Goal: Task Accomplishment & Management: Manage account settings

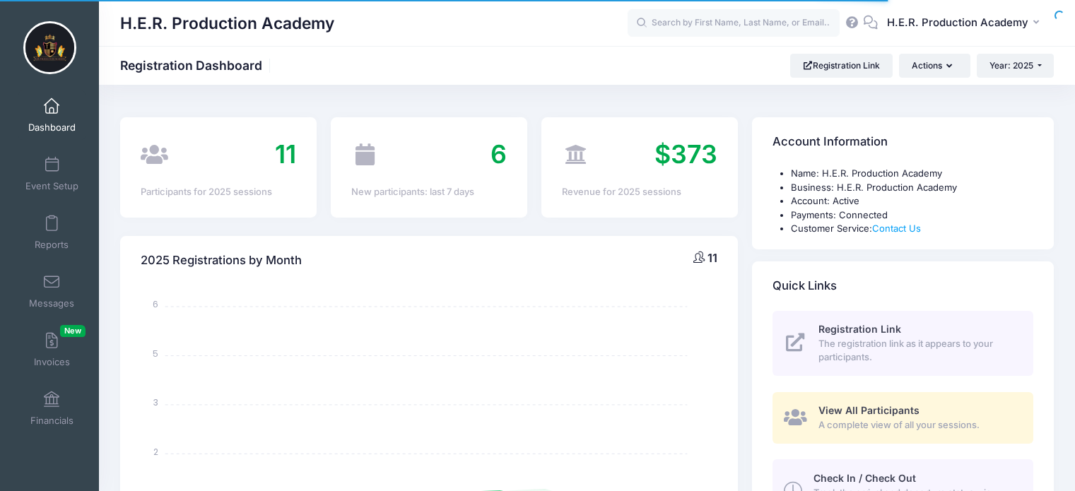
select select
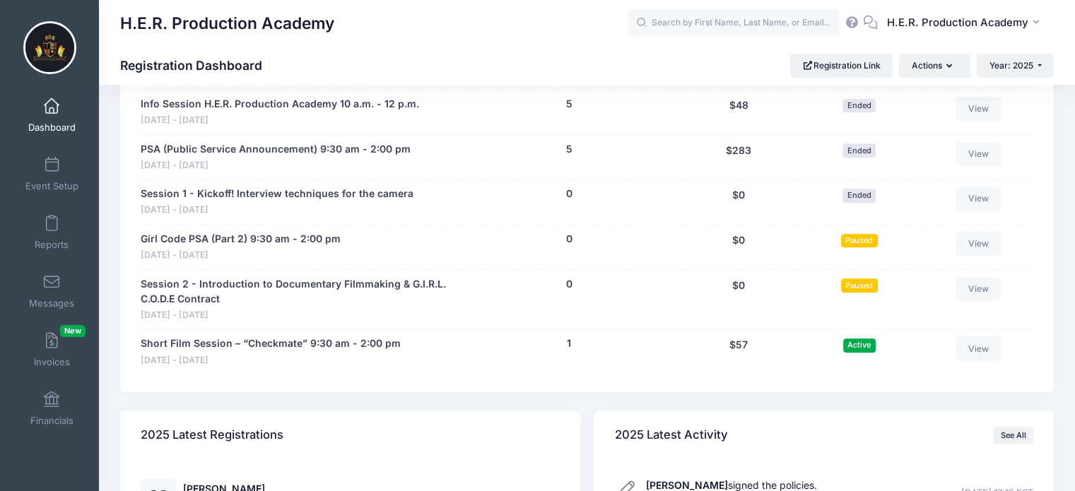
scroll to position [732, 0]
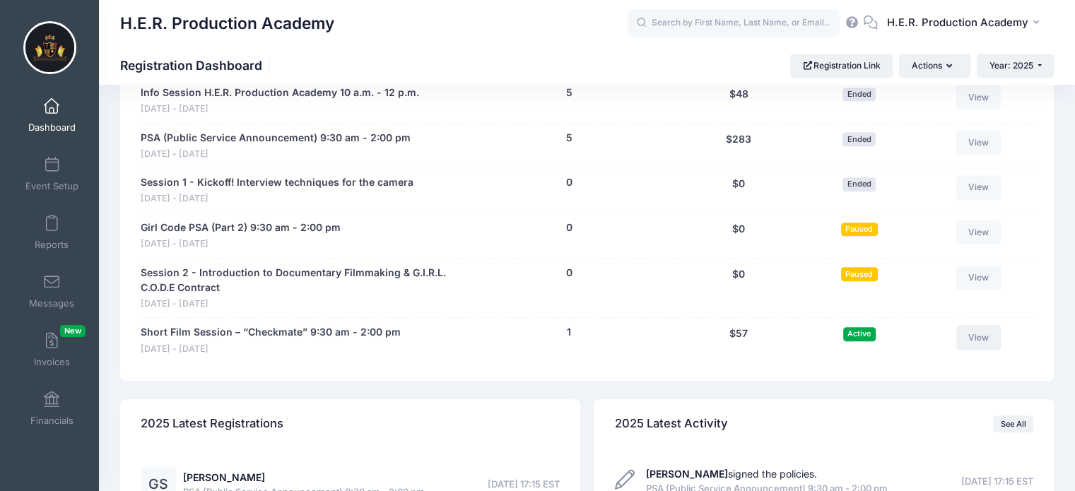
click at [983, 337] on link "View" at bounding box center [978, 337] width 45 height 24
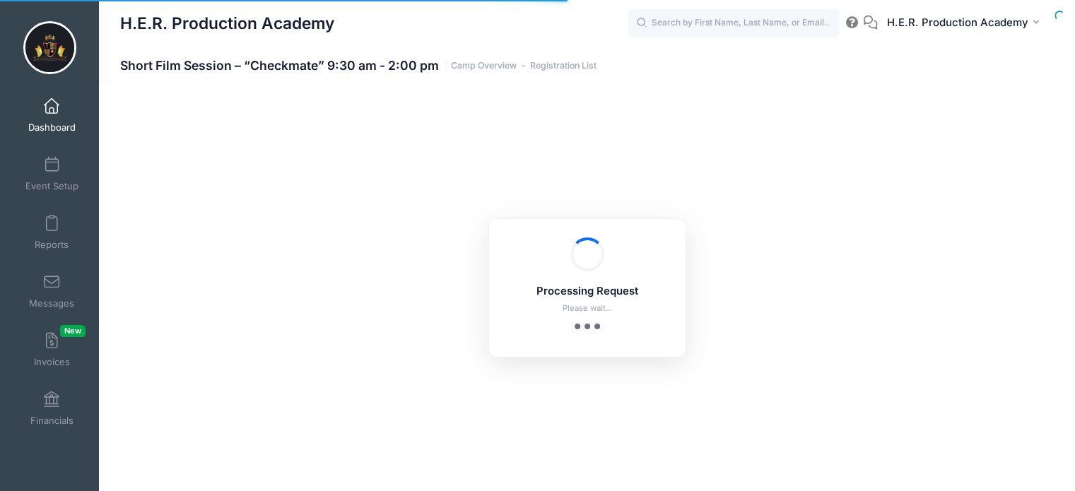
select select "10"
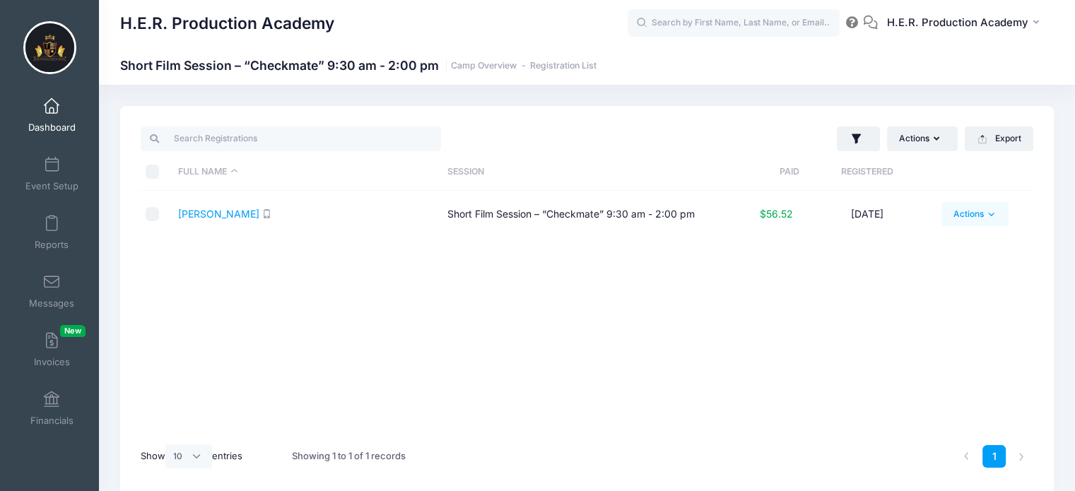
click at [987, 220] on icon at bounding box center [991, 214] width 11 height 11
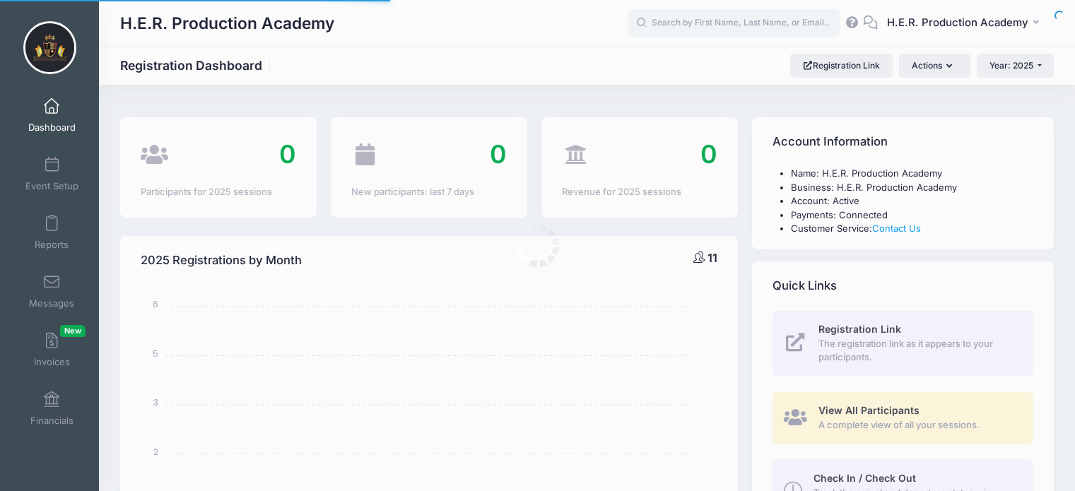
select select
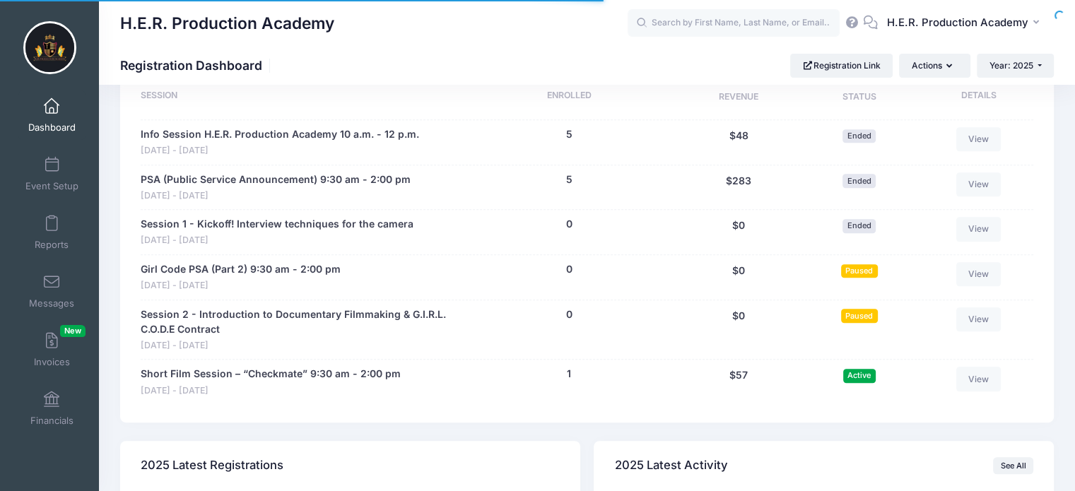
scroll to position [732, 0]
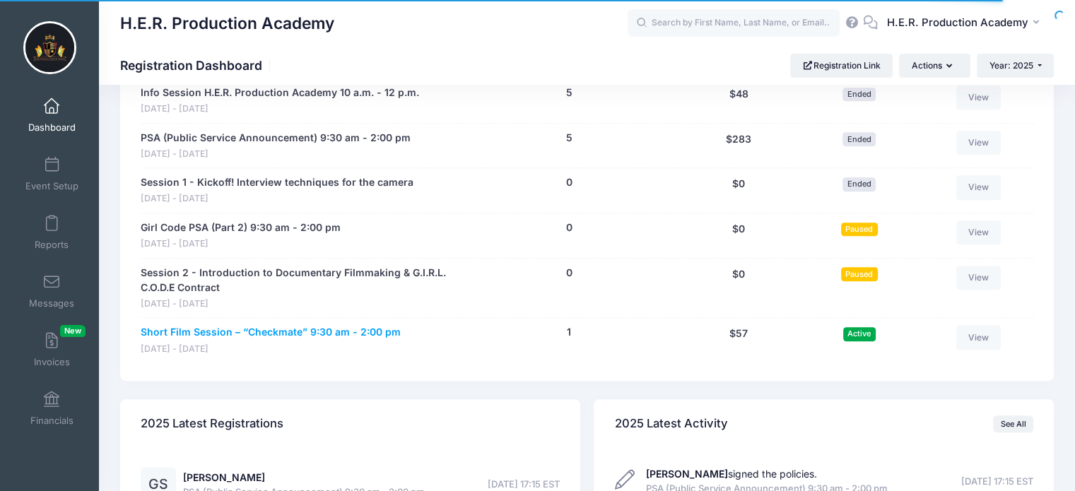
click at [293, 329] on link "Short Film Session – “Checkmate” 9:30 am - 2:00 pm" at bounding box center [271, 332] width 260 height 15
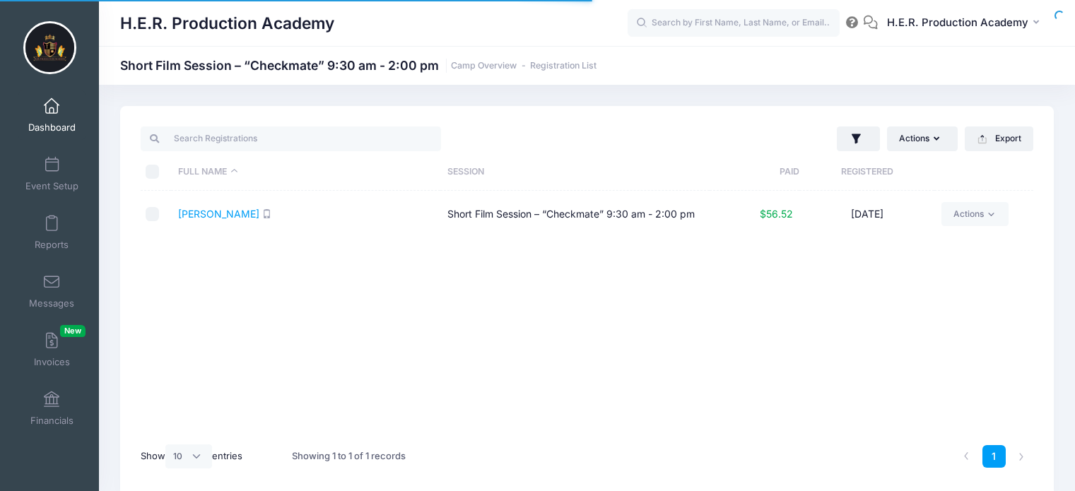
select select "10"
click at [990, 216] on icon at bounding box center [991, 214] width 11 height 11
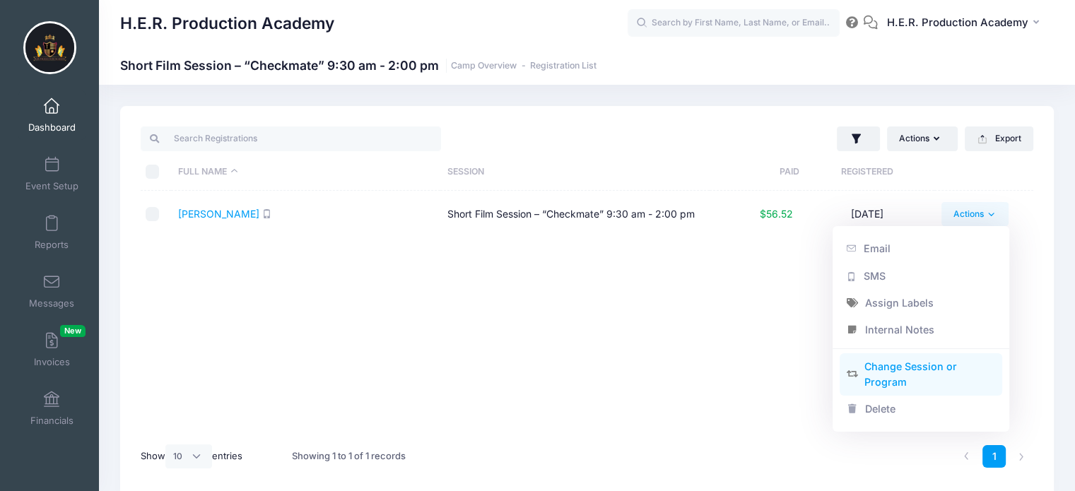
click at [906, 375] on link "Change Session or Program" at bounding box center [921, 374] width 163 height 42
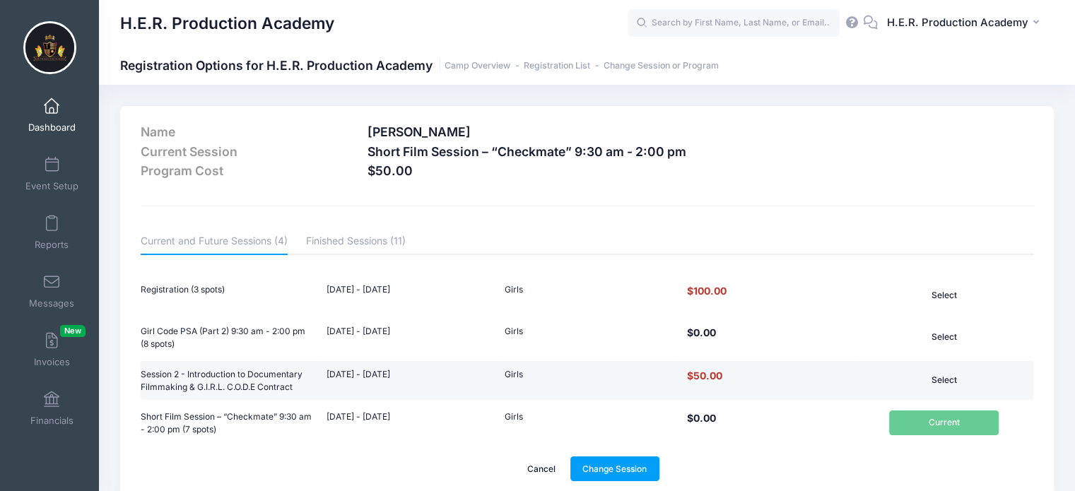
drag, startPoint x: 0, startPoint y: 0, endPoint x: 906, endPoint y: 375, distance: 980.3
click at [906, 375] on button "Select" at bounding box center [944, 380] width 110 height 24
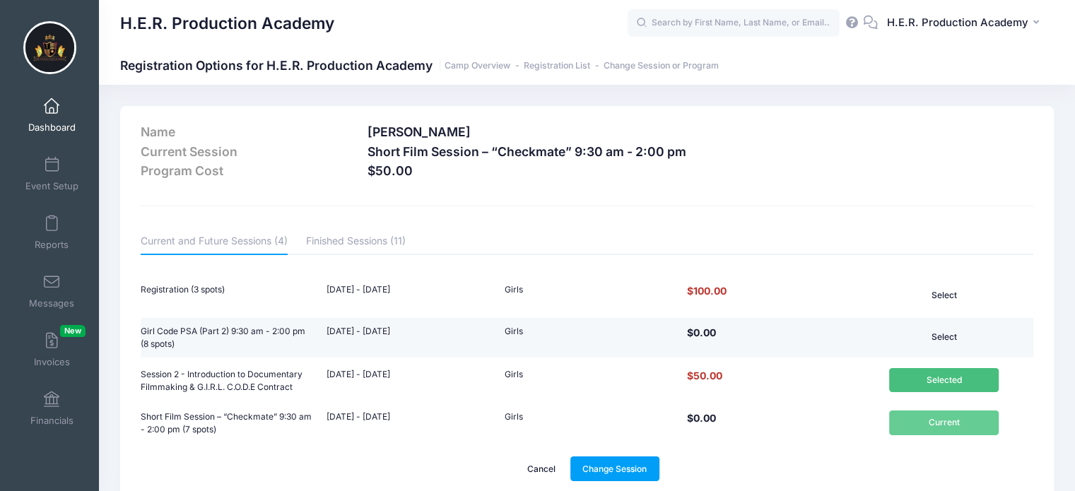
click at [943, 327] on button "Select" at bounding box center [944, 337] width 110 height 24
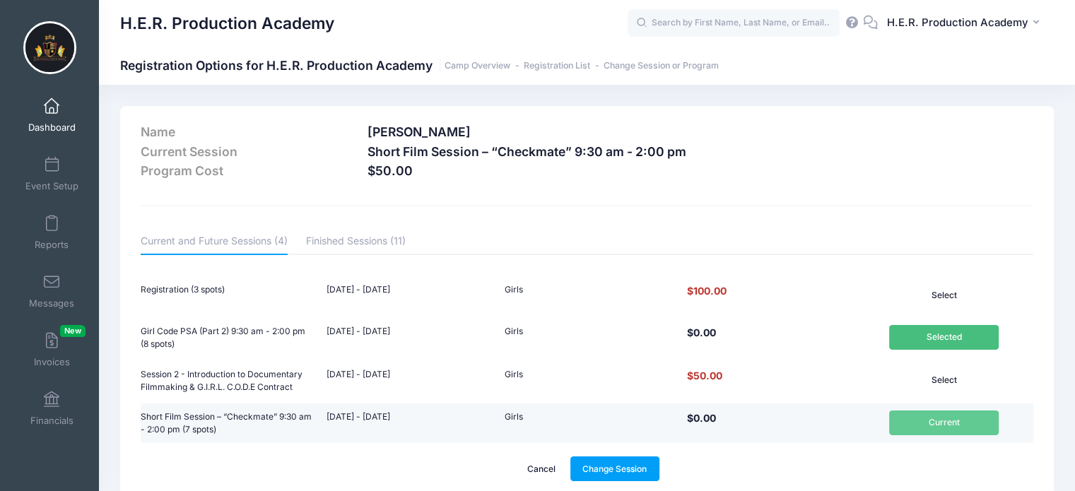
click at [791, 410] on td "$0.00" at bounding box center [766, 424] width 179 height 40
click at [696, 415] on span "$0.00" at bounding box center [702, 418] width 36 height 12
click at [928, 426] on td "Current" at bounding box center [944, 424] width 179 height 40
click at [184, 416] on td "Short Film Session – “Checkmate” 9:30 am - 2:00 pm (7 spots)" at bounding box center [230, 424] width 179 height 40
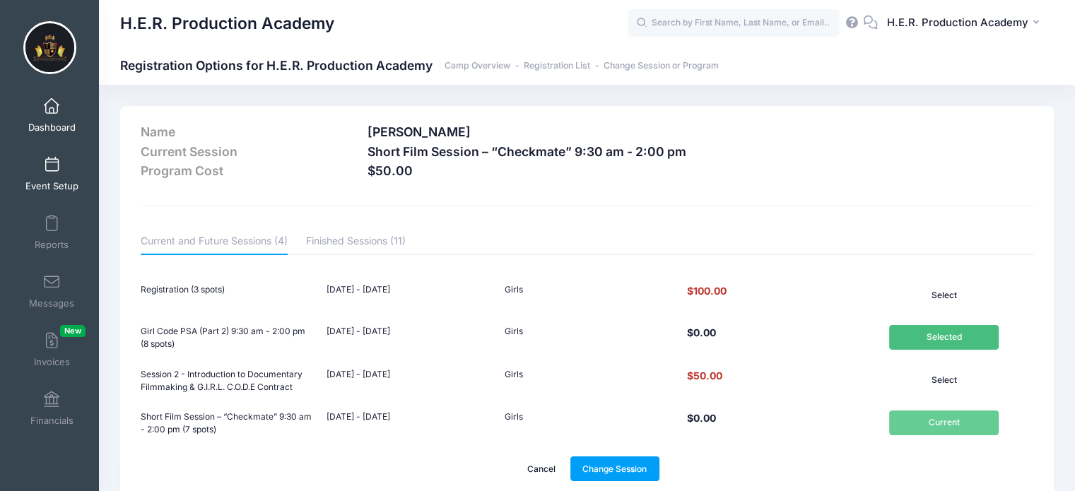
click at [54, 179] on link "Event Setup" at bounding box center [51, 173] width 67 height 49
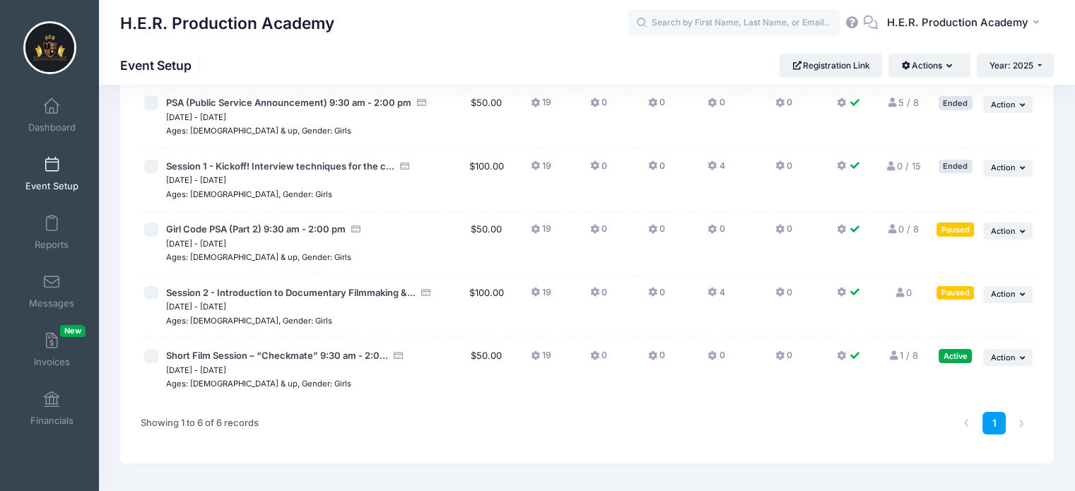
scroll to position [168, 0]
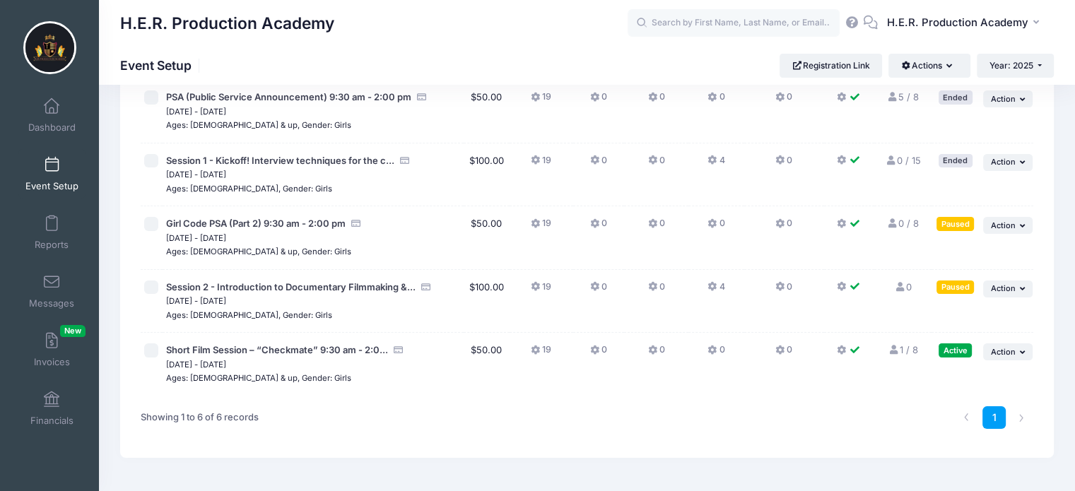
click at [155, 351] on input "checkbox" at bounding box center [151, 351] width 14 height 14
checkbox input "true"
click at [1024, 355] on icon "button" at bounding box center [1024, 353] width 8 height 8
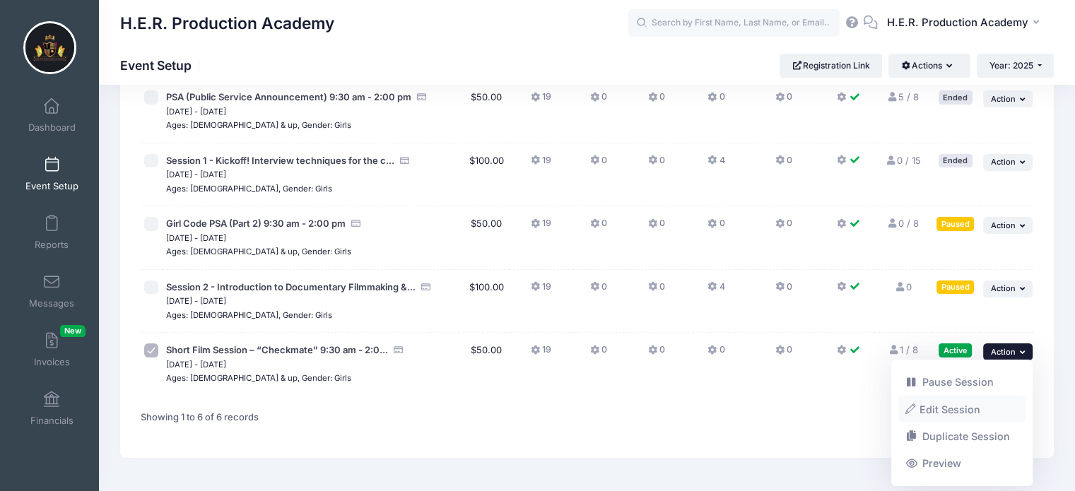
click at [961, 407] on link "Edit Session" at bounding box center [963, 409] width 128 height 27
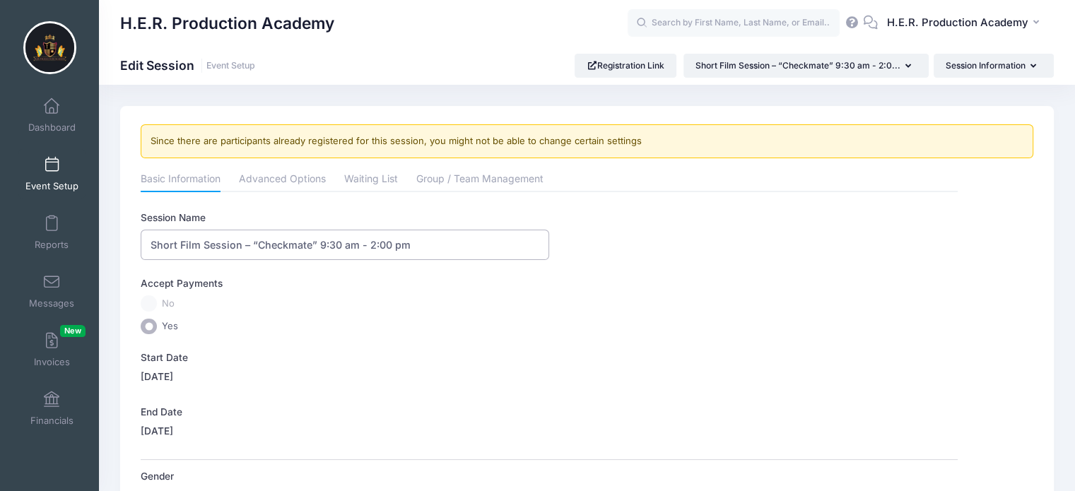
click at [240, 245] on input "Short Film Session – “Checkmate” 9:30 am - 2:00 pm" at bounding box center [345, 245] width 409 height 30
click at [274, 179] on link "Advanced Options" at bounding box center [282, 180] width 87 height 25
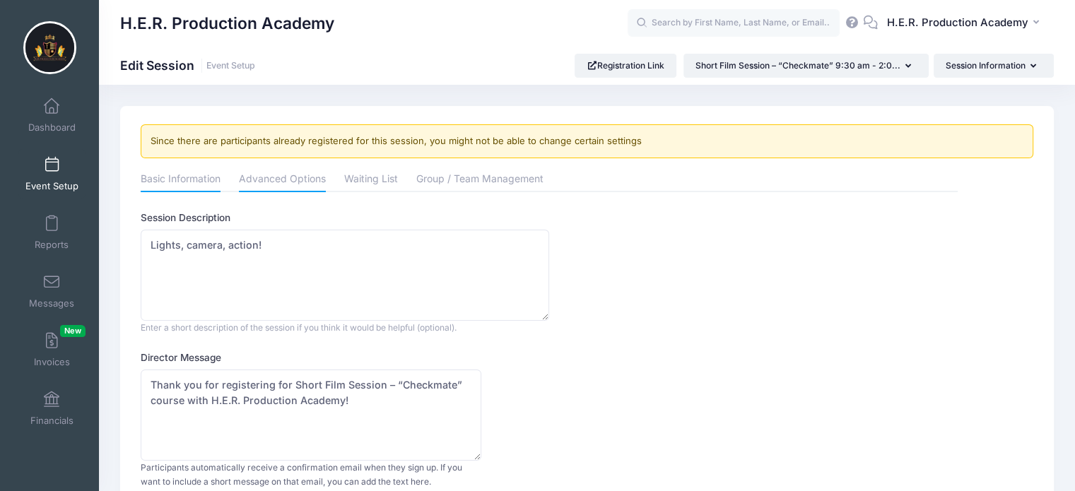
click at [183, 175] on link "Basic Information" at bounding box center [181, 180] width 80 height 25
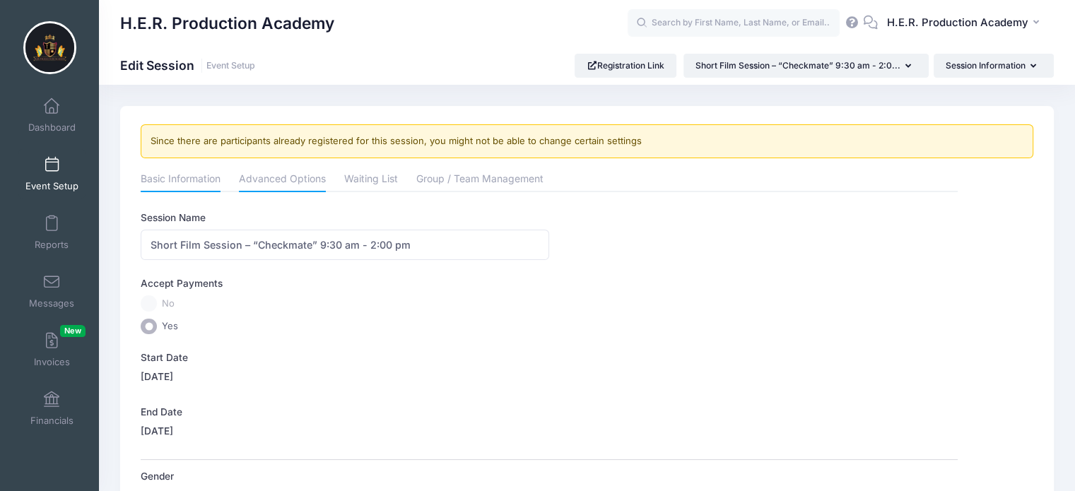
click at [290, 180] on link "Advanced Options" at bounding box center [282, 180] width 87 height 25
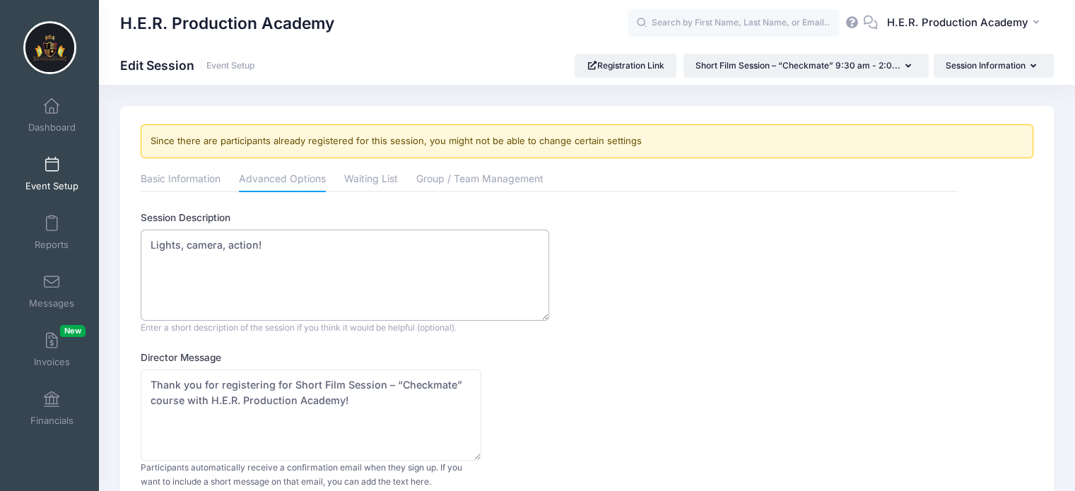
drag, startPoint x: 146, startPoint y: 238, endPoint x: 329, endPoint y: 308, distance: 196.7
click at [329, 308] on textarea "Lights, camera, action!" at bounding box center [345, 275] width 409 height 91
paste textarea "Our filmmakers are back in action! In this session, the girls will continue sho…"
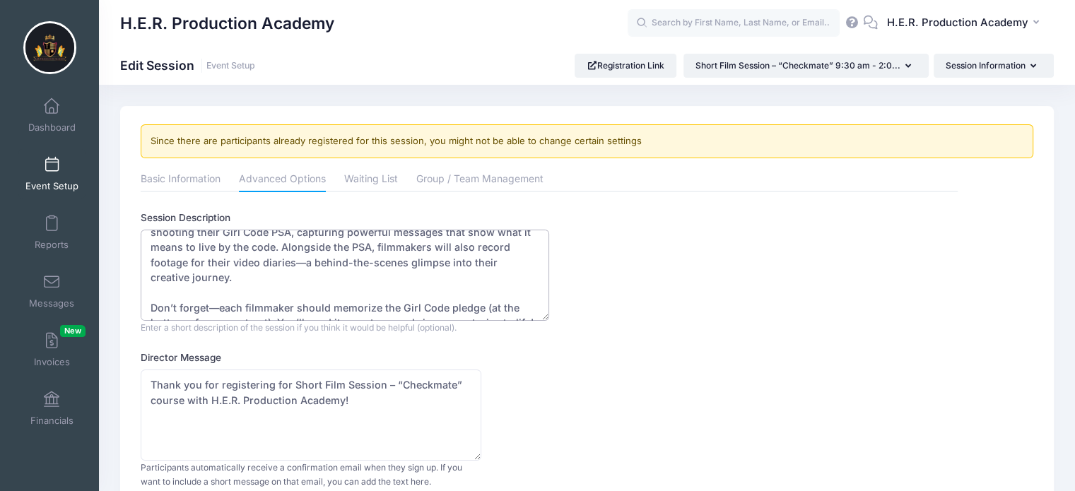
scroll to position [19, 0]
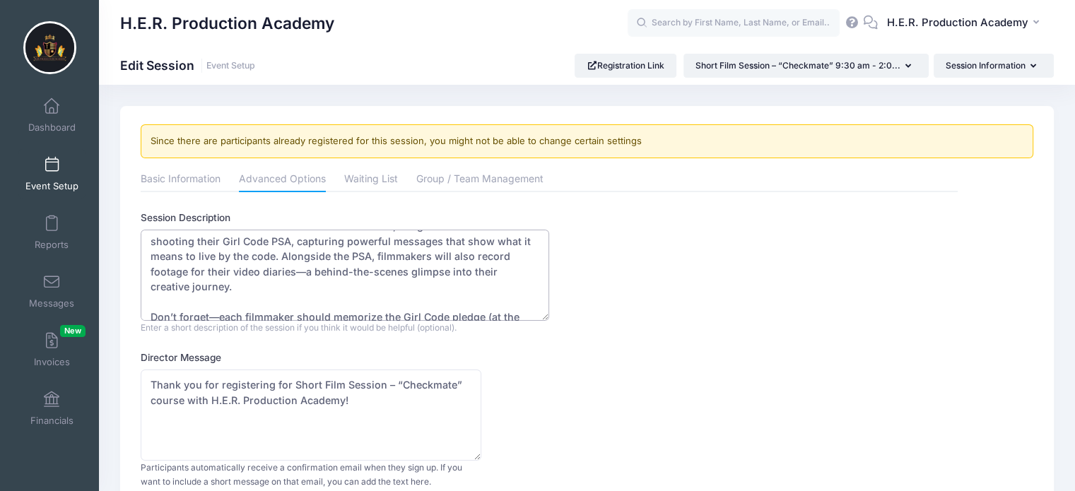
click at [279, 254] on textarea "Lights, camera, action!" at bounding box center [345, 275] width 409 height 91
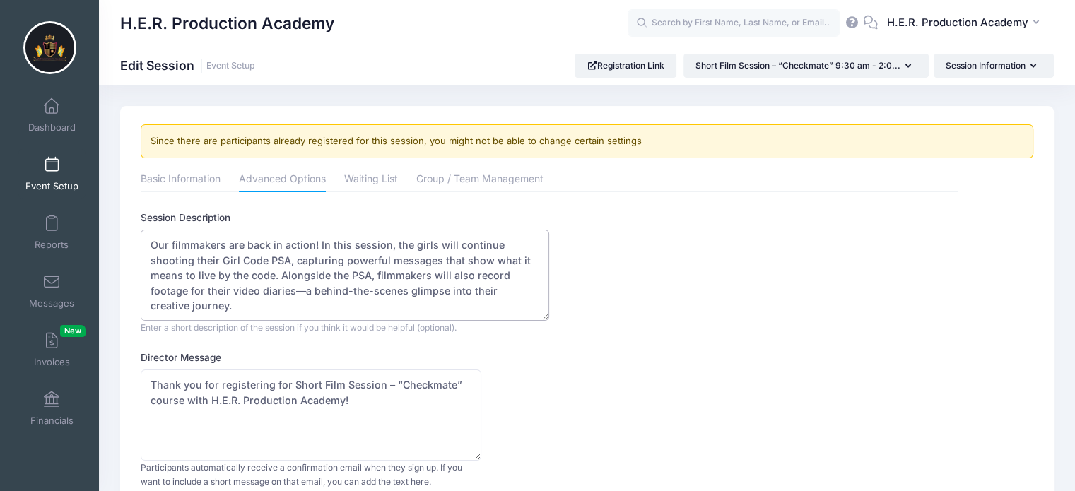
drag, startPoint x: 294, startPoint y: 259, endPoint x: 271, endPoint y: 276, distance: 28.7
click at [271, 276] on textarea "Lights, camera, action!" at bounding box center [345, 275] width 409 height 91
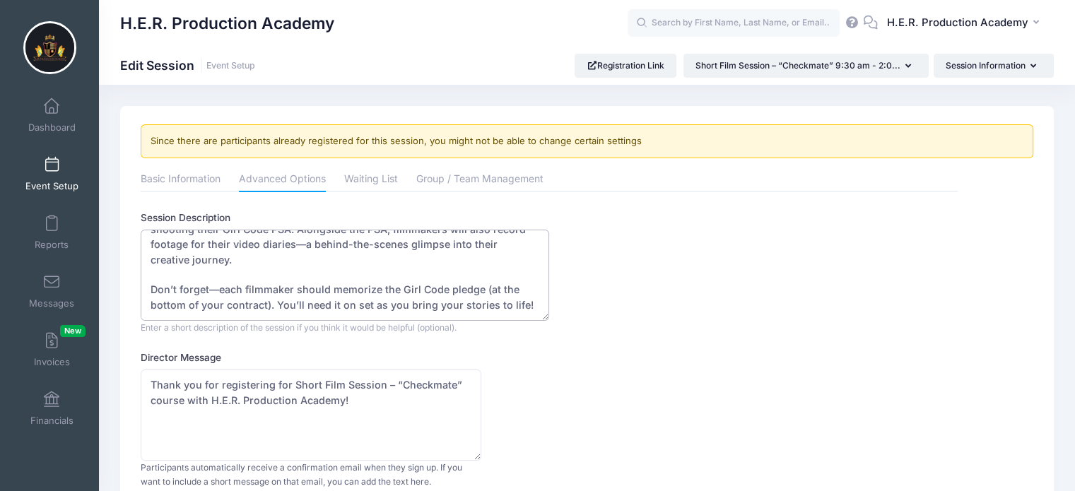
scroll to position [90, 0]
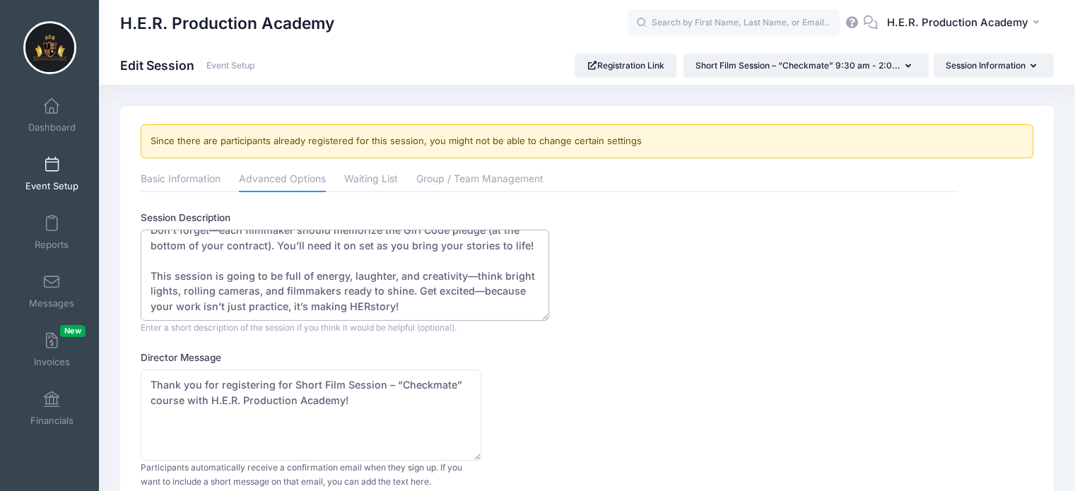
drag, startPoint x: 407, startPoint y: 291, endPoint x: 149, endPoint y: 264, distance: 259.4
click at [149, 264] on textarea "Lights, camera, action!" at bounding box center [345, 275] width 409 height 91
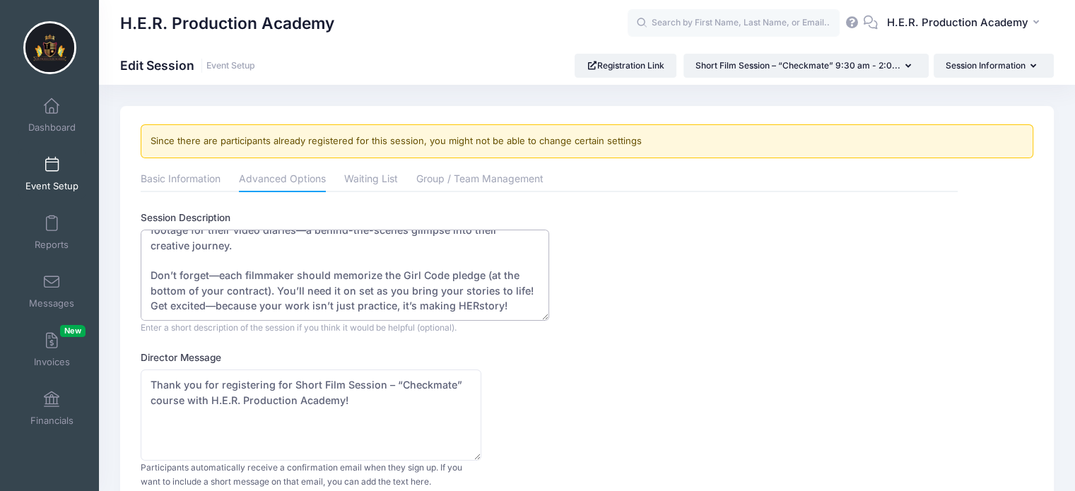
scroll to position [0, 0]
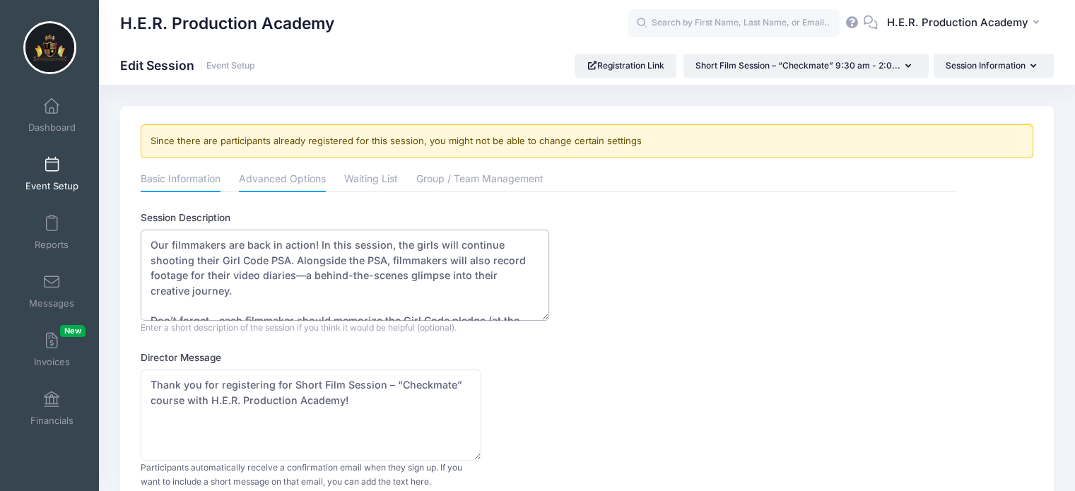
type textarea "Our filmmakers are back in action! In this session, the girls will continue sho…"
click at [194, 174] on link "Basic Information" at bounding box center [181, 180] width 80 height 25
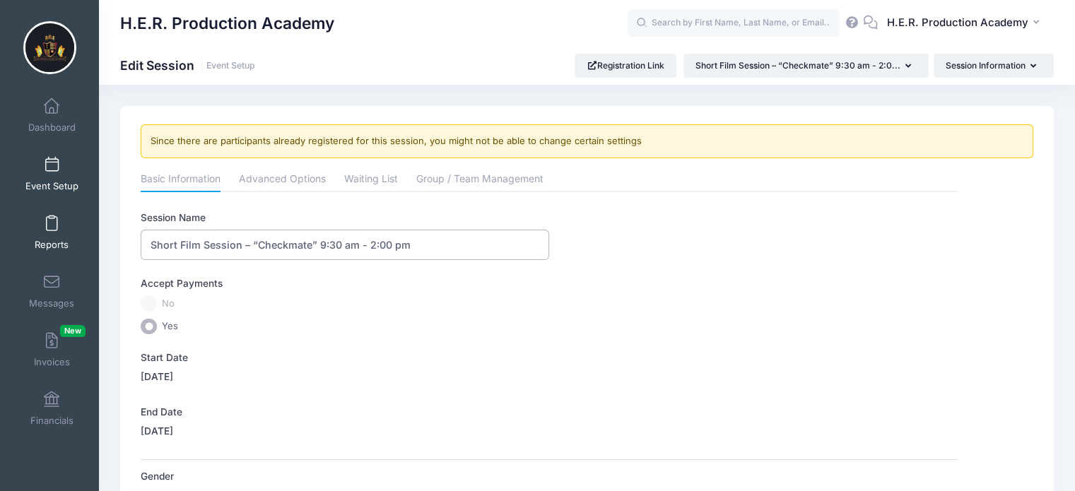
drag, startPoint x: 317, startPoint y: 242, endPoint x: 76, endPoint y: 238, distance: 240.4
paste input "Girl Code PSA (Part 2)"
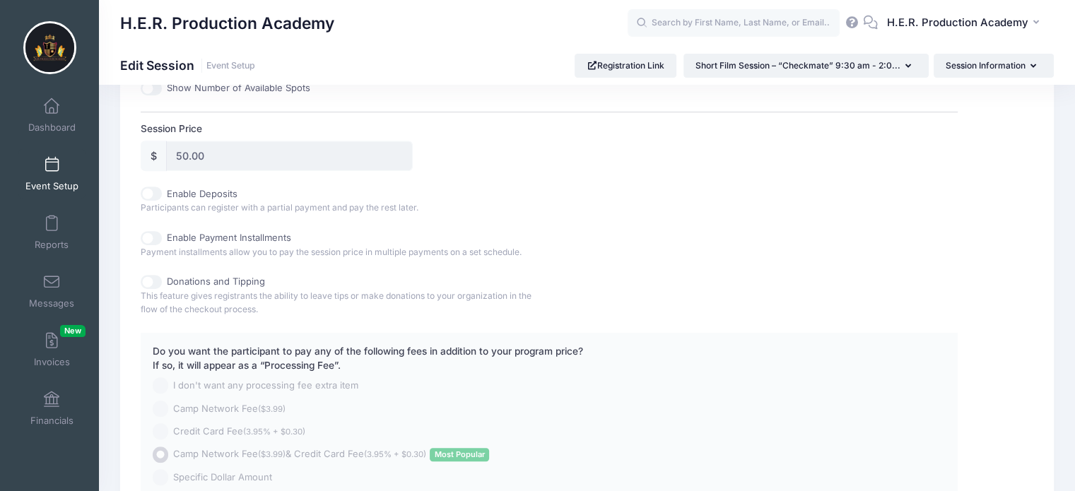
scroll to position [787, 0]
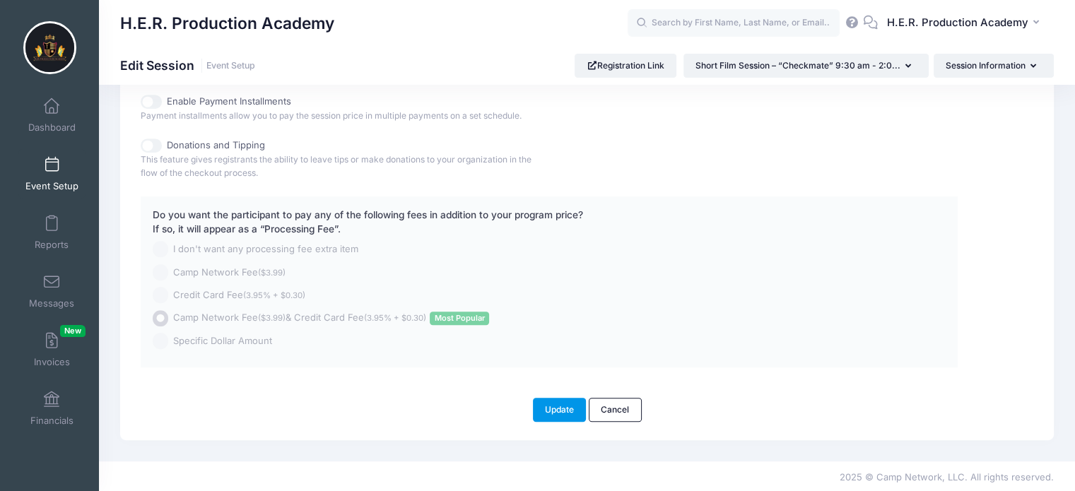
type input "Girl Code PSA (Part 2) 9:30 am - 2:00 pm"
click at [569, 409] on button "Update" at bounding box center [560, 410] width 54 height 24
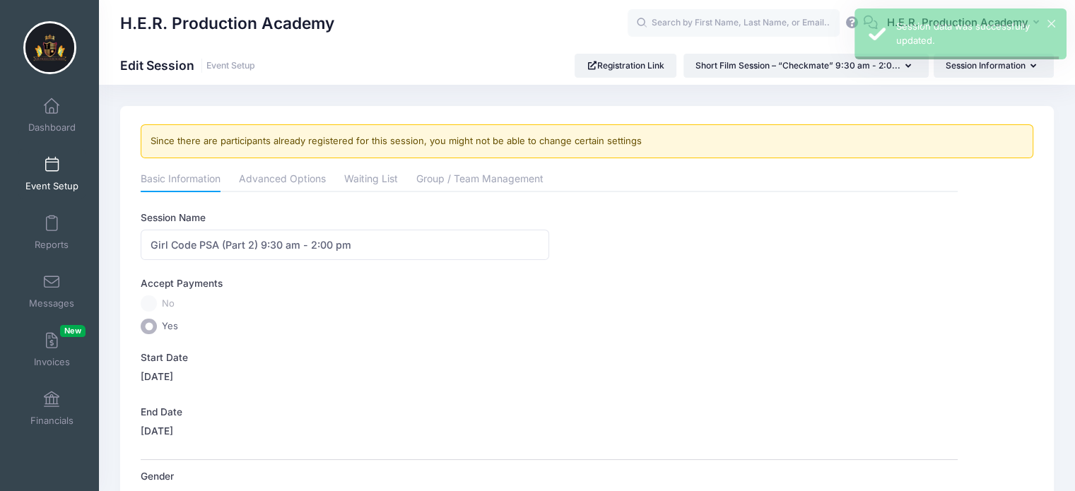
scroll to position [0, 0]
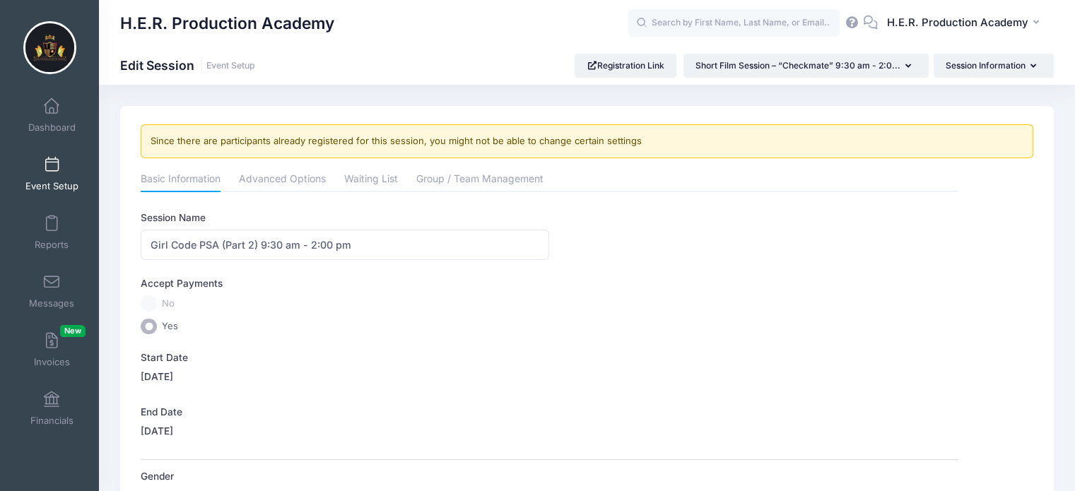
click at [54, 186] on span "Event Setup" at bounding box center [51, 186] width 53 height 12
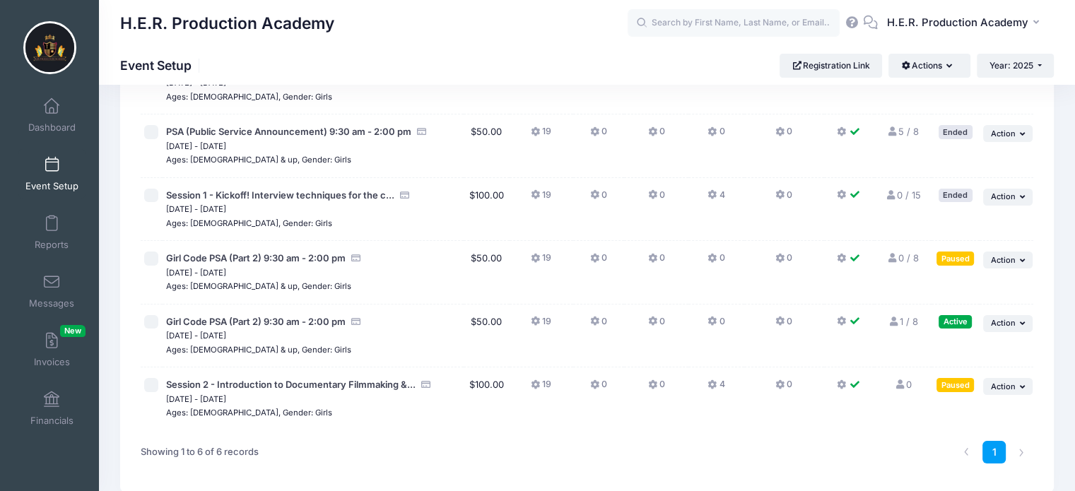
scroll to position [134, 0]
click at [1017, 261] on button "... Action" at bounding box center [1007, 258] width 49 height 17
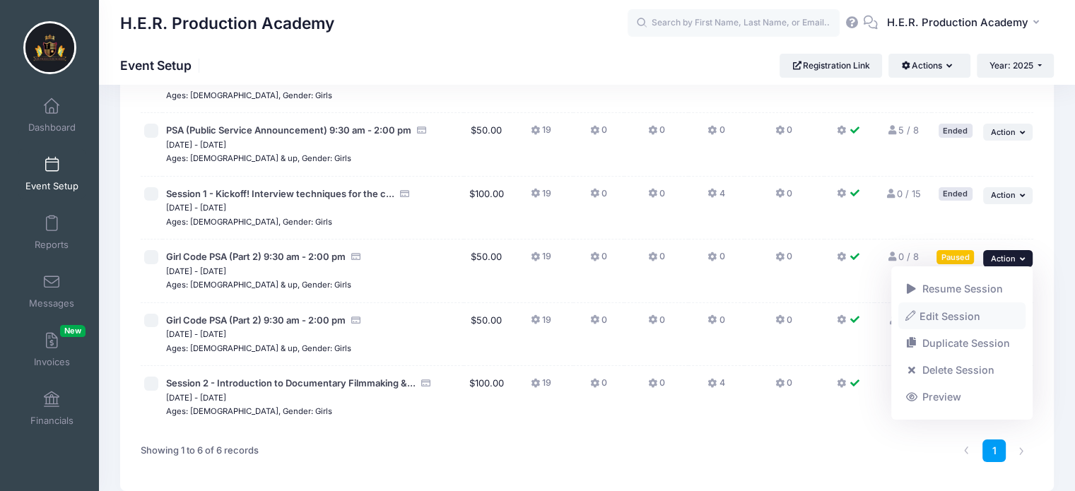
click at [987, 313] on link "Edit Session" at bounding box center [963, 316] width 128 height 27
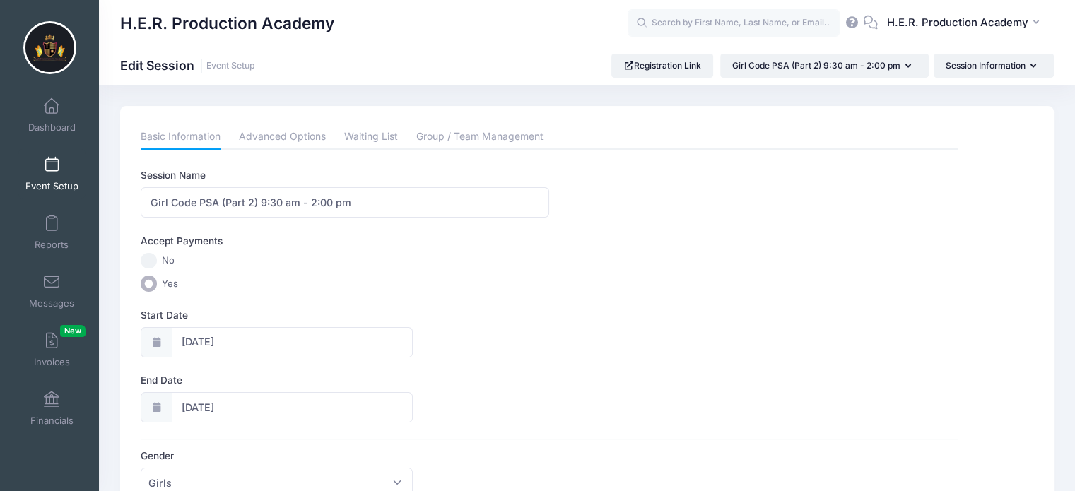
click at [154, 341] on icon at bounding box center [156, 342] width 11 height 9
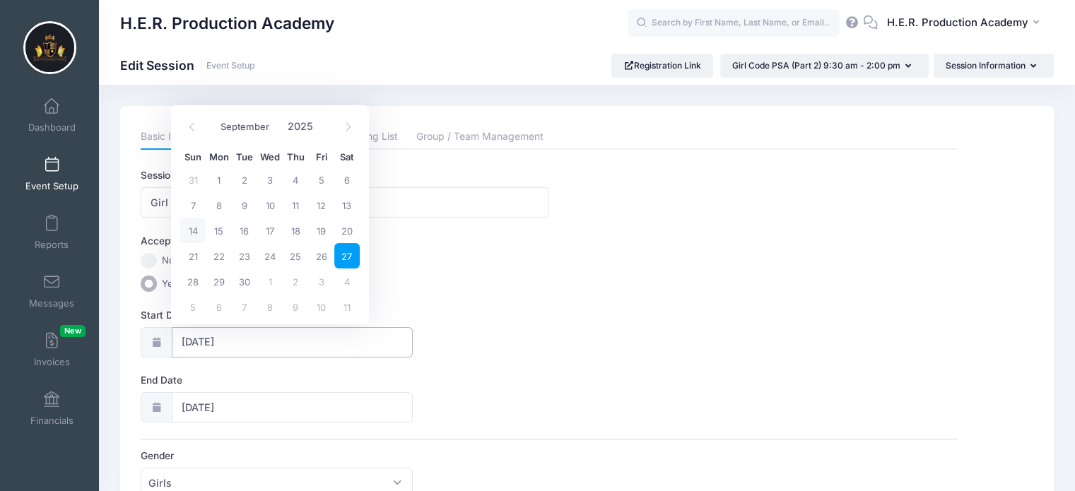
click at [243, 341] on input "[DATE]" at bounding box center [293, 342] width 242 height 30
click at [348, 130] on icon at bounding box center [348, 126] width 9 height 9
select select "9"
click at [350, 180] on span "4" at bounding box center [346, 179] width 25 height 25
type input "10/04/2025"
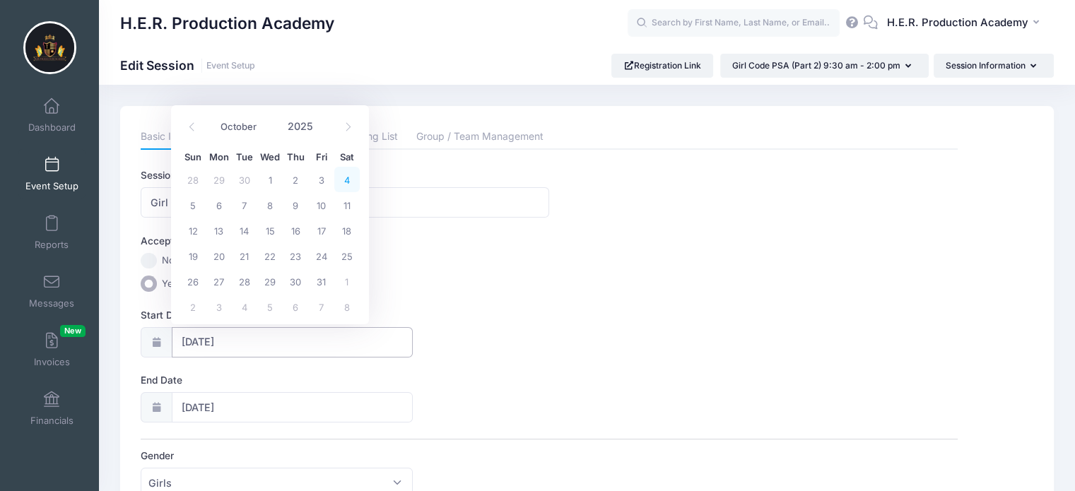
type input "10/05/2025"
select select "9"
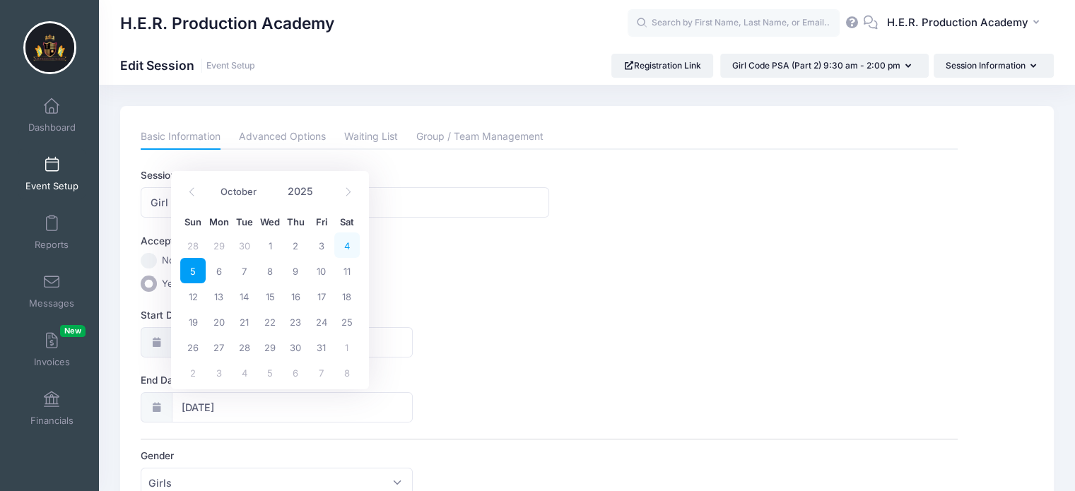
click at [347, 243] on span "4" at bounding box center [346, 245] width 25 height 25
type input "10/04/2025"
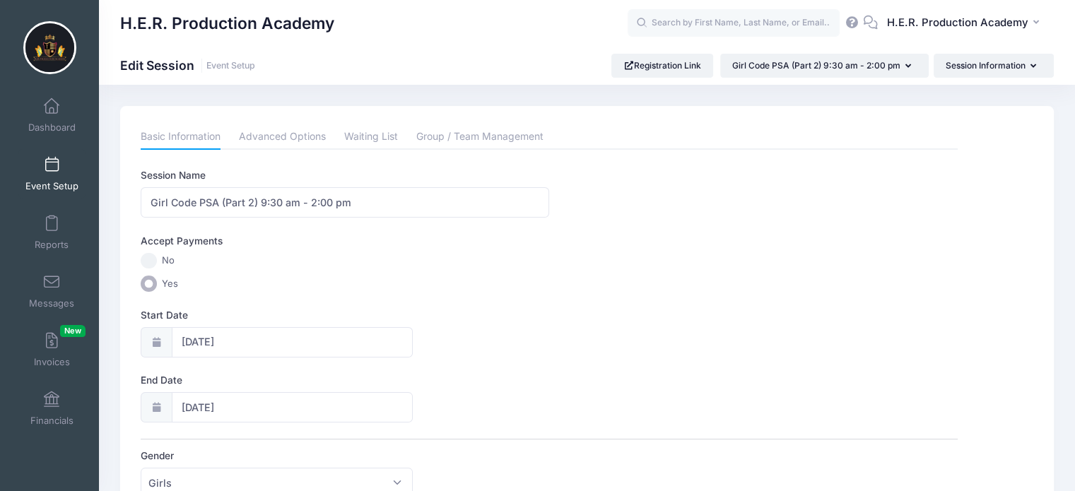
click at [681, 241] on div "Accept Payments" at bounding box center [549, 243] width 831 height 19
click at [258, 204] on input "Girl Code PSA (Part 2) 9:30 am - 2:00 pm" at bounding box center [345, 202] width 409 height 30
drag, startPoint x: 258, startPoint y: 201, endPoint x: 107, endPoint y: 201, distance: 150.6
paste input "Short Film: Checkmate"
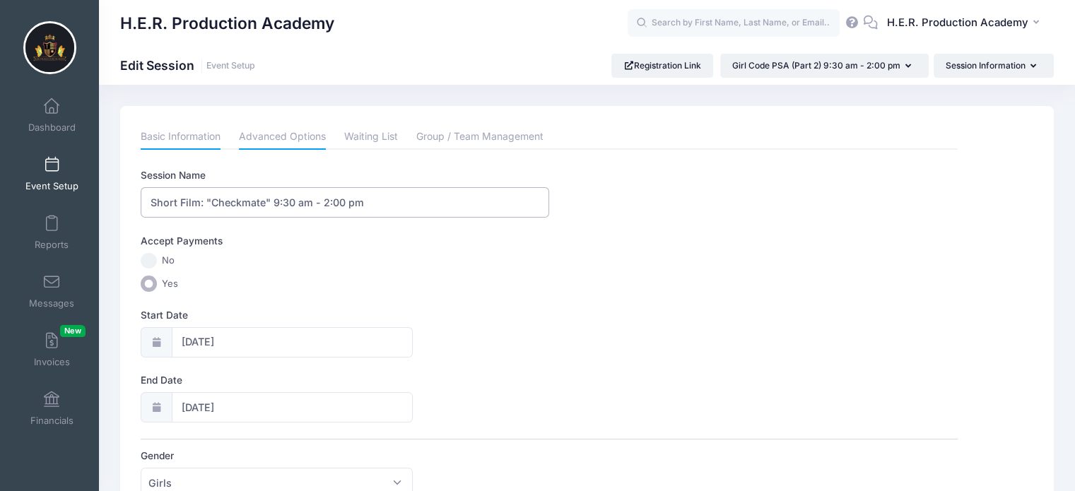
type input "Short Film: "Checkmate" 9:30 am - 2:00 pm"
click at [288, 140] on link "Advanced Options" at bounding box center [282, 136] width 87 height 25
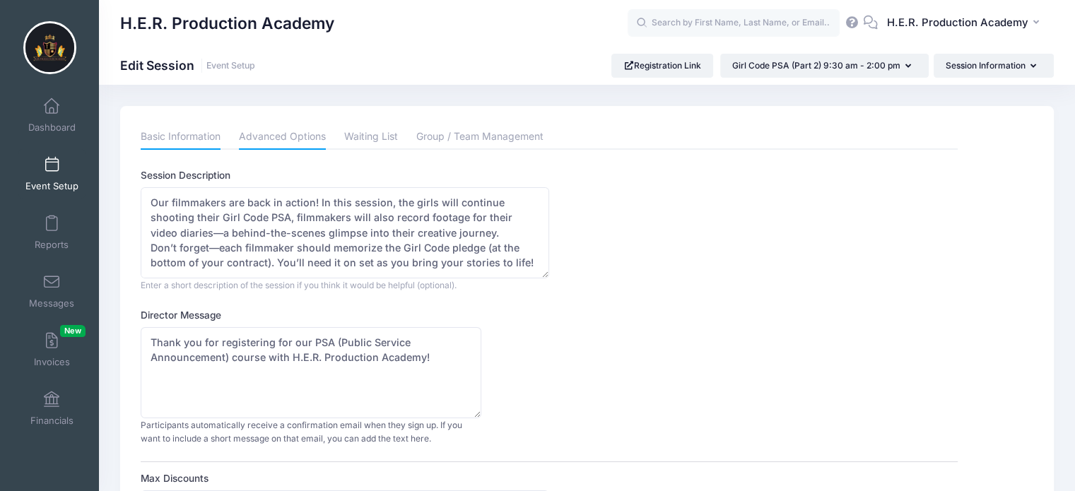
click at [201, 133] on link "Basic Information" at bounding box center [181, 136] width 80 height 25
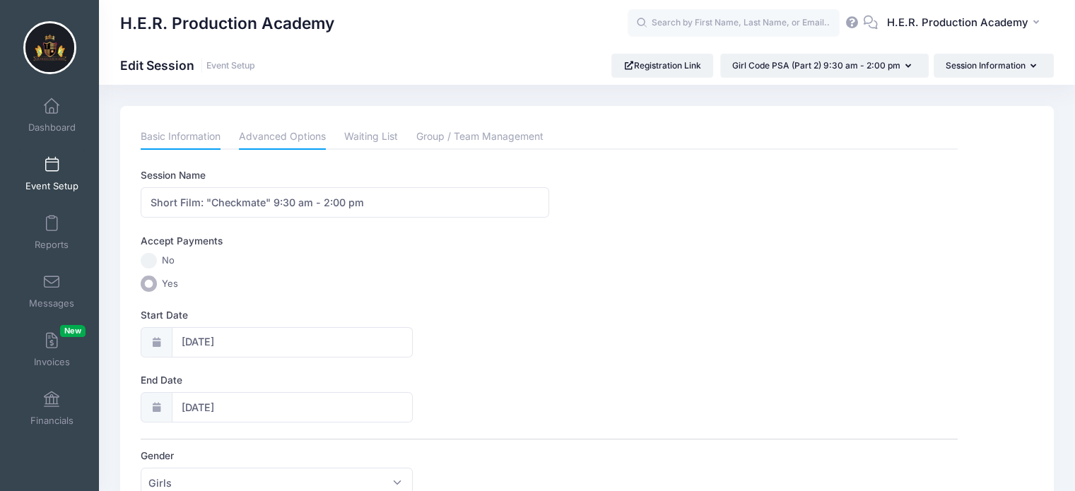
click at [259, 141] on link "Advanced Options" at bounding box center [282, 136] width 87 height 25
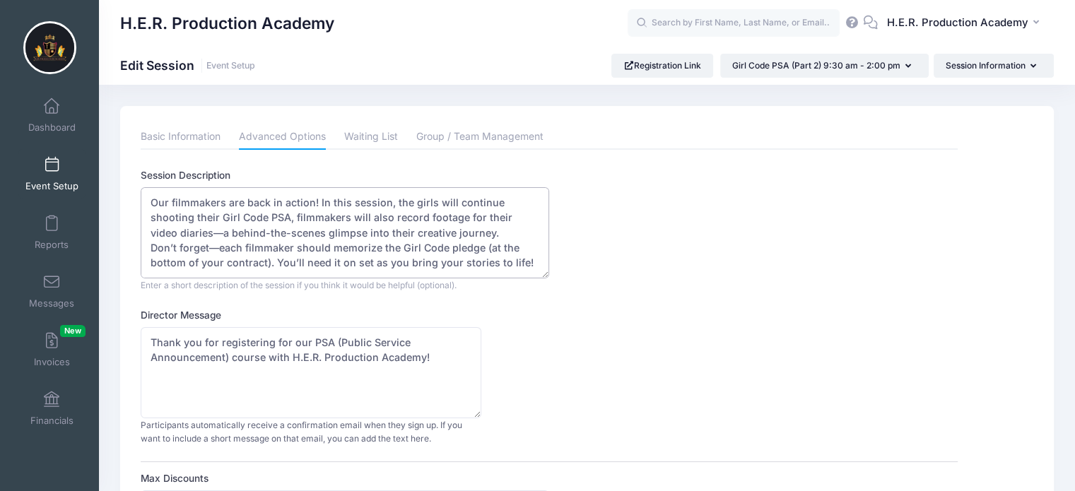
scroll to position [61, 0]
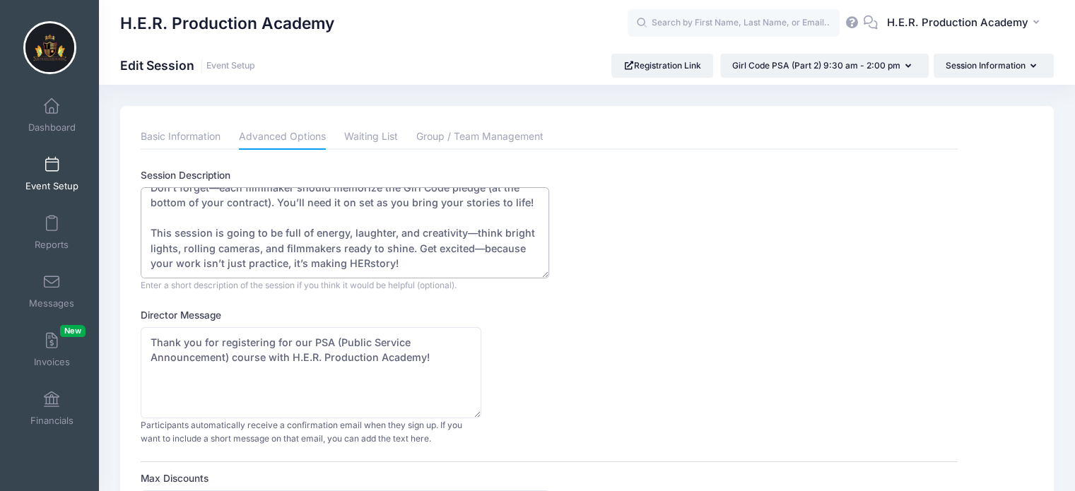
drag, startPoint x: 151, startPoint y: 203, endPoint x: 626, endPoint y: 364, distance: 501.7
paste textarea "Lights, camera, strategy! In this exciting session, our filmmakers will begin p…"
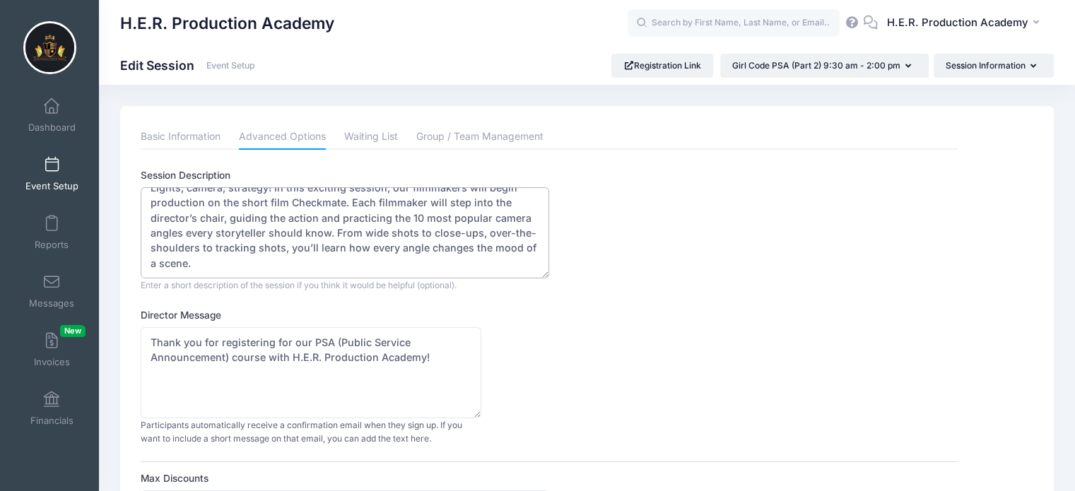
scroll to position [6, 0]
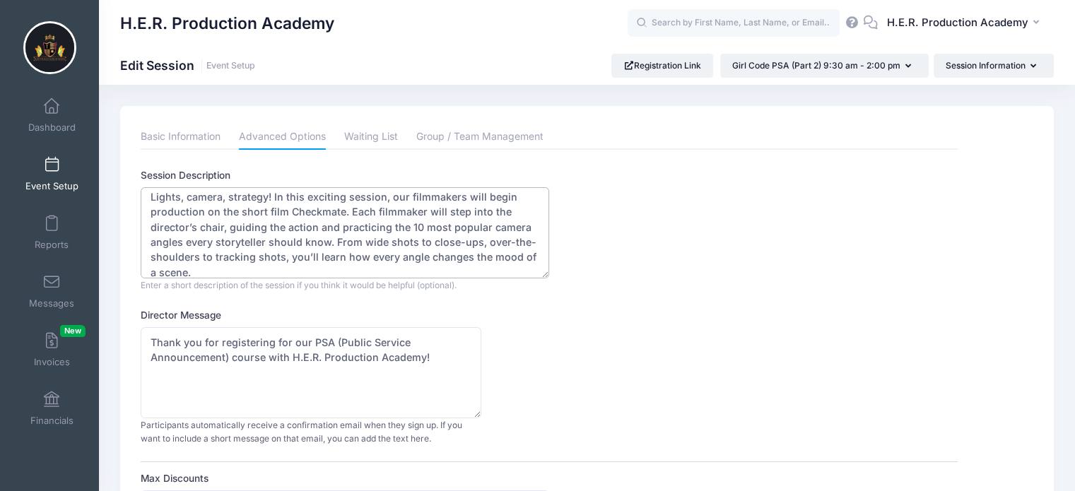
click at [266, 193] on textarea "Our filmmakers are back in action! In this session, the girls will continue sho…" at bounding box center [345, 232] width 409 height 91
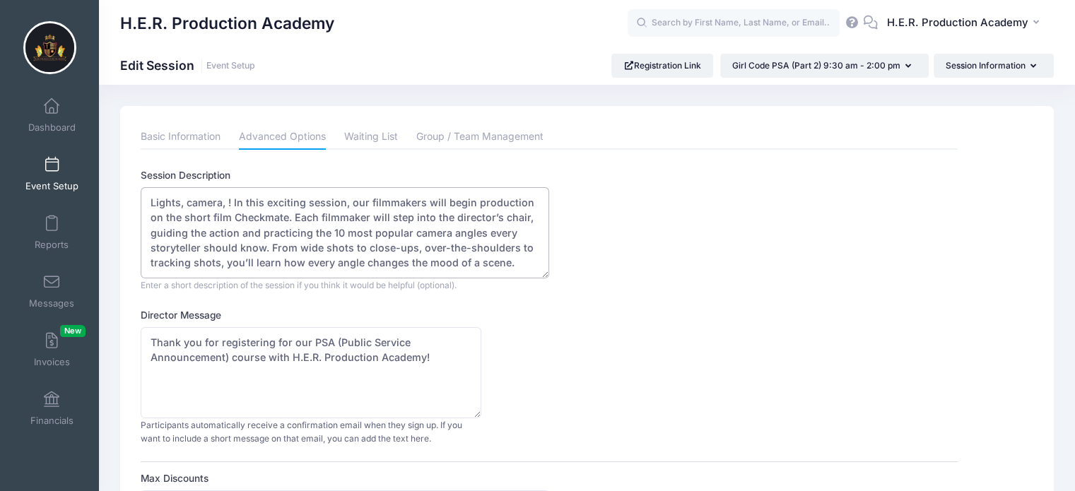
scroll to position [0, 0]
type textarea "Lights, camera, action! In this exciting session, our filmmakers will begin pro…"
click at [526, 349] on div "Director Message Thank you for registering for our PSA (Public Service Announce…" at bounding box center [549, 377] width 817 height 138
click at [151, 201] on textarea "Our filmmakers are back in action! In this session, the girls will continue sho…" at bounding box center [345, 232] width 409 height 91
drag, startPoint x: 311, startPoint y: 339, endPoint x: 227, endPoint y: 372, distance: 90.4
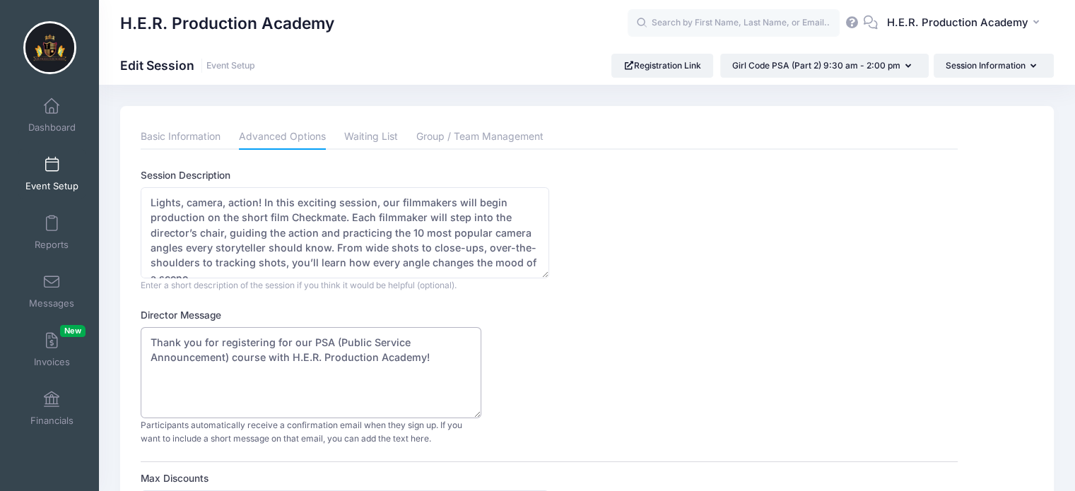
click at [227, 372] on textarea "Thank you for registering for our PSA (Public Service Announcement) course with…" at bounding box center [311, 372] width 341 height 91
paste textarea "Lights, camera, strategy! In this exciting session, our filmmakers will begin p…"
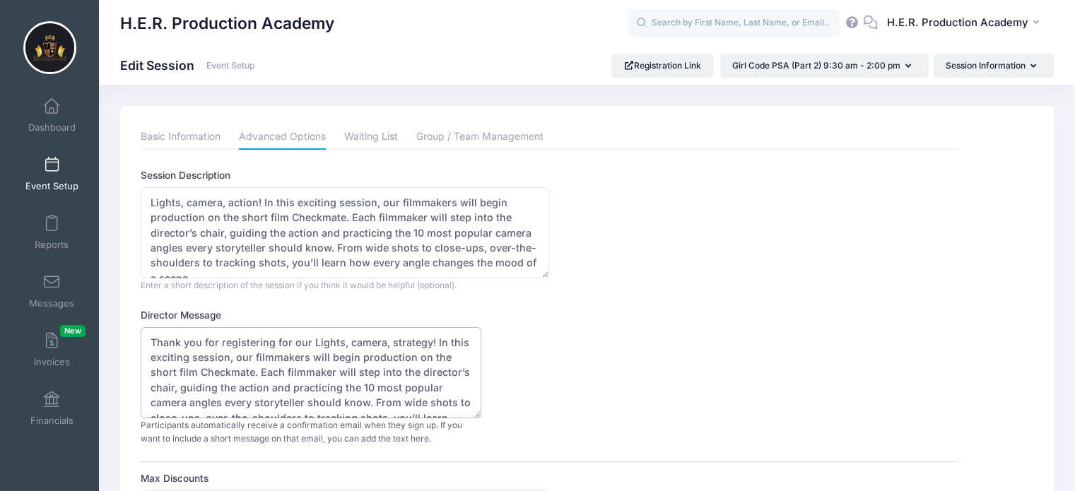
drag, startPoint x: 435, startPoint y: 389, endPoint x: 310, endPoint y: 334, distance: 136.5
click at [310, 334] on textarea "Thank you for registering for our PSA (Public Service Announcement) course with…" at bounding box center [311, 372] width 341 height 91
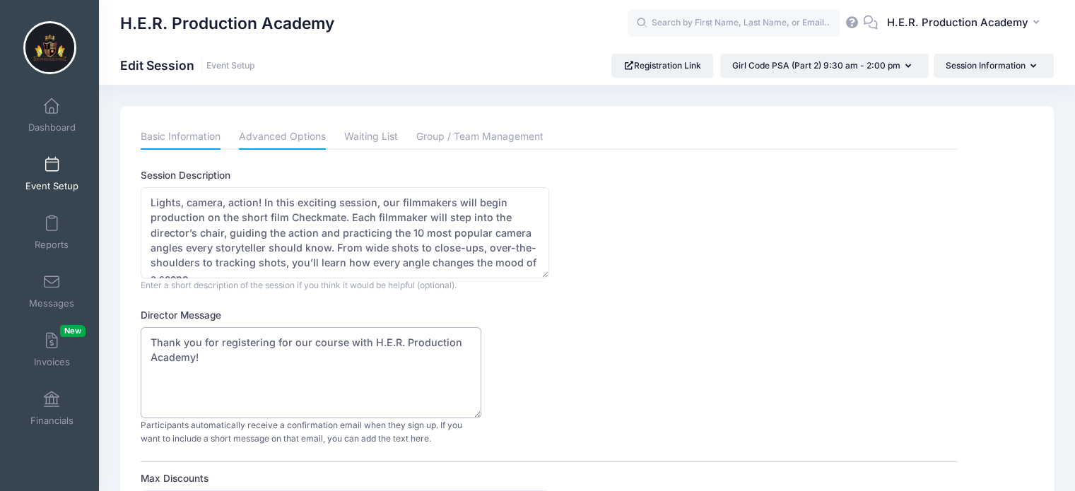
type textarea "Thank you for registering for our course with H.E.R. Production Academy!"
click at [172, 129] on link "Basic Information" at bounding box center [181, 136] width 80 height 25
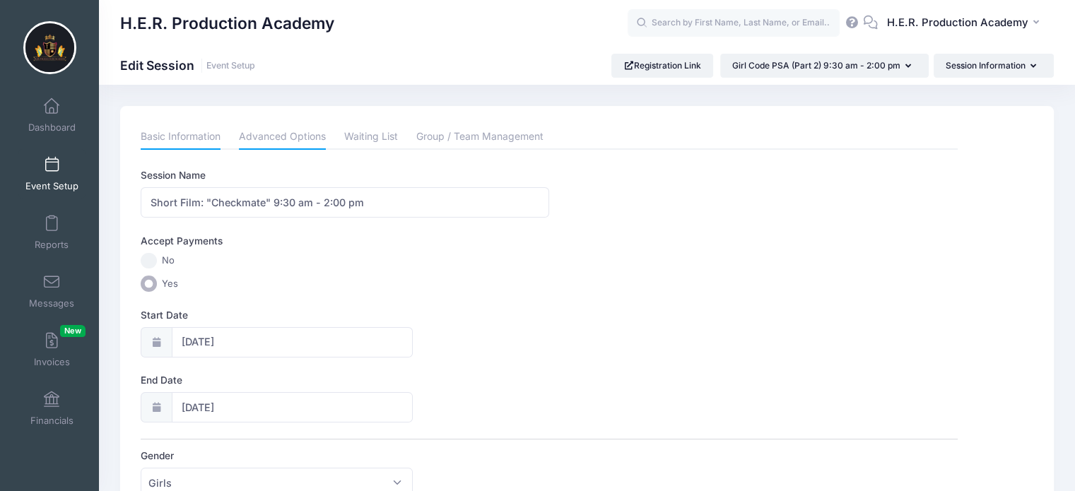
click at [283, 141] on link "Advanced Options" at bounding box center [282, 136] width 87 height 25
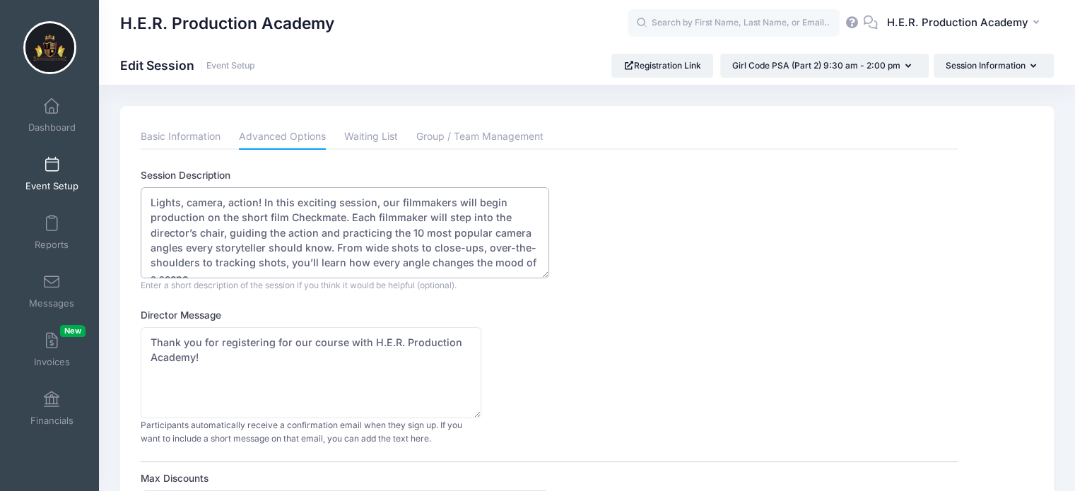
click at [288, 213] on textarea "Our filmmakers are back in action! In this session, the girls will continue sho…" at bounding box center [345, 232] width 409 height 91
type textarea "Lights, camera, action! In this exciting session, our filmmakers will begin pro…"
click at [184, 134] on link "Basic Information" at bounding box center [181, 136] width 80 height 25
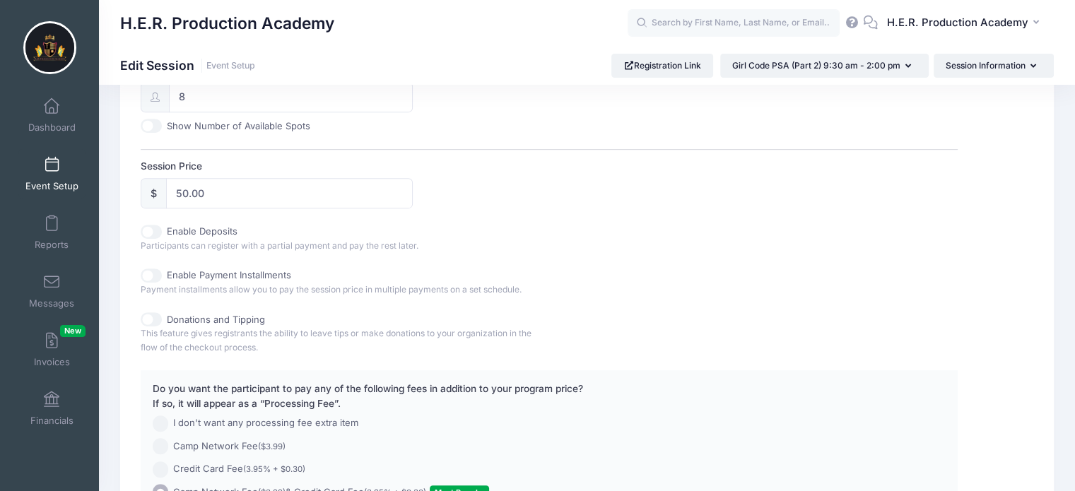
scroll to position [778, 0]
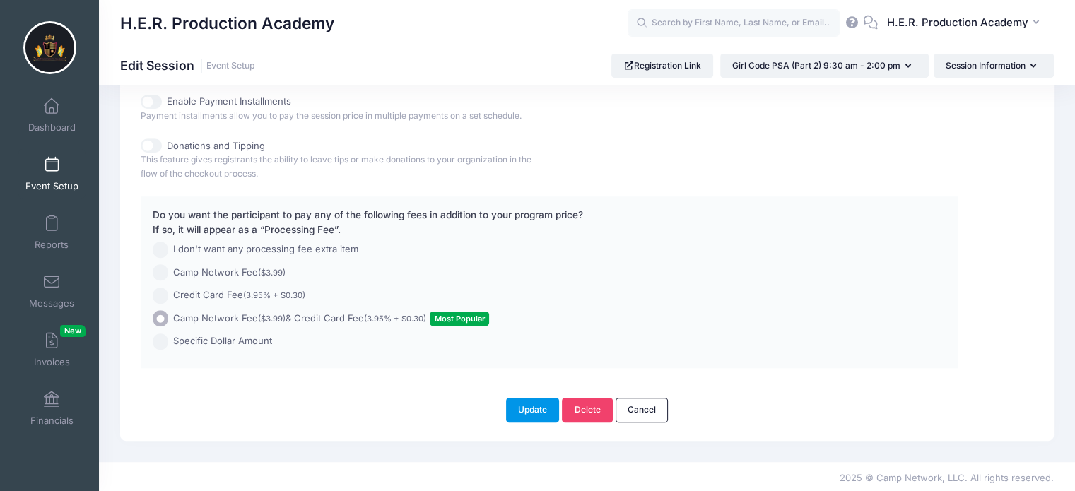
click at [532, 406] on button "Update" at bounding box center [533, 410] width 54 height 24
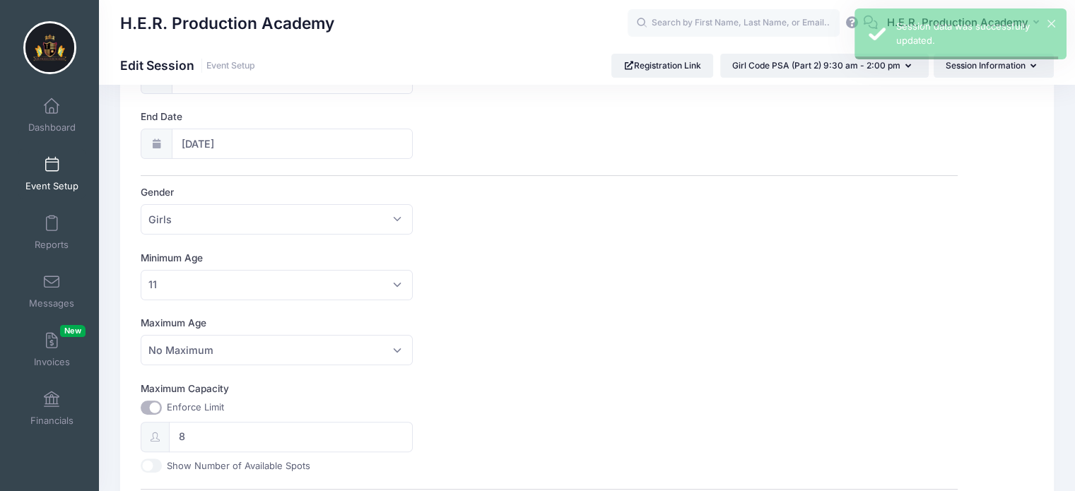
scroll to position [0, 0]
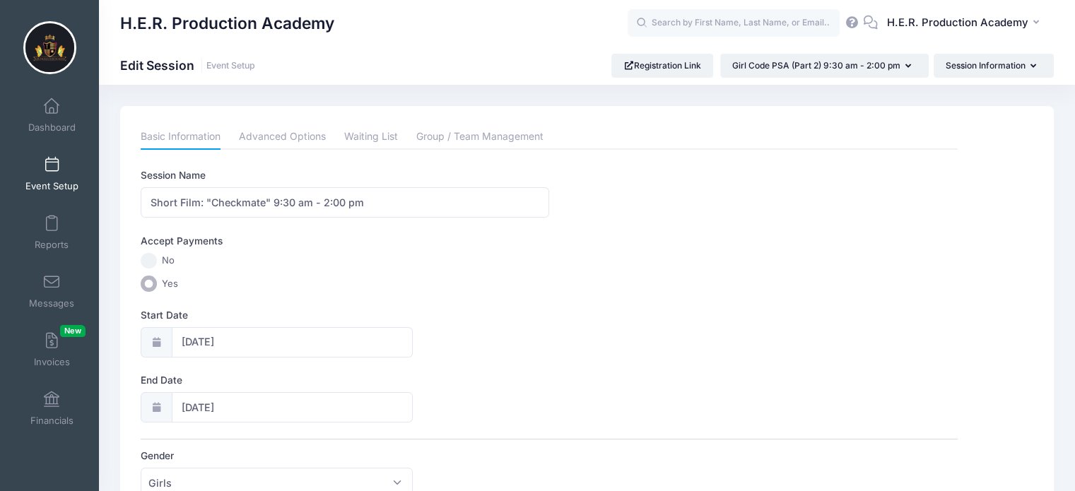
click at [52, 165] on span at bounding box center [52, 166] width 0 height 16
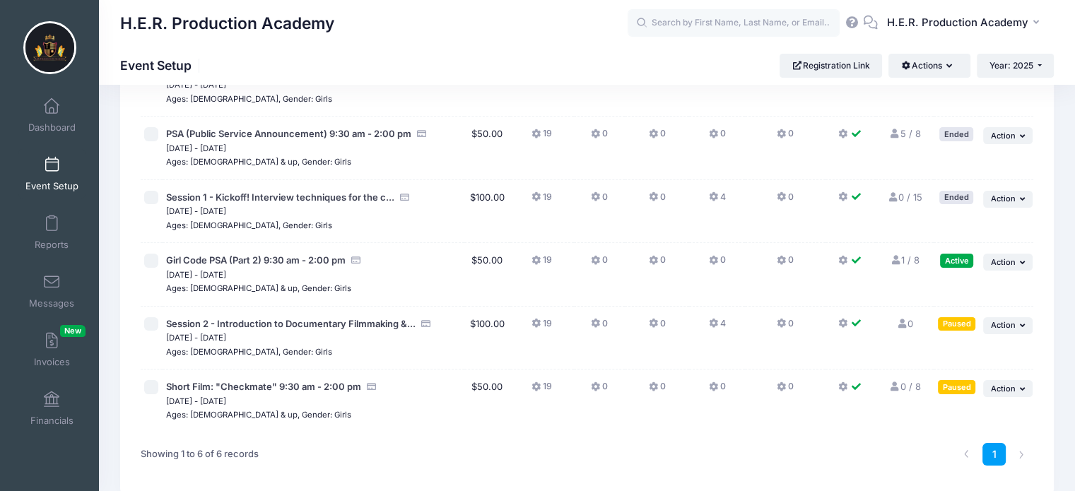
scroll to position [136, 0]
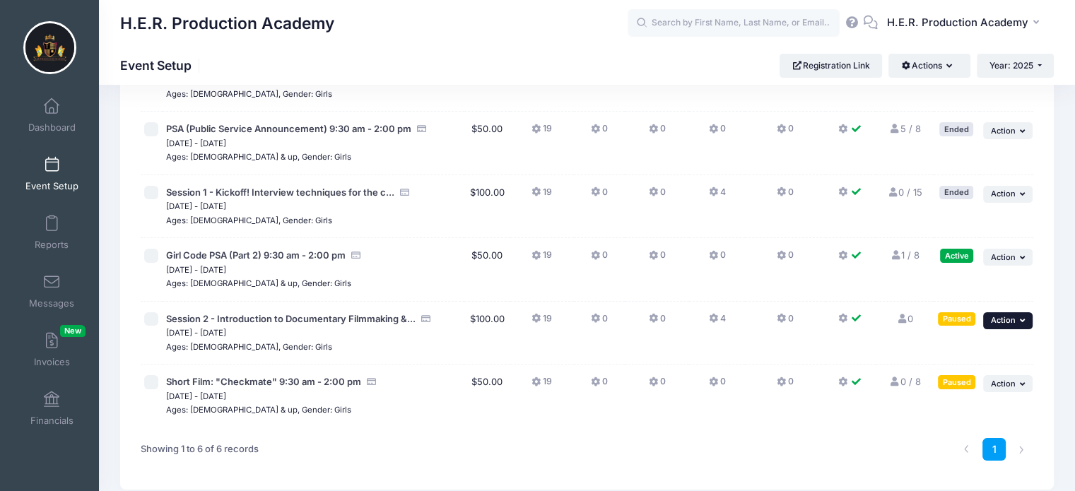
click at [1005, 322] on span "Action" at bounding box center [1003, 320] width 25 height 10
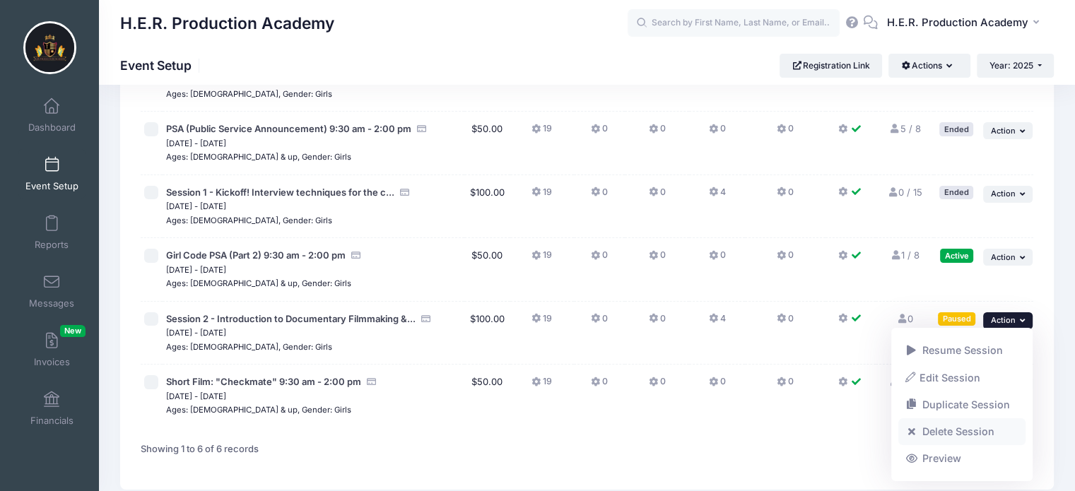
click at [959, 424] on link "Delete Session" at bounding box center [963, 432] width 128 height 27
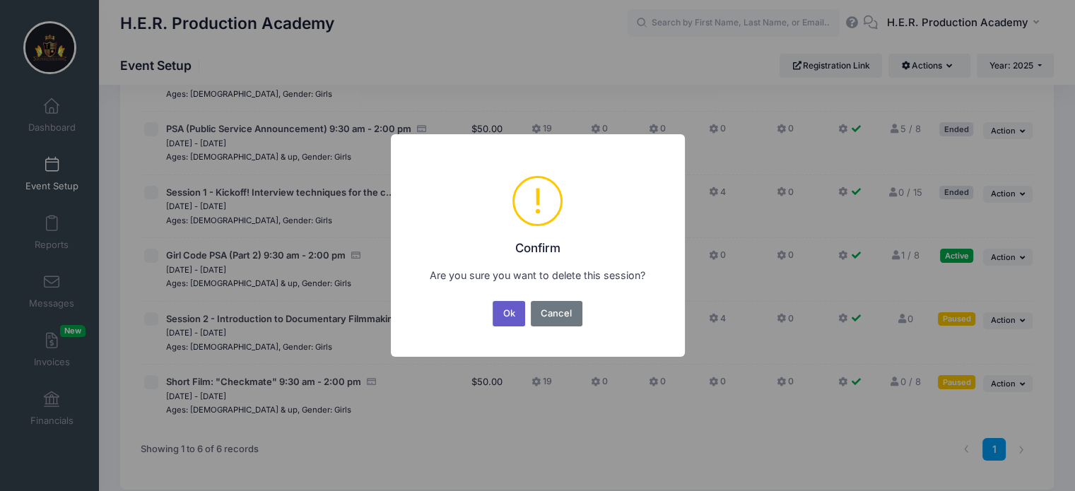
click at [505, 310] on button "Ok" at bounding box center [509, 313] width 33 height 25
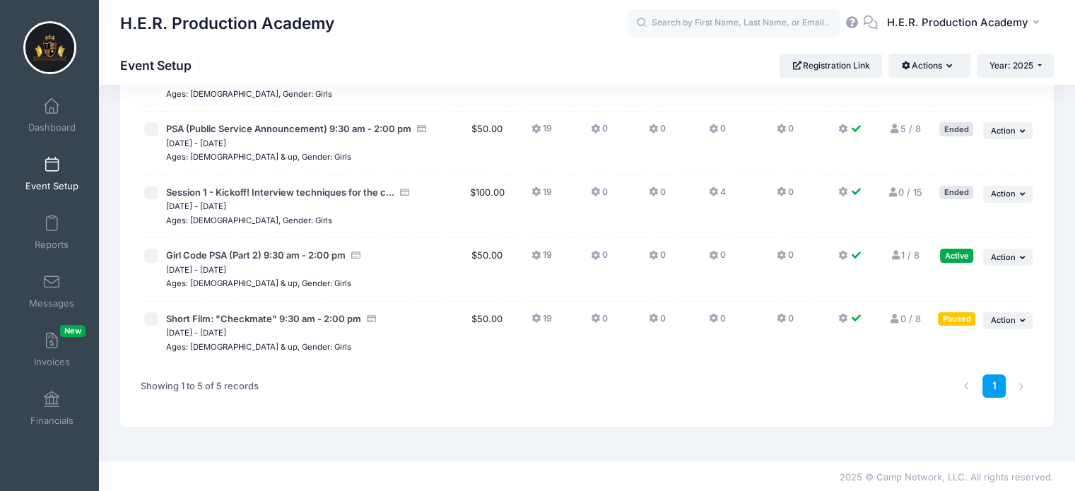
click at [153, 320] on input "checkbox" at bounding box center [151, 319] width 14 height 14
checkbox input "true"
click at [1015, 323] on button "... Action" at bounding box center [1007, 320] width 49 height 17
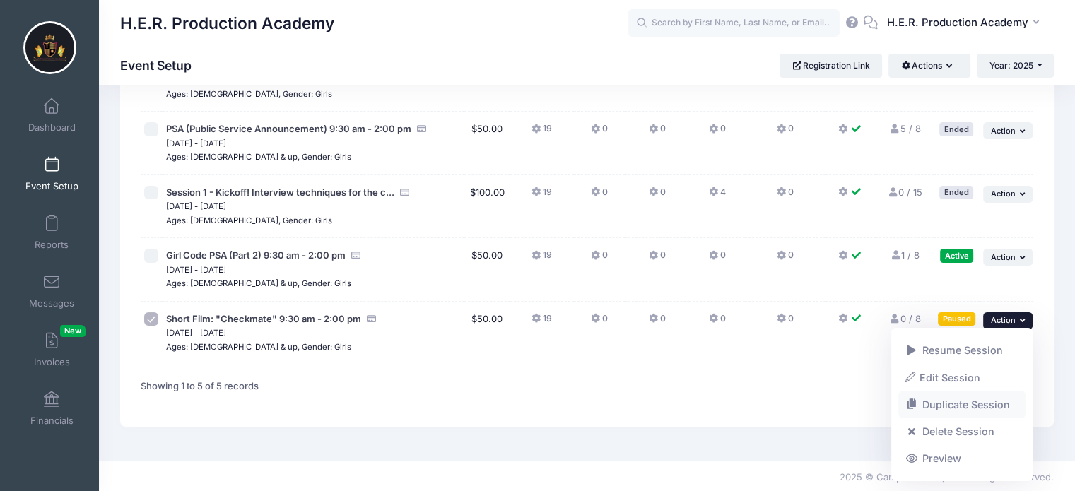
click at [1000, 412] on link "Duplicate Session" at bounding box center [963, 405] width 128 height 27
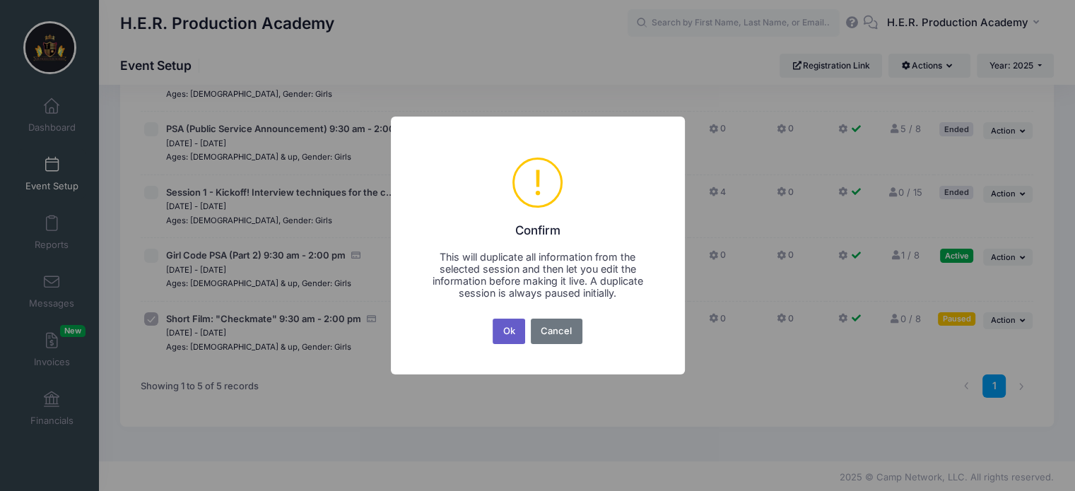
click at [510, 327] on button "Ok" at bounding box center [509, 331] width 33 height 25
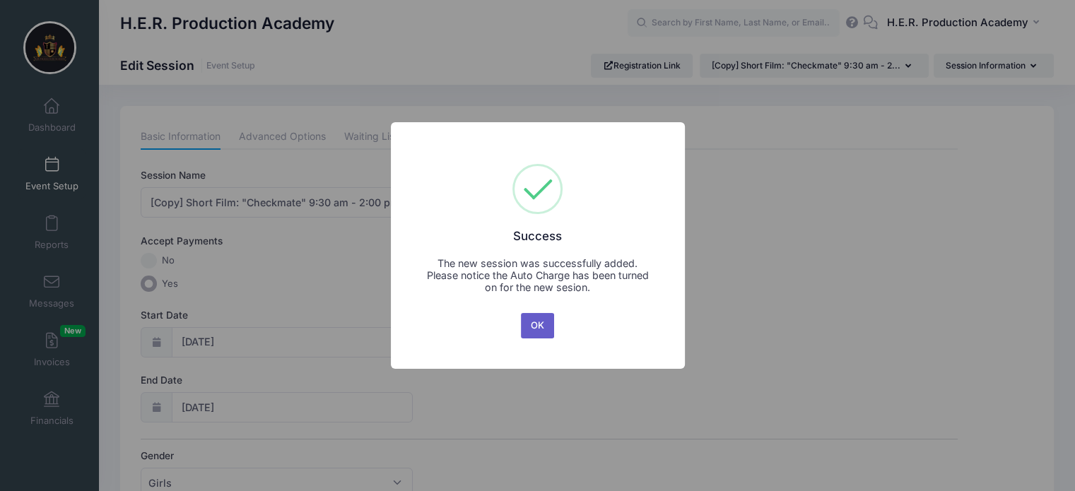
click at [544, 328] on button "OK" at bounding box center [538, 325] width 34 height 25
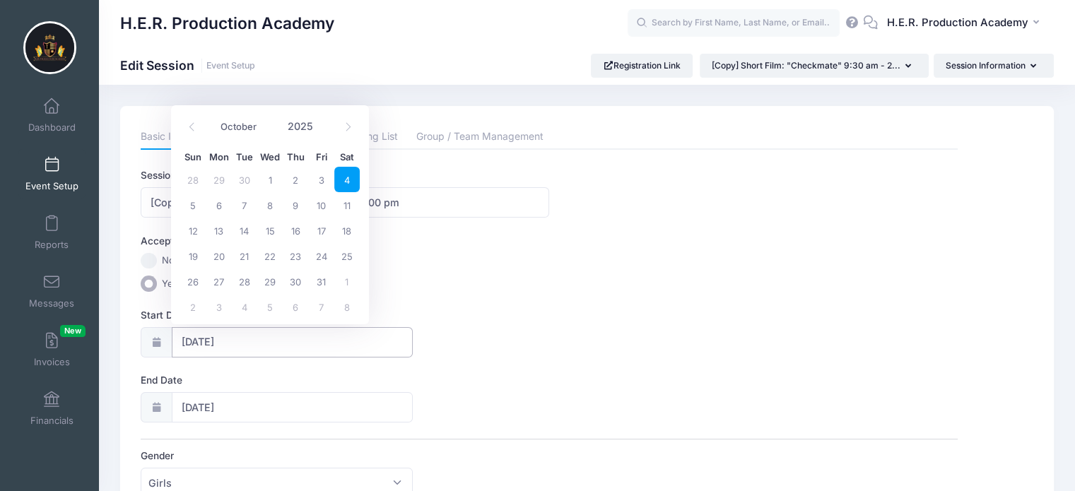
click at [236, 339] on input "[DATE]" at bounding box center [293, 342] width 242 height 30
click at [350, 257] on span "25" at bounding box center [346, 255] width 25 height 25
type input "[DATE]"
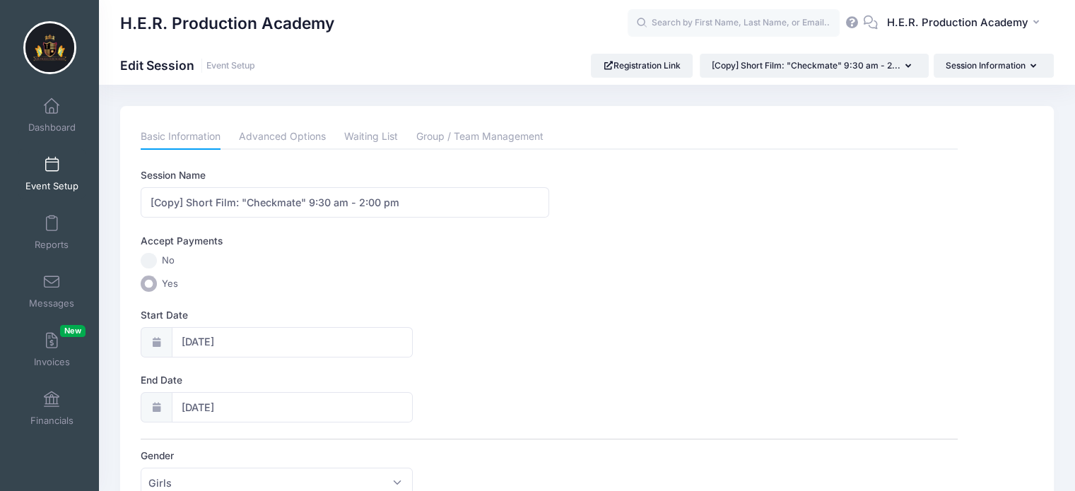
click at [557, 271] on div "Accept Payments No Yes" at bounding box center [549, 263] width 817 height 58
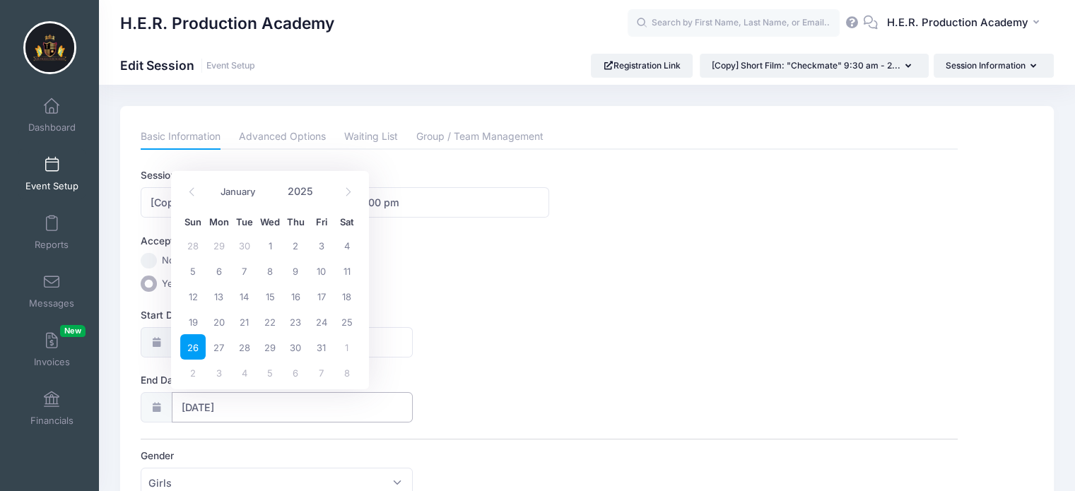
click at [225, 402] on input "[DATE]" at bounding box center [293, 407] width 242 height 30
click at [351, 322] on span "25" at bounding box center [346, 321] width 25 height 25
type input "[DATE]"
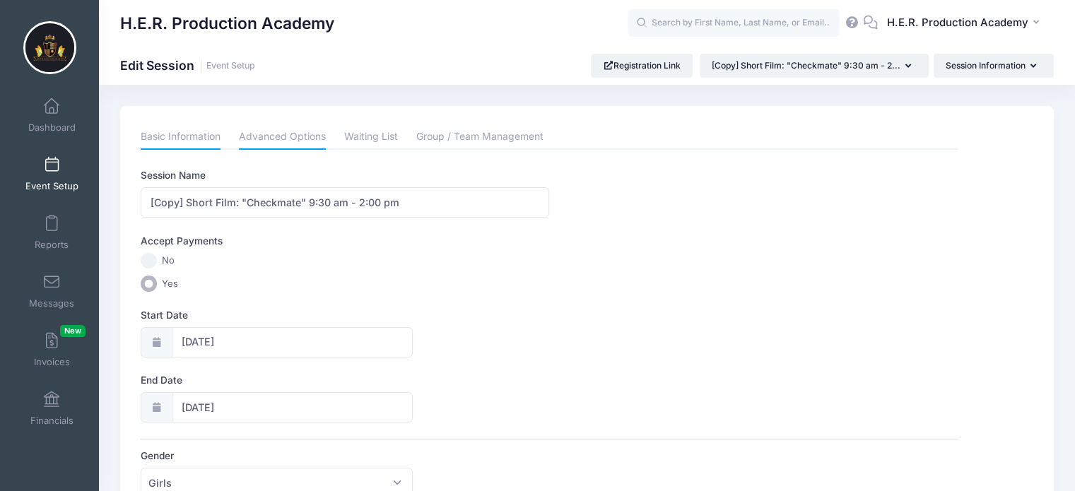
click at [299, 133] on link "Advanced Options" at bounding box center [282, 136] width 87 height 25
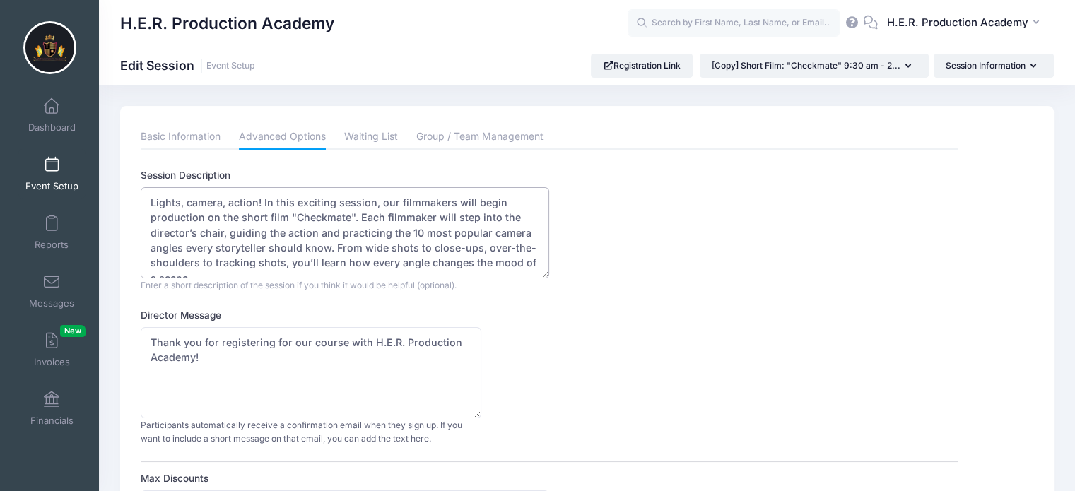
scroll to position [15, 0]
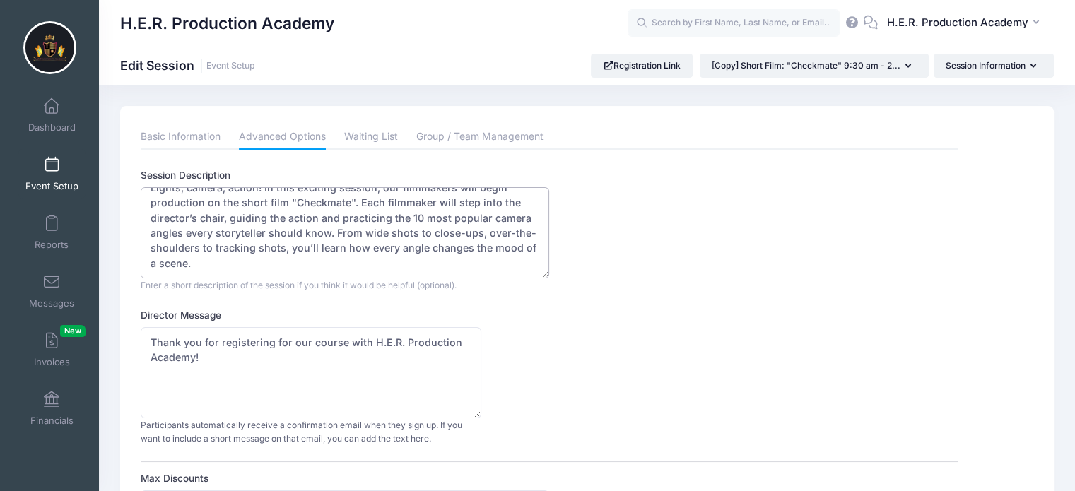
drag, startPoint x: 148, startPoint y: 203, endPoint x: 365, endPoint y: 295, distance: 235.7
paste textarea "The final moves are here! In this session, our filmmakers will finish shooting …"
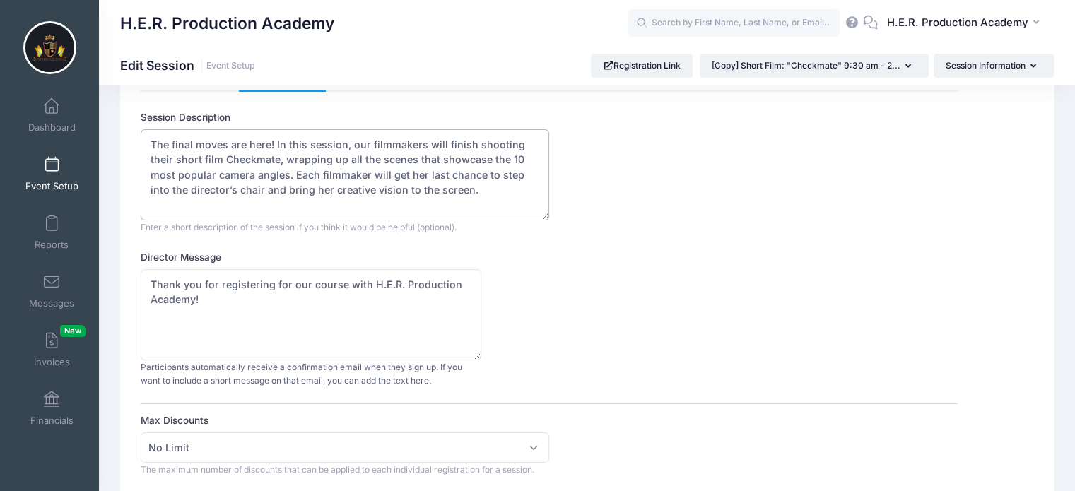
scroll to position [0, 0]
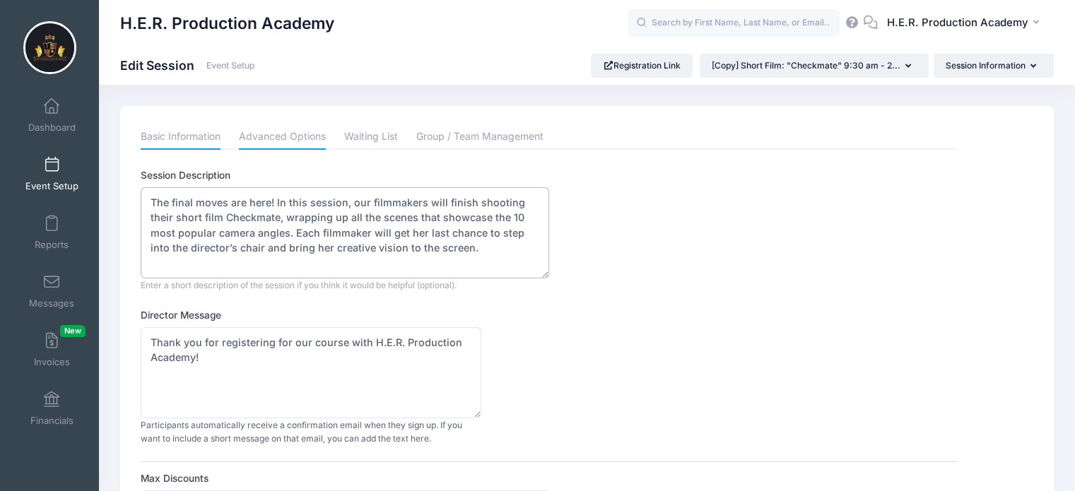
type textarea "The final moves are here! In this session, our filmmakers will finish shooting …"
click at [198, 131] on link "Basic Information" at bounding box center [181, 136] width 80 height 25
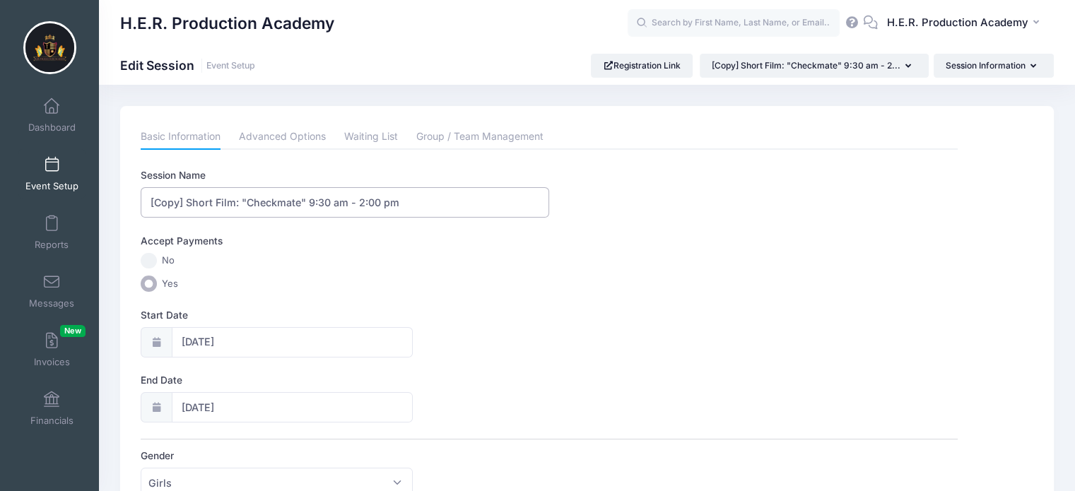
click at [184, 197] on input "[Copy] Short Film: "Checkmate" 9:30 am - 2:00 pm" at bounding box center [345, 202] width 409 height 30
click at [271, 199] on input "Short Film: "Checkmate" 9:30 am - 2:00 pm" at bounding box center [345, 202] width 409 height 30
type input "Short Film: "Checkmate" (Part 2) 9:30 am - 2:00 pm"
click at [648, 352] on div "Start Date 10/25/2025" at bounding box center [549, 332] width 817 height 49
click at [300, 139] on link "Advanced Options" at bounding box center [282, 136] width 87 height 25
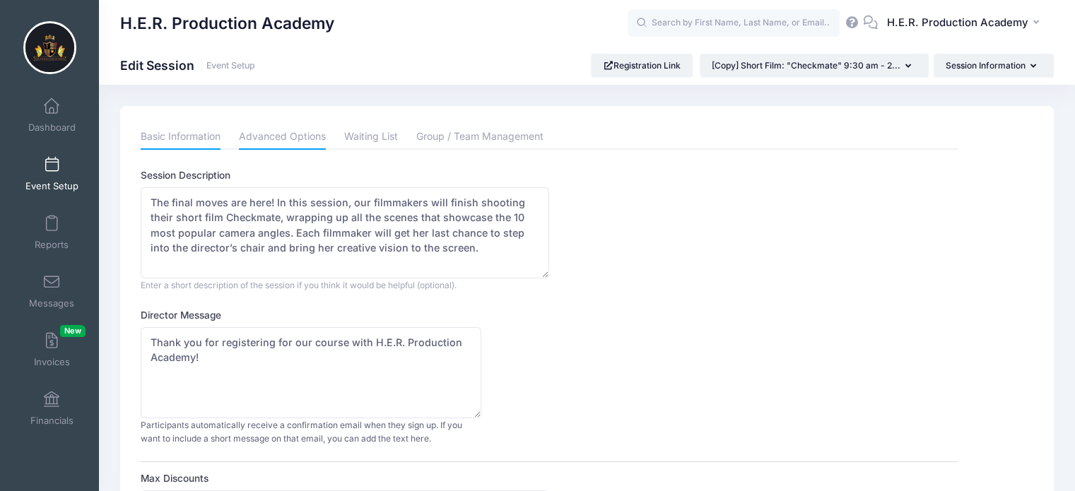
click at [165, 130] on link "Basic Information" at bounding box center [181, 136] width 80 height 25
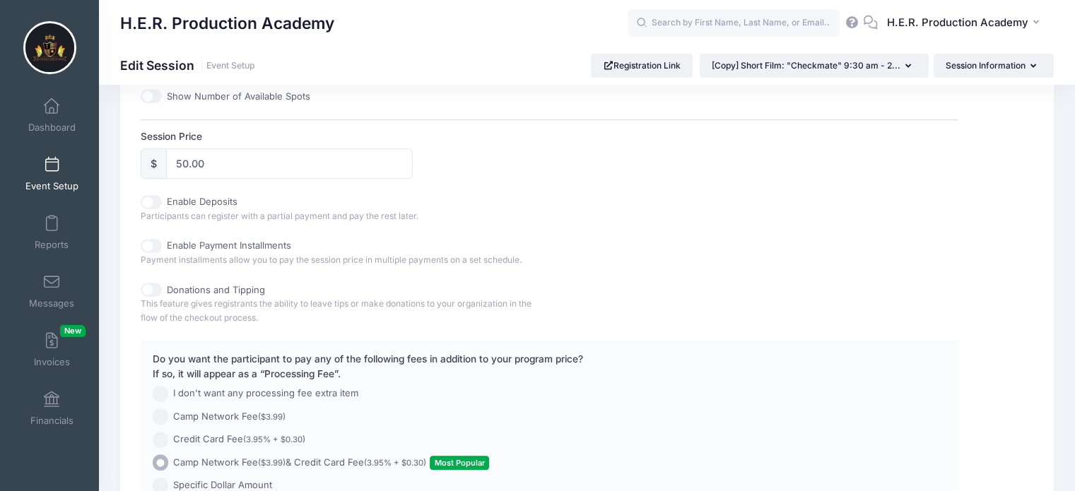
scroll to position [778, 0]
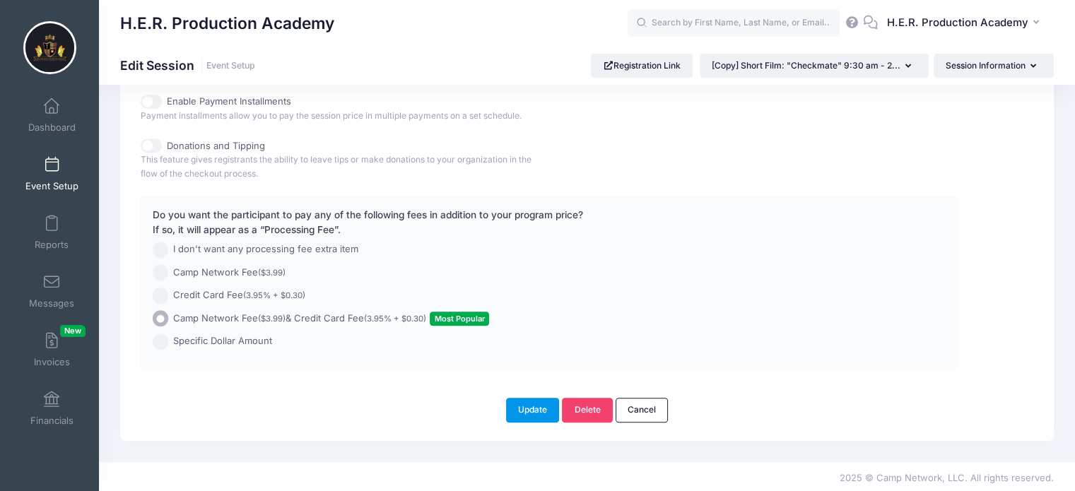
click at [518, 411] on button "Update" at bounding box center [533, 410] width 54 height 24
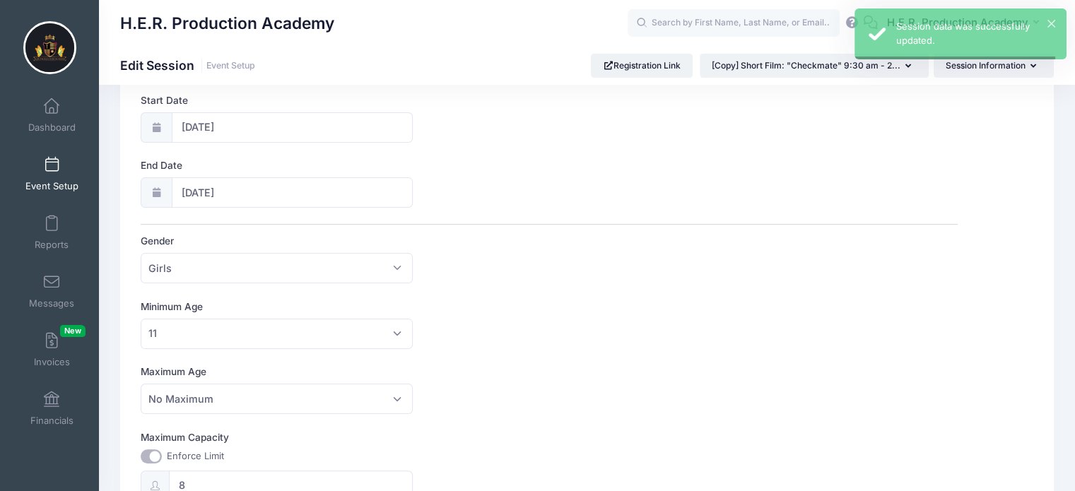
scroll to position [0, 0]
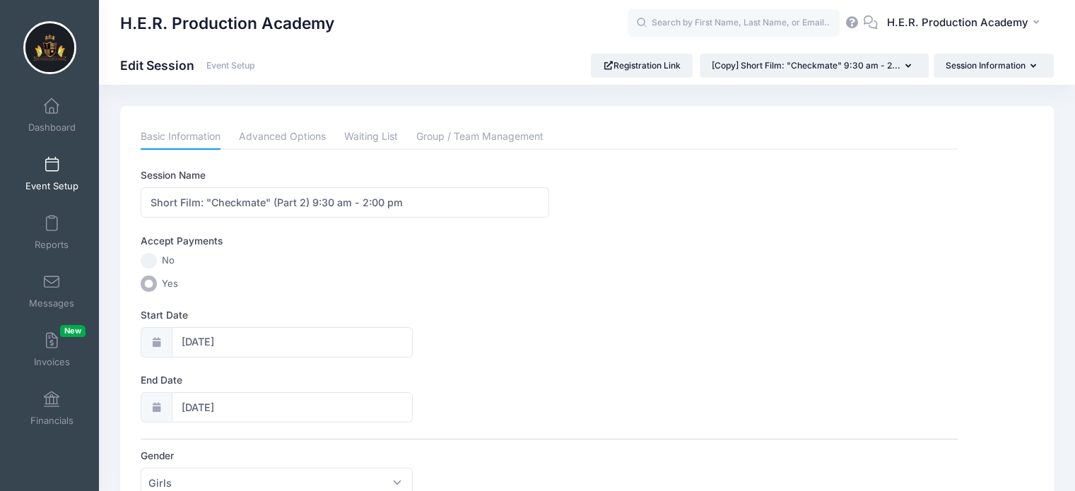
click at [46, 183] on span "Event Setup" at bounding box center [51, 186] width 53 height 12
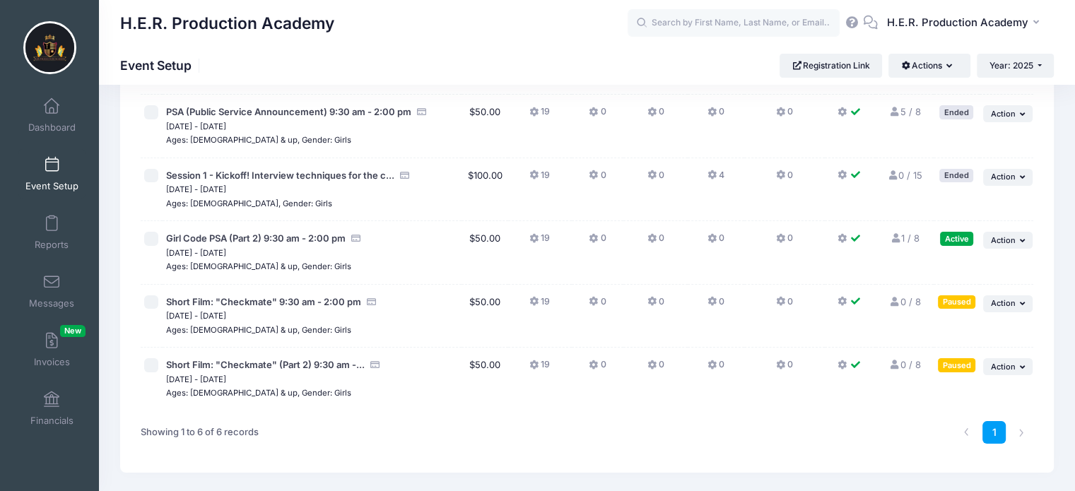
scroll to position [201, 0]
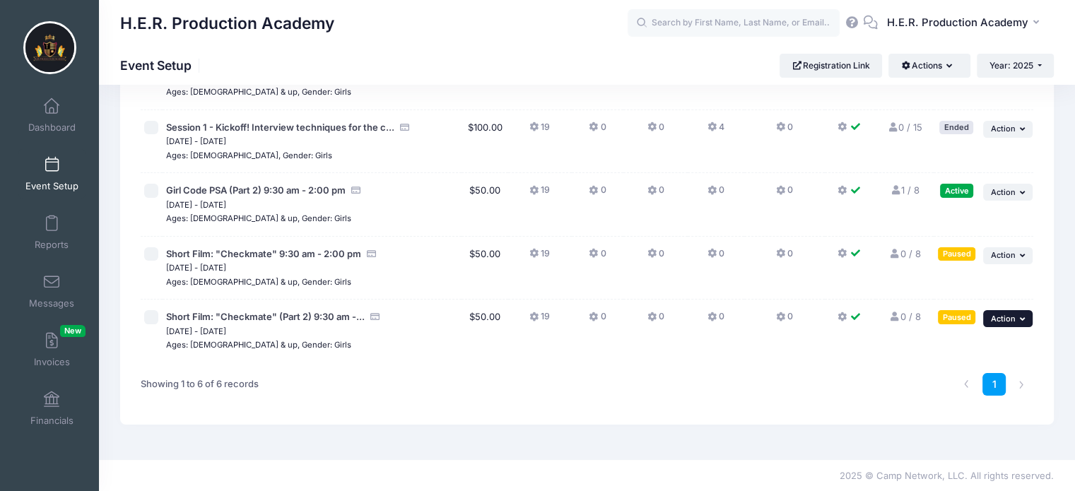
click at [1013, 316] on span "Action" at bounding box center [1003, 319] width 25 height 10
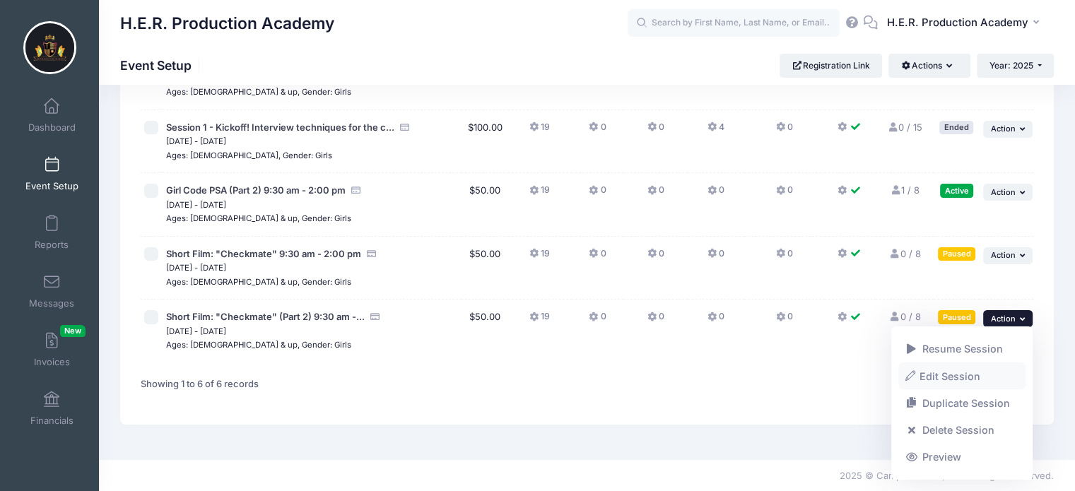
click at [959, 382] on link "Edit Session" at bounding box center [963, 376] width 128 height 27
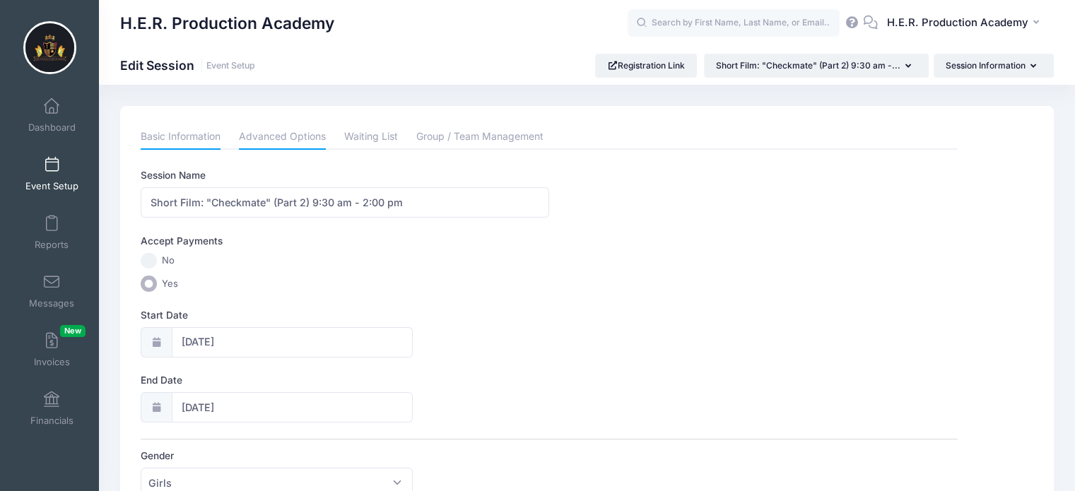
click at [311, 129] on link "Advanced Options" at bounding box center [282, 136] width 87 height 25
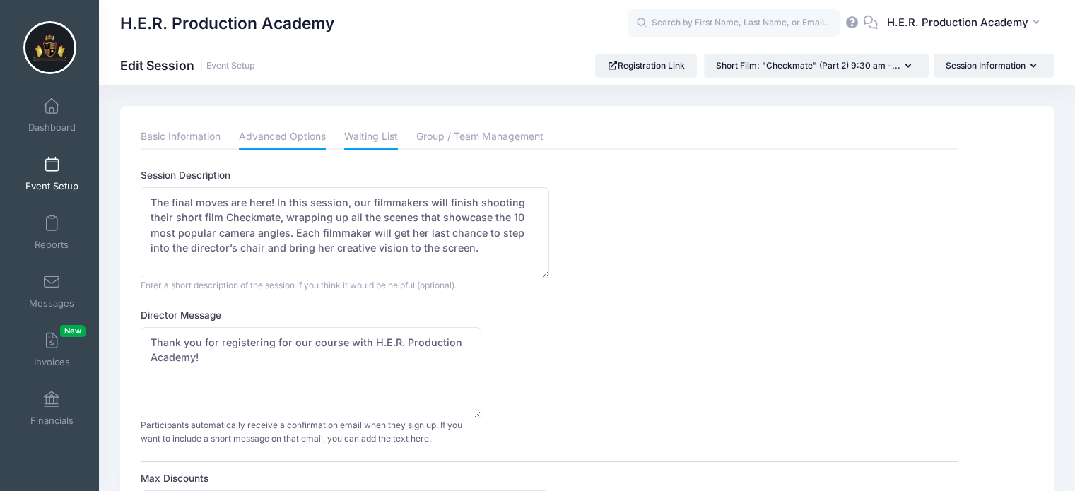
click at [390, 132] on link "Waiting List" at bounding box center [371, 136] width 54 height 25
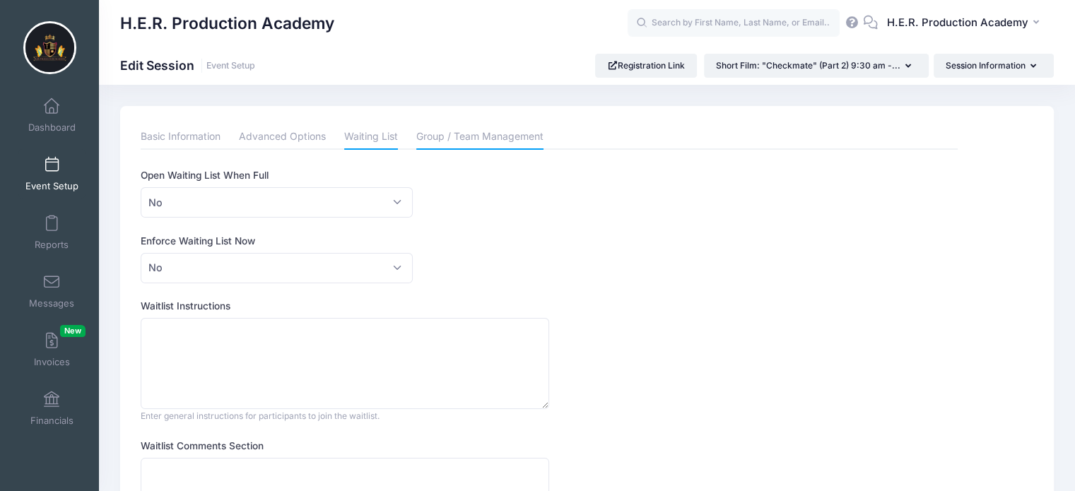
click at [476, 136] on link "Group / Team Management" at bounding box center [479, 136] width 127 height 25
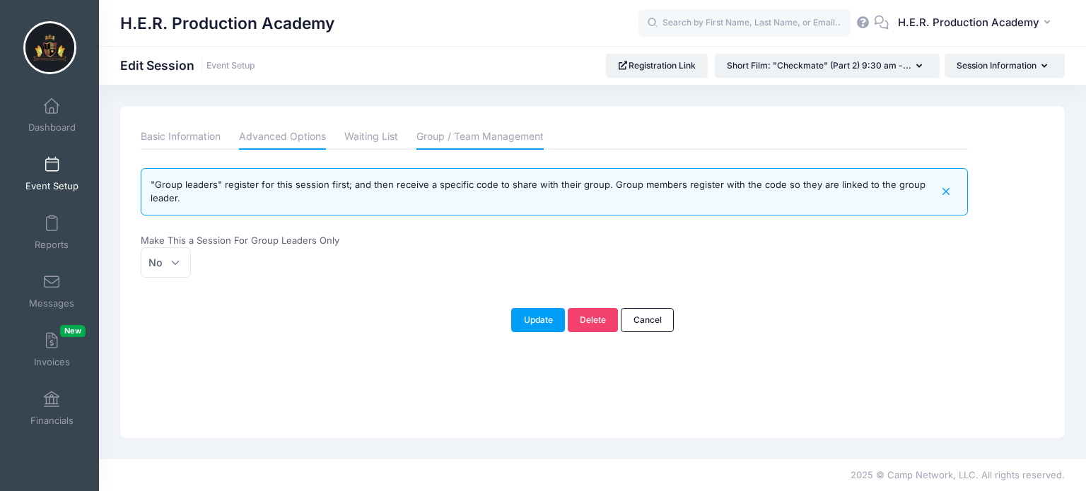
click at [281, 125] on link "Advanced Options" at bounding box center [282, 136] width 87 height 25
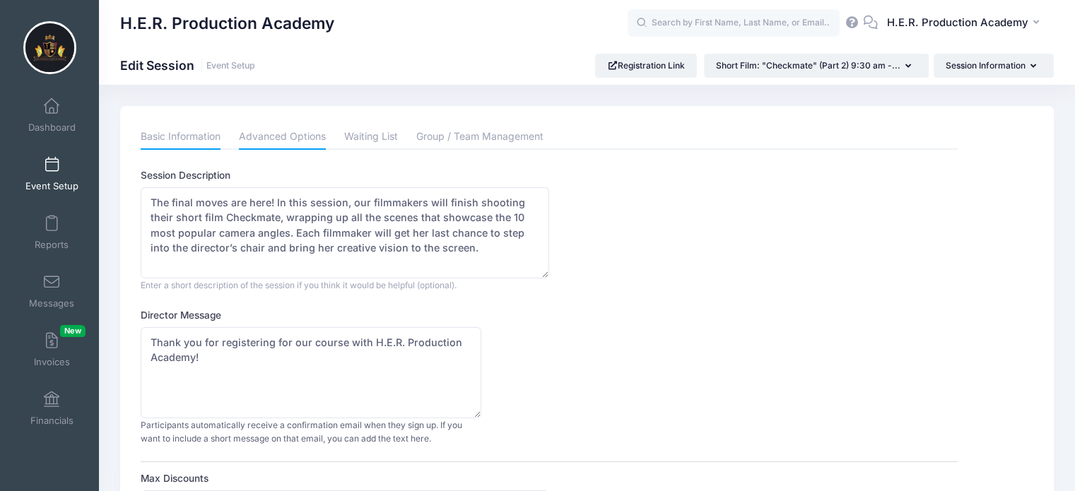
click at [182, 139] on link "Basic Information" at bounding box center [181, 136] width 80 height 25
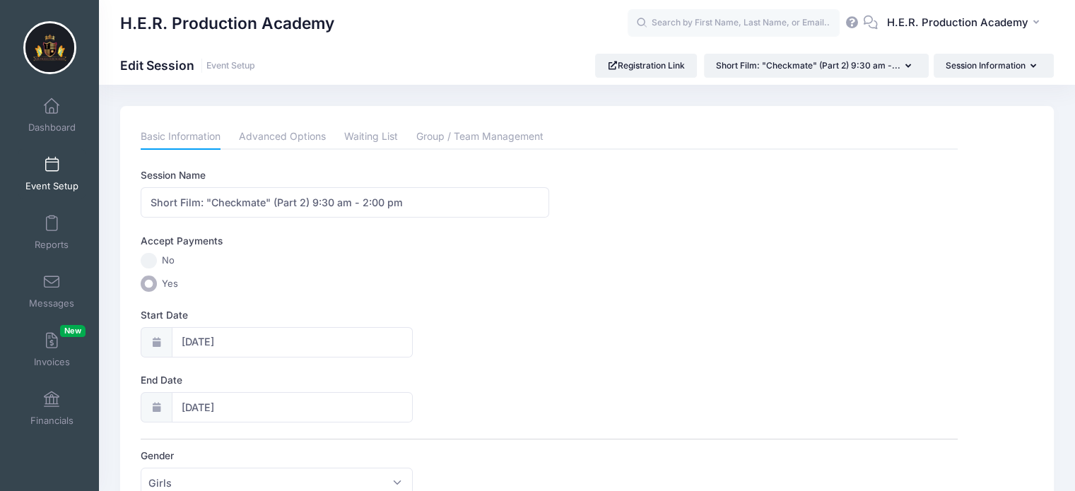
click at [52, 172] on span at bounding box center [52, 166] width 0 height 16
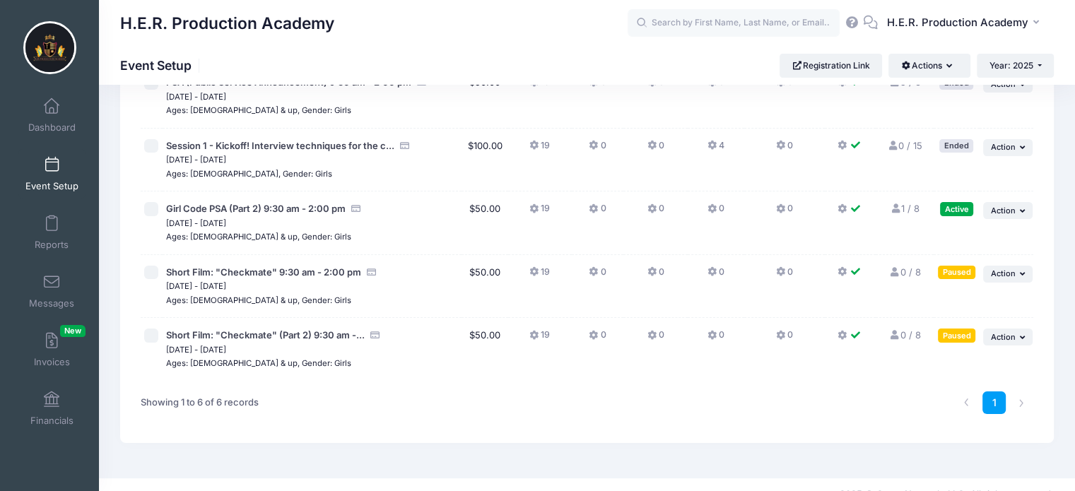
scroll to position [201, 0]
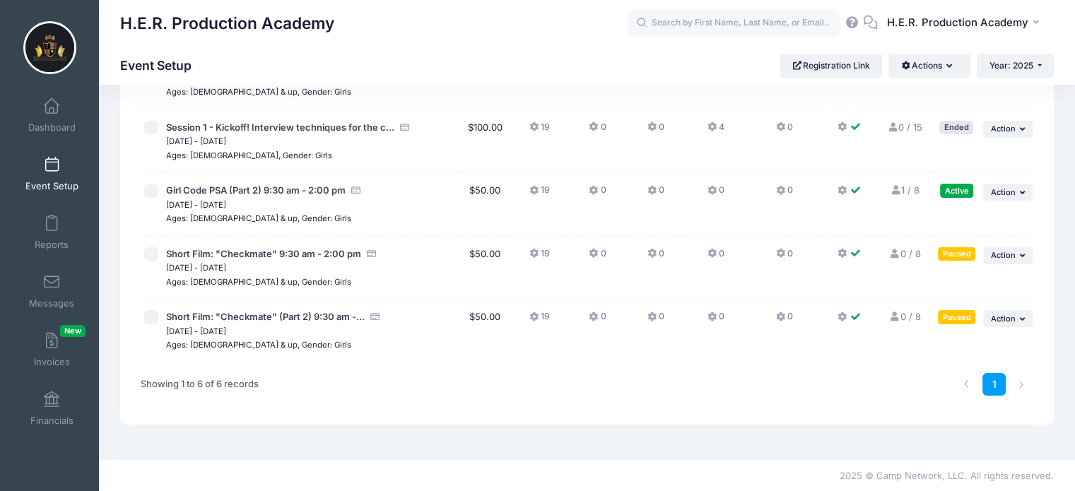
click at [155, 317] on input "checkbox" at bounding box center [151, 317] width 14 height 14
checkbox input "true"
click at [1013, 312] on button "... Action" at bounding box center [1007, 318] width 49 height 17
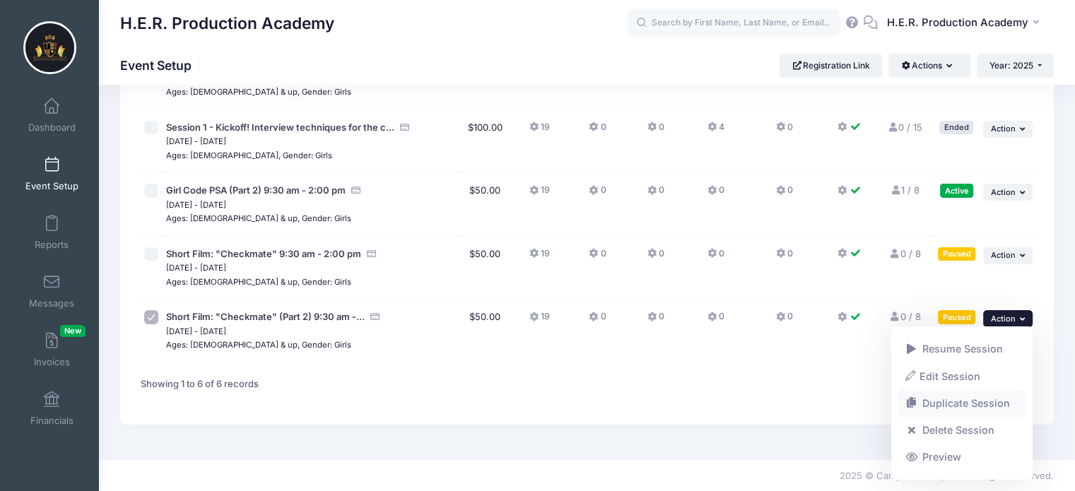
click at [978, 402] on link "Duplicate Session" at bounding box center [963, 403] width 128 height 27
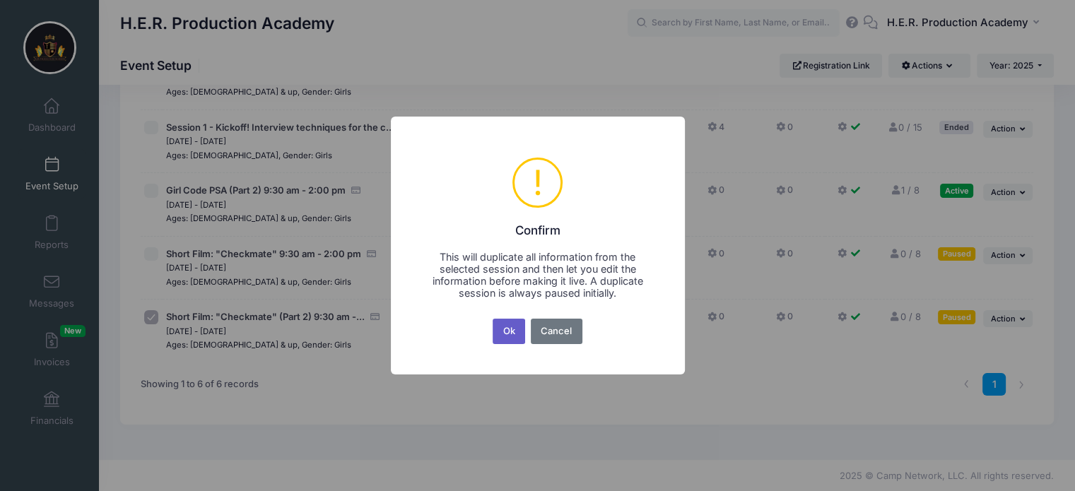
click at [514, 334] on button "Ok" at bounding box center [509, 331] width 33 height 25
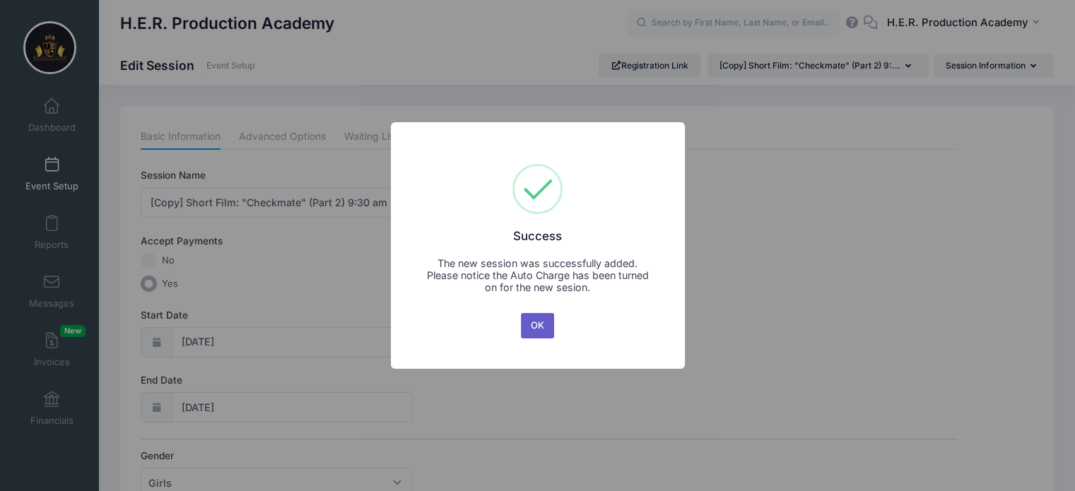
click at [537, 330] on button "OK" at bounding box center [538, 325] width 34 height 25
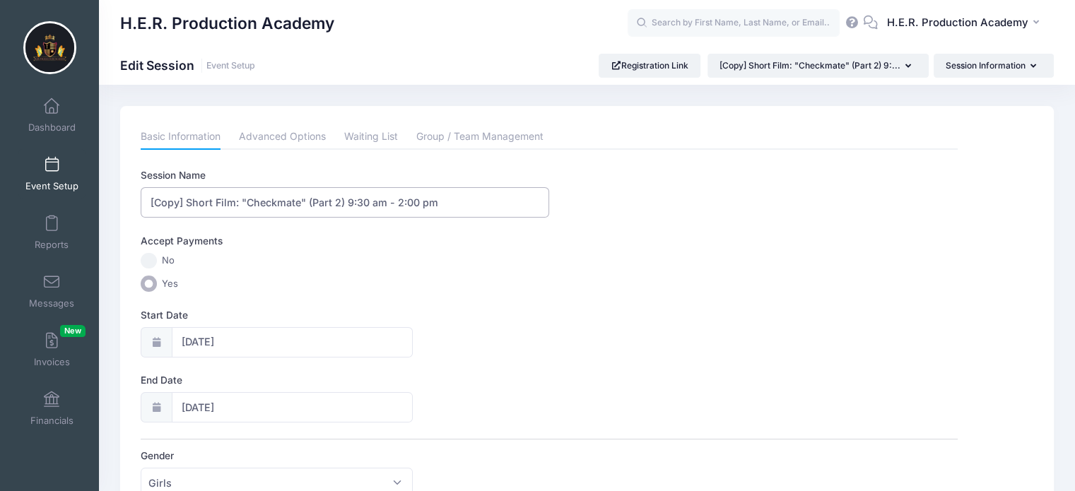
click at [188, 200] on input "[Copy] Short Film: "Checkmate" (Part 2) 9:30 am - 2:00 pm" at bounding box center [345, 202] width 409 height 30
drag, startPoint x: 269, startPoint y: 200, endPoint x: 134, endPoint y: 201, distance: 135.0
paste input "Commercials & Phone FX"
click at [306, 201] on input "Commercials & Phone FX (Part 2) 9:30 am - 2:00 pm" at bounding box center [345, 202] width 409 height 30
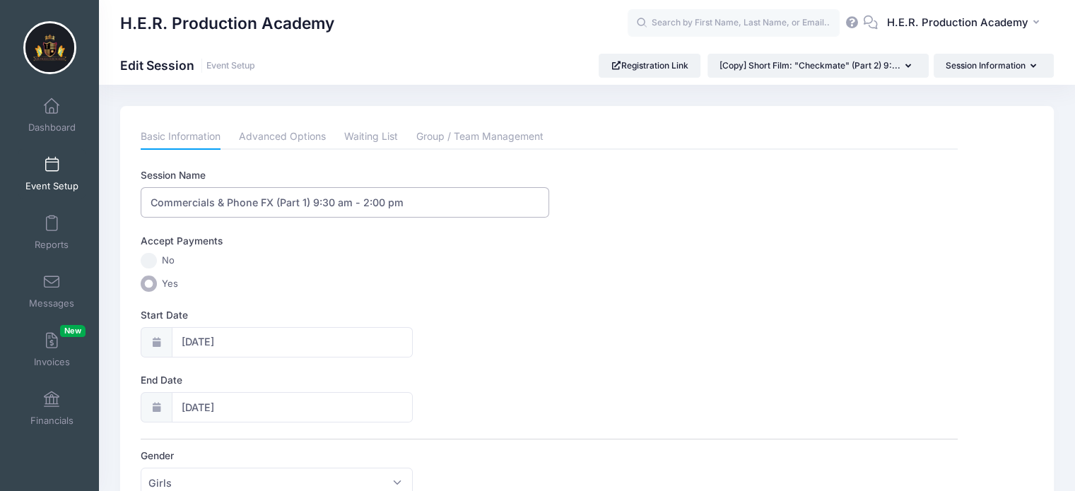
type input "Commercials & Phone FX (Part 1) 9:30 am - 2:00 pm"
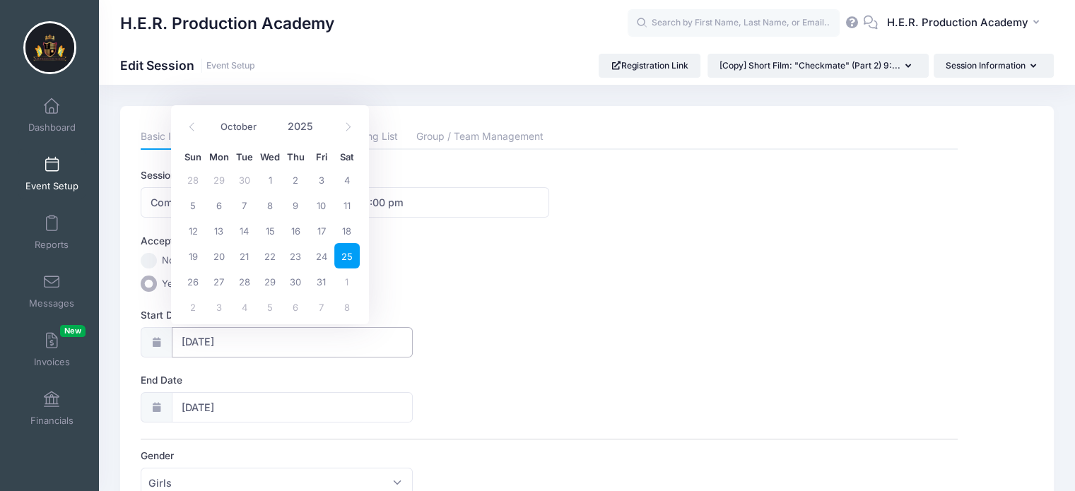
click at [210, 337] on input "10/25/2025" at bounding box center [293, 342] width 242 height 30
click at [350, 131] on span at bounding box center [348, 127] width 23 height 24
select select "10"
click at [351, 206] on span "8" at bounding box center [346, 204] width 25 height 25
type input "11/08/2025"
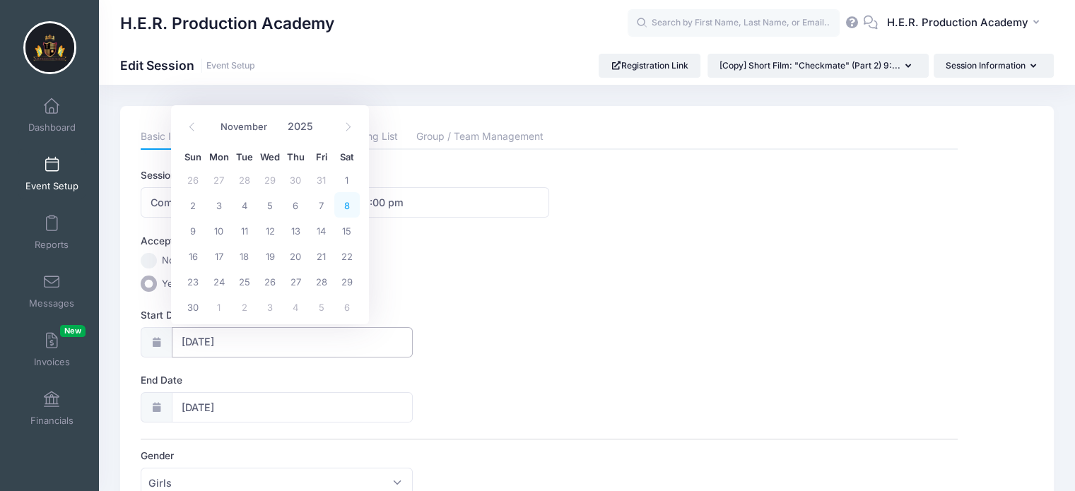
type input "11/09/2025"
select select "10"
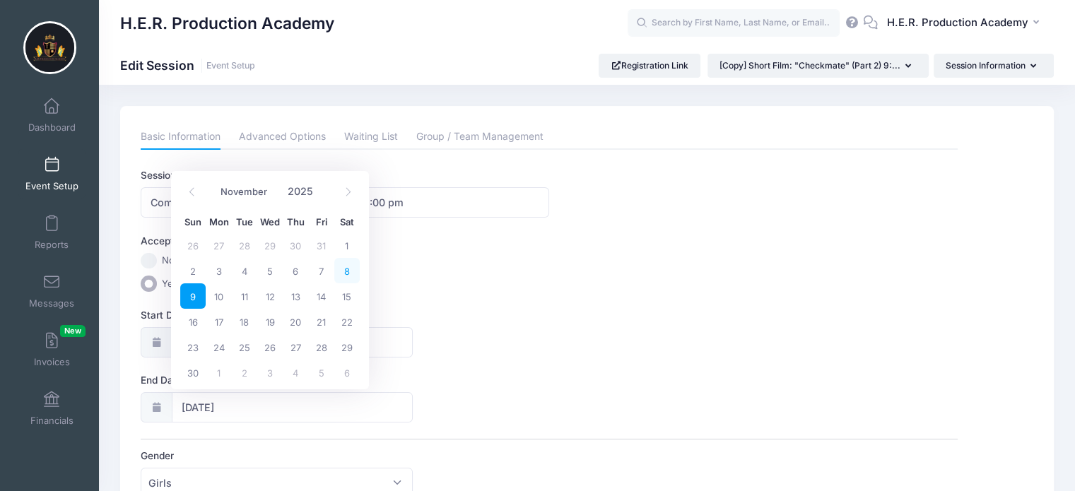
click at [348, 271] on span "8" at bounding box center [346, 270] width 25 height 25
type input "11/08/2025"
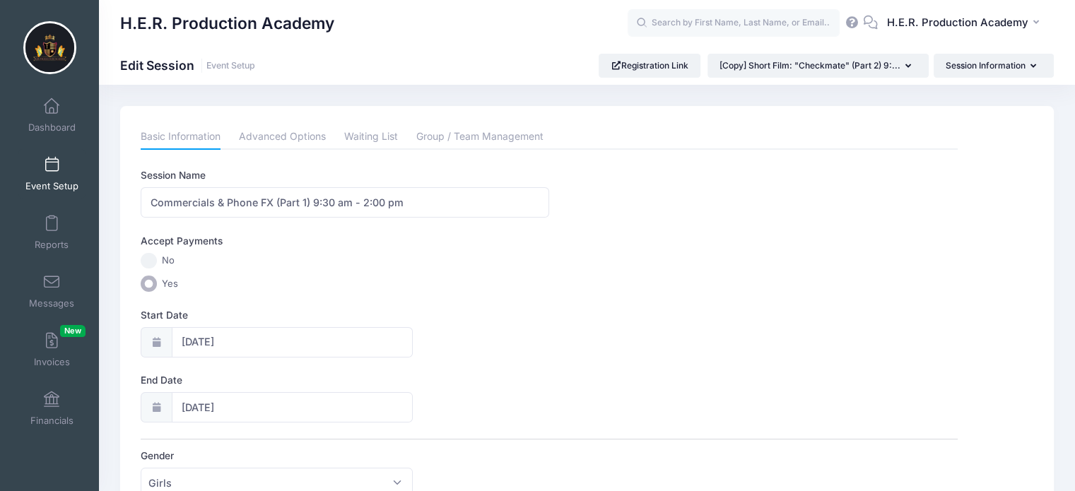
click at [639, 312] on div "Start Date 11/08/2025" at bounding box center [549, 332] width 817 height 49
click at [292, 134] on link "Advanced Options" at bounding box center [282, 136] width 87 height 25
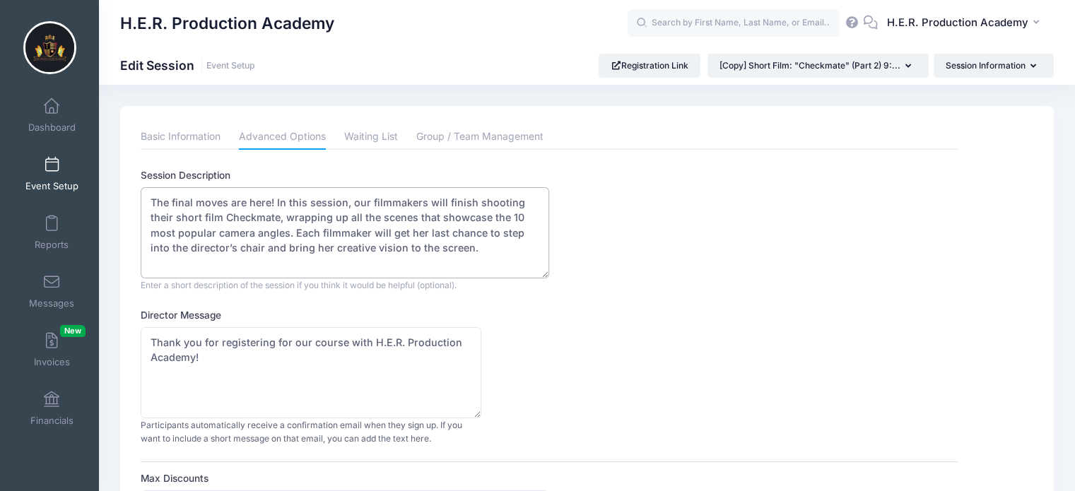
drag, startPoint x: 443, startPoint y: 249, endPoint x: 136, endPoint y: 200, distance: 310.7
paste textarea "Get ready to sell it, filmmakers! In this session, you’ll learn how to create e…"
type textarea "Get ready to sell it, filmmakers! In this session, you’ll learn how to create e…"
click at [192, 137] on link "Basic Information" at bounding box center [181, 136] width 80 height 25
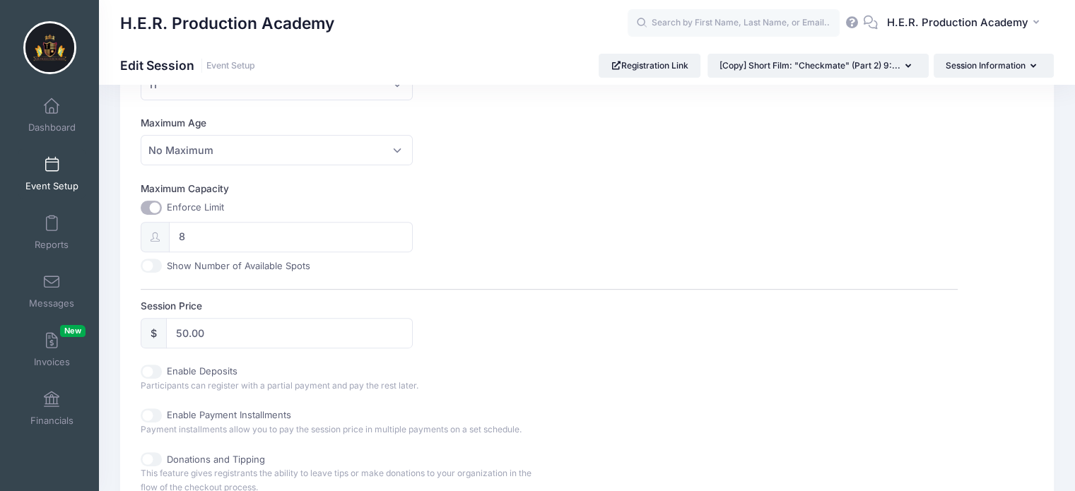
scroll to position [763, 0]
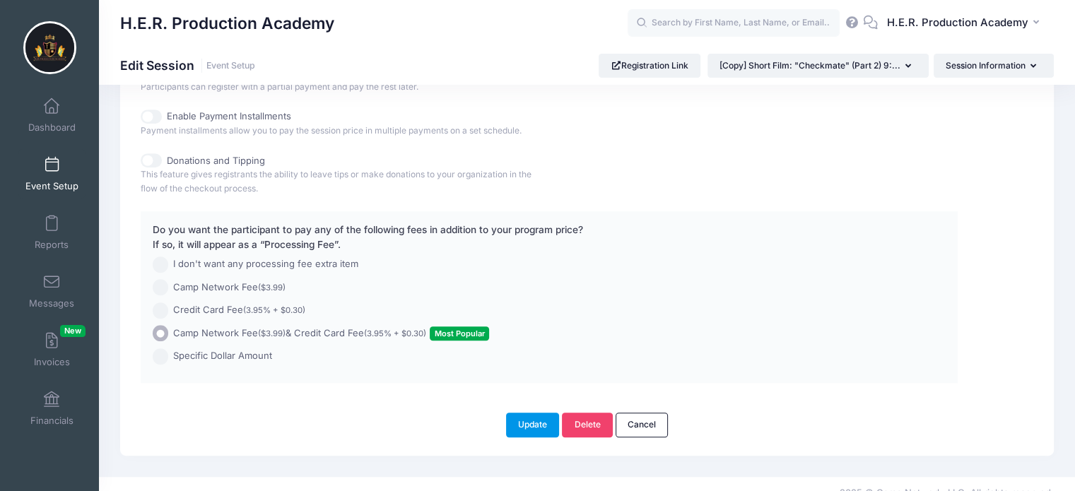
click at [520, 422] on button "Update" at bounding box center [533, 425] width 54 height 24
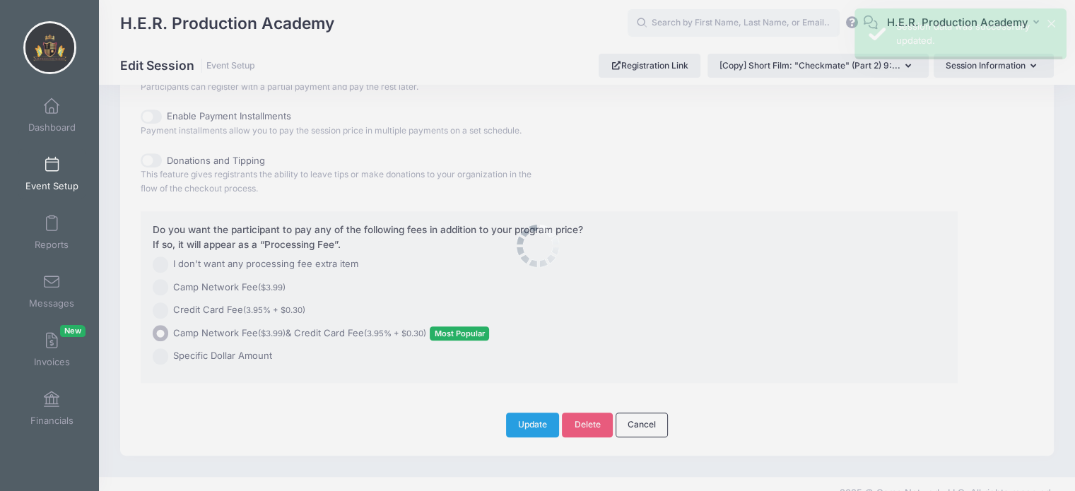
scroll to position [0, 0]
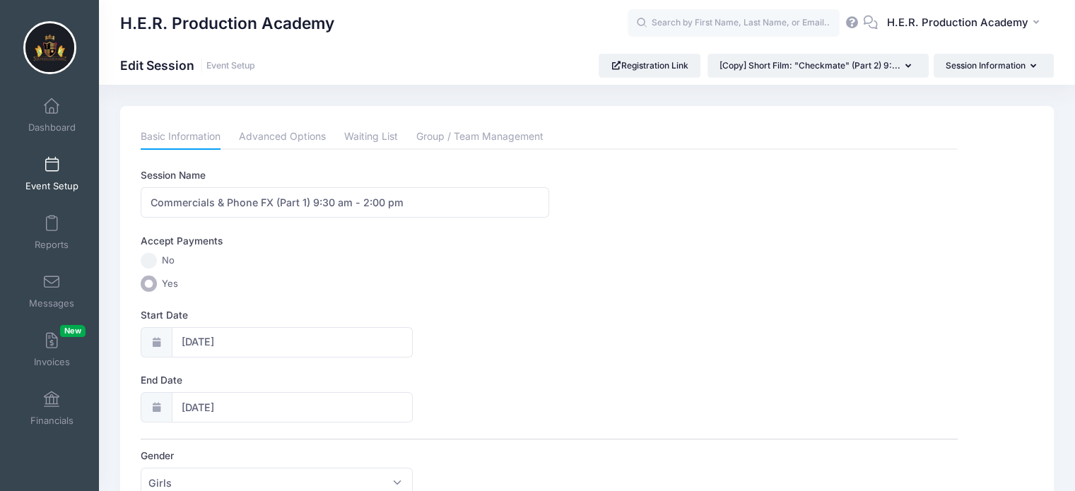
click at [48, 172] on link "Event Setup" at bounding box center [51, 173] width 67 height 49
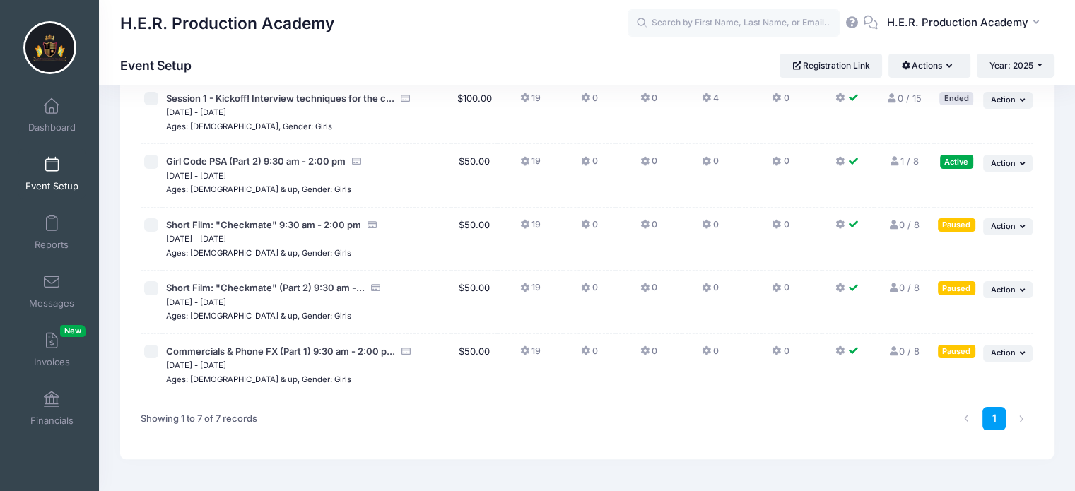
scroll to position [264, 0]
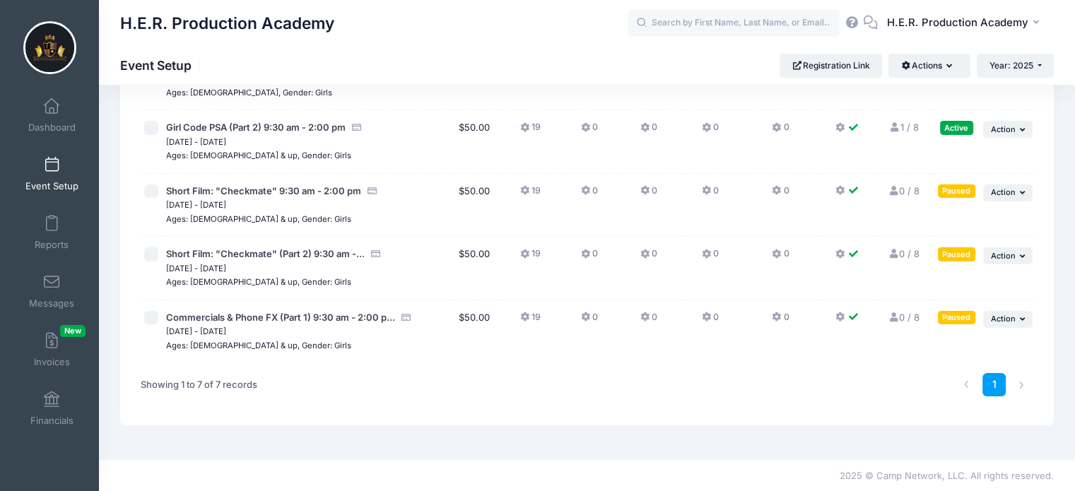
click at [147, 314] on input "checkbox" at bounding box center [151, 318] width 14 height 14
checkbox input "true"
click at [1012, 320] on span "Action" at bounding box center [1003, 319] width 25 height 10
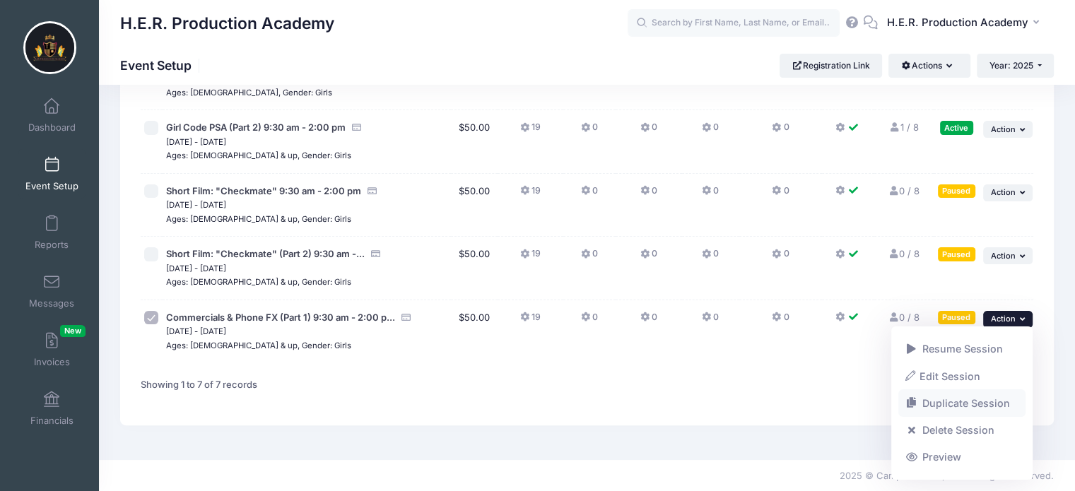
click at [975, 403] on link "Duplicate Session" at bounding box center [963, 403] width 128 height 27
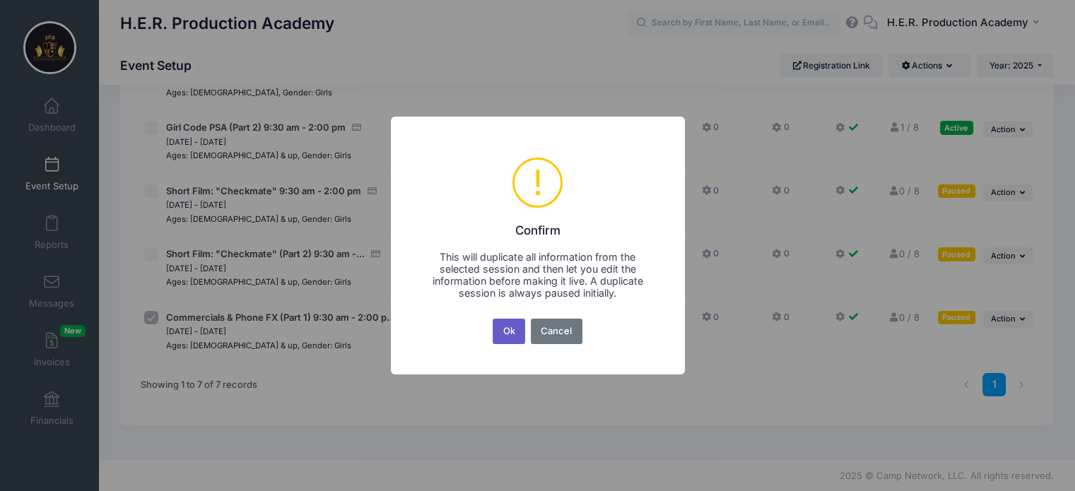
click at [510, 334] on button "Ok" at bounding box center [509, 331] width 33 height 25
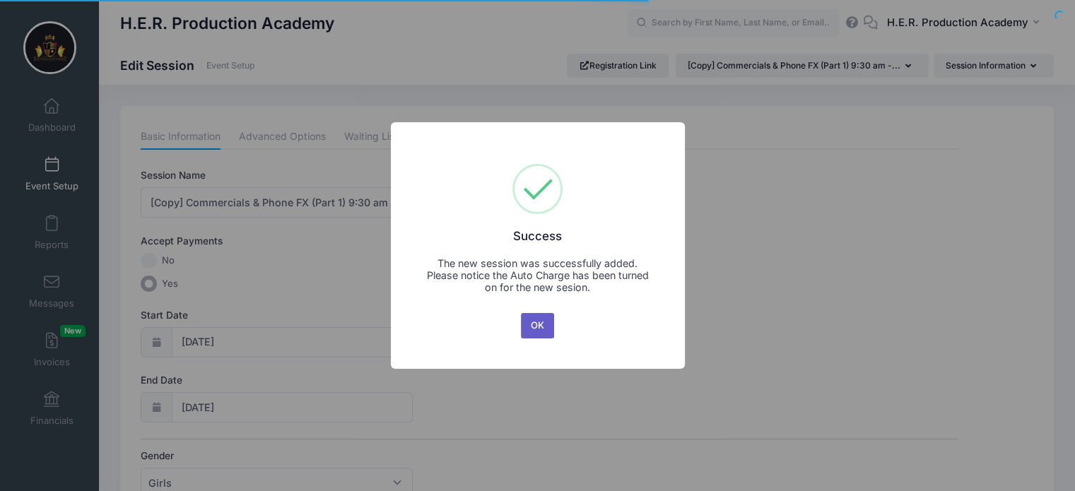
click at [544, 324] on button "OK" at bounding box center [538, 325] width 34 height 25
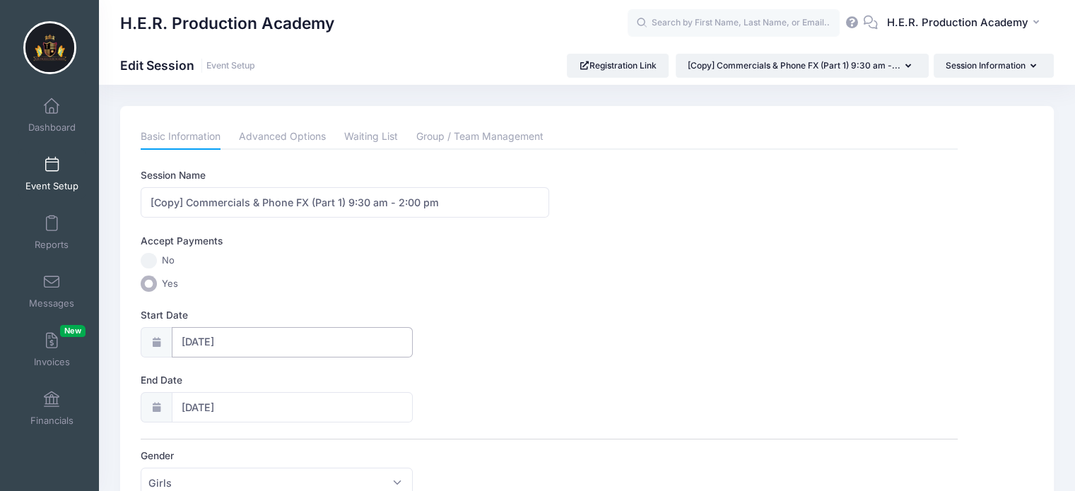
click at [225, 337] on input "[DATE]" at bounding box center [293, 342] width 242 height 30
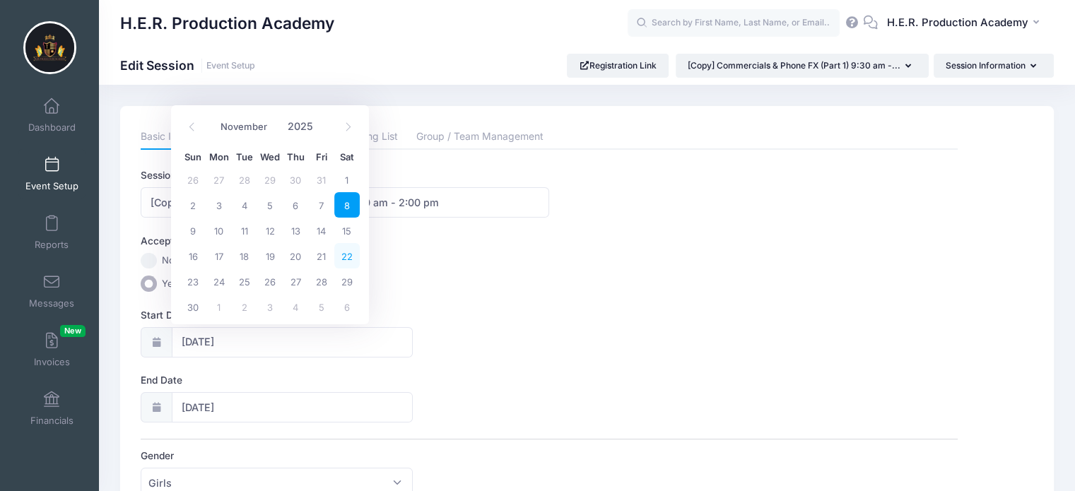
click at [348, 253] on span "22" at bounding box center [346, 255] width 25 height 25
type input "11/22/2025"
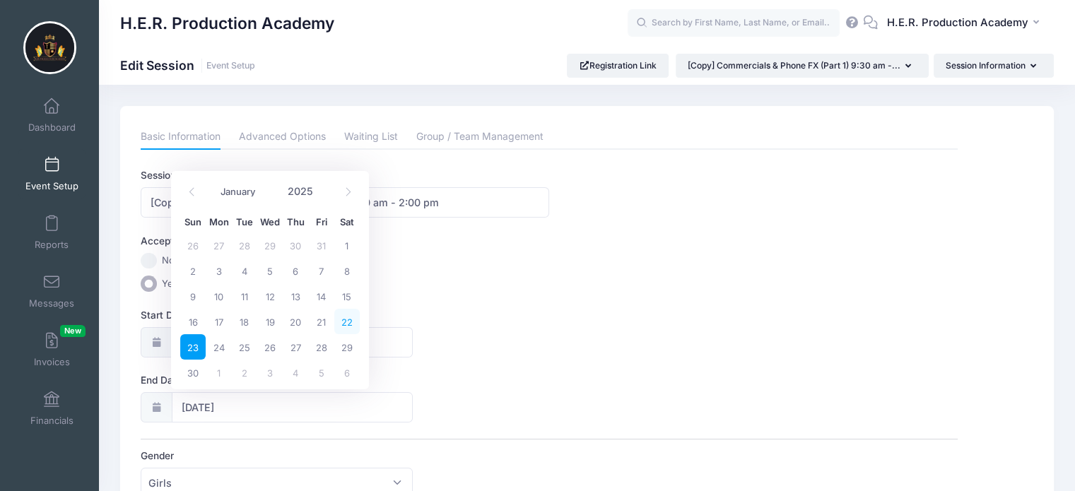
click at [346, 320] on span "22" at bounding box center [346, 321] width 25 height 25
type input "11/22/2025"
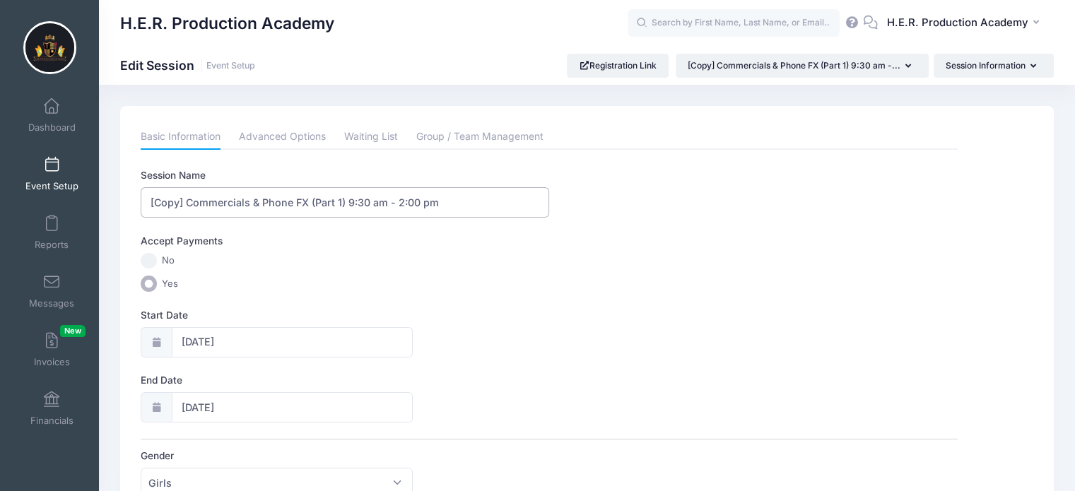
click at [187, 197] on input "[Copy] Commercials & Phone FX (Part 1) 9:30 am - 2:00 pm" at bounding box center [345, 202] width 409 height 30
click at [307, 200] on input "Commercials & Phone FX (Part 1) 9:30 am - 2:00 pm" at bounding box center [345, 202] width 409 height 30
type input "Commercials & Phone FX (Part 2) 9:30 am - 2:00 pm"
click at [285, 138] on link "Advanced Options" at bounding box center [282, 136] width 87 height 25
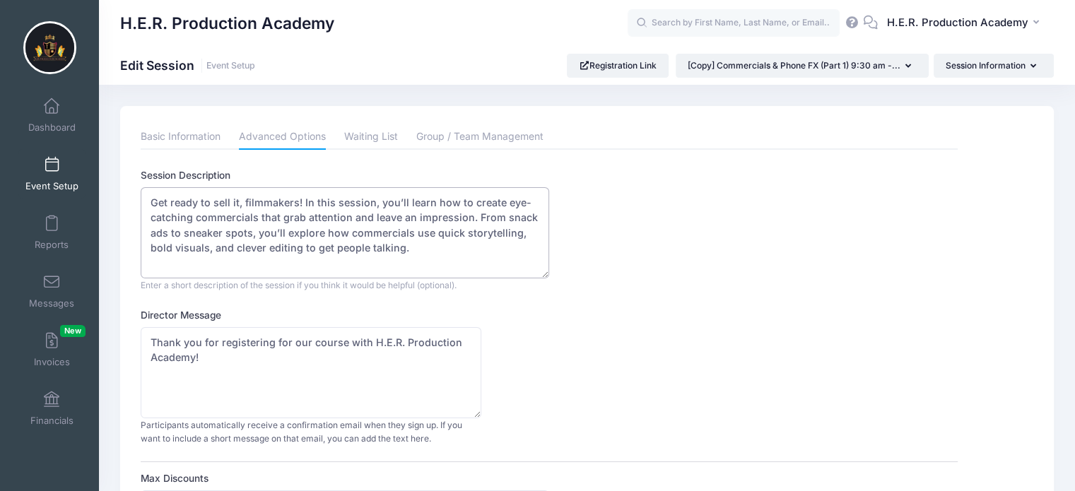
drag, startPoint x: 411, startPoint y: 249, endPoint x: 115, endPoint y: 199, distance: 300.4
paste textarea "Time to bring it all together, filmmakers! In this session, we’ll finish filmin…"
click at [187, 217] on textarea "Get ready to sell it, filmmakers! In this session, you’ll learn how to create e…" at bounding box center [345, 232] width 409 height 91
click at [344, 251] on textarea "Get ready to sell it, filmmakers! In this session, you’ll learn how to create e…" at bounding box center [345, 232] width 409 height 91
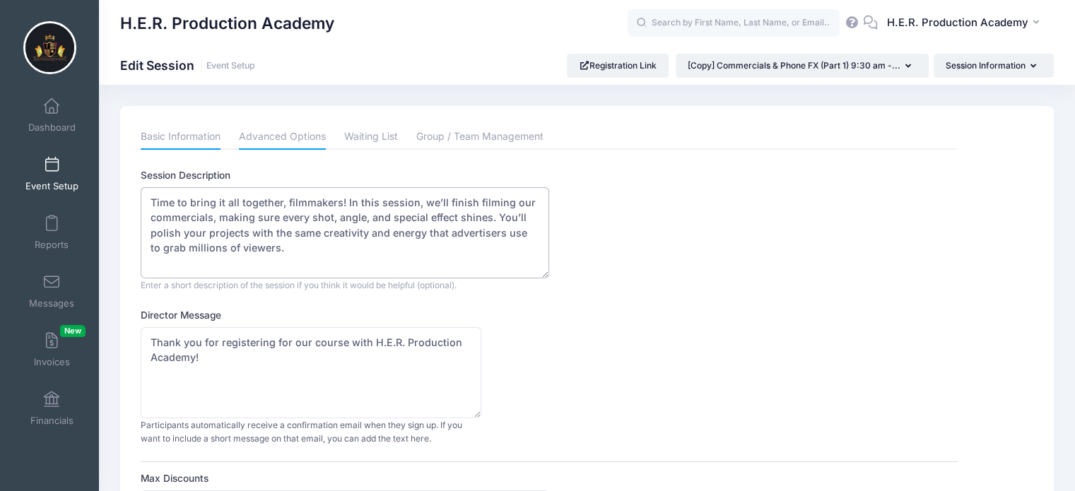
type textarea "Time to bring it all together, filmmakers! In this session, we’ll finish filmin…"
click at [194, 139] on link "Basic Information" at bounding box center [181, 136] width 80 height 25
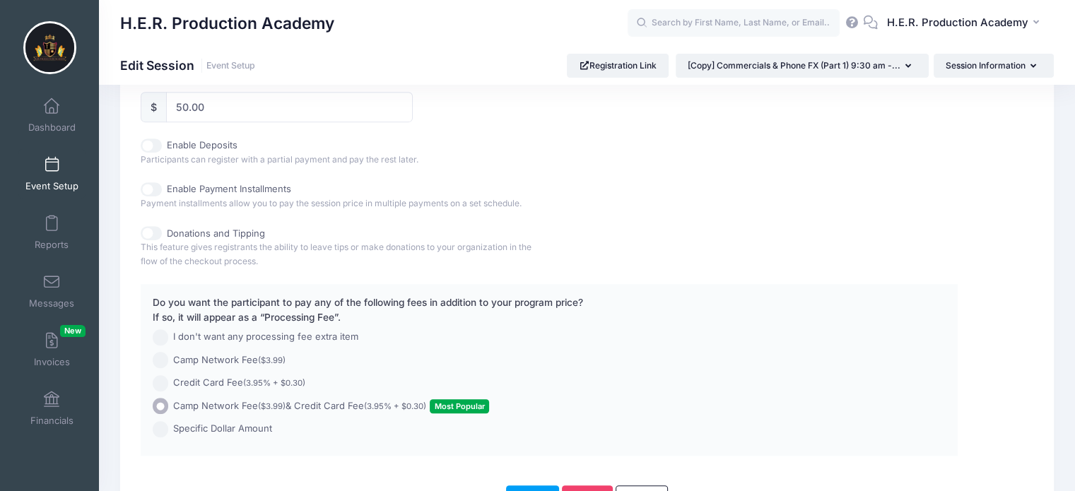
scroll to position [778, 0]
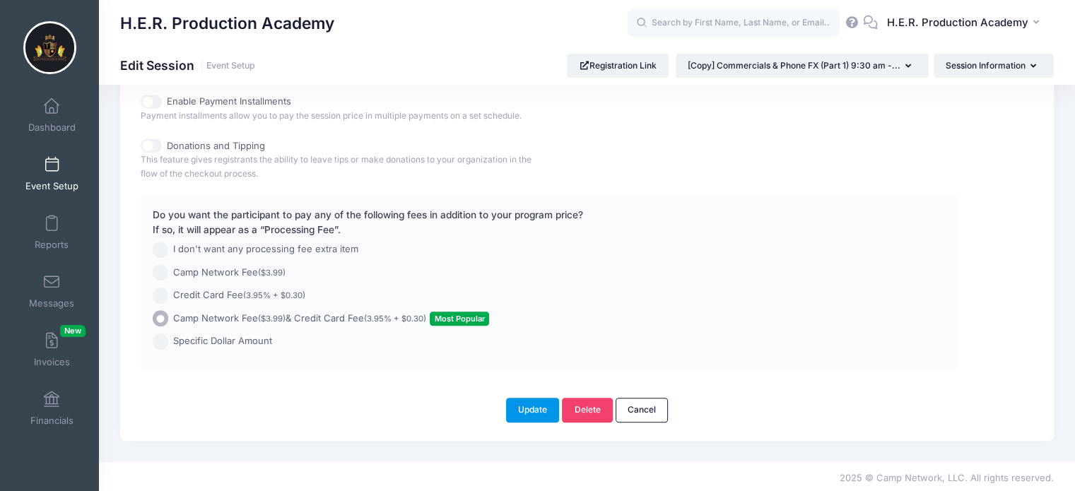
click at [533, 414] on button "Update" at bounding box center [533, 410] width 54 height 24
click at [533, 411] on button "Update" at bounding box center [533, 410] width 54 height 24
click at [54, 180] on span "Event Setup" at bounding box center [51, 186] width 53 height 12
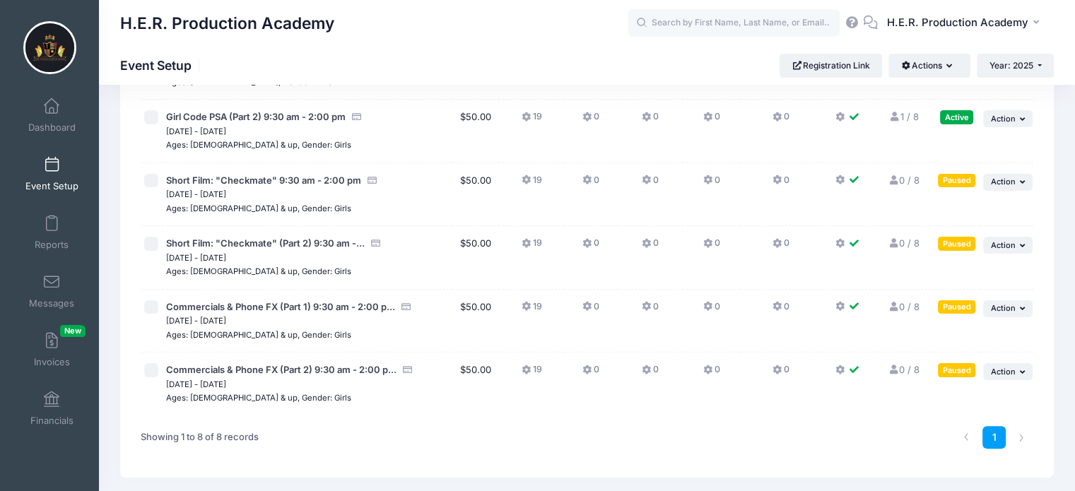
scroll to position [327, 0]
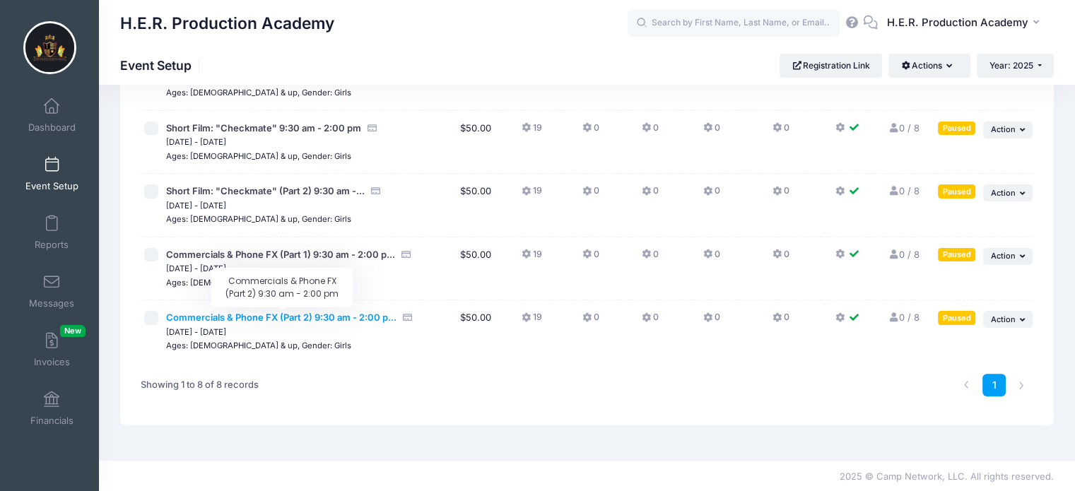
click at [301, 318] on span "Commercials & Phone FX (Part 2) 9:30 am - 2:00 p..." at bounding box center [281, 317] width 230 height 11
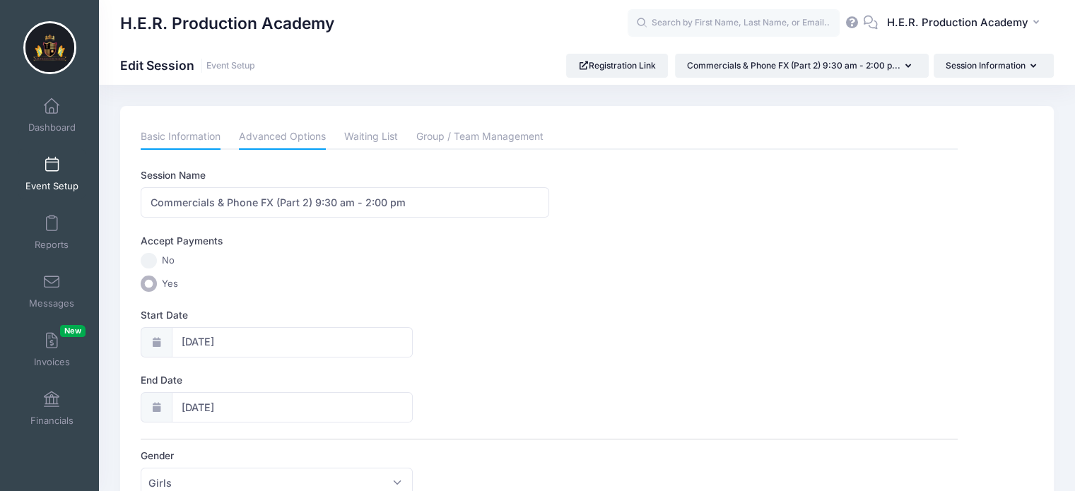
click at [297, 142] on link "Advanced Options" at bounding box center [282, 136] width 87 height 25
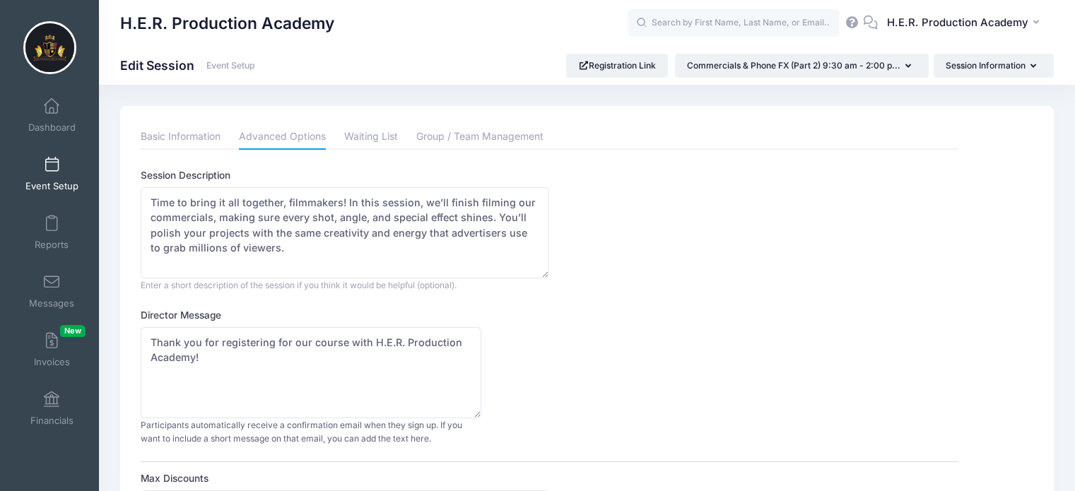
click at [45, 187] on span "Event Setup" at bounding box center [51, 186] width 53 height 12
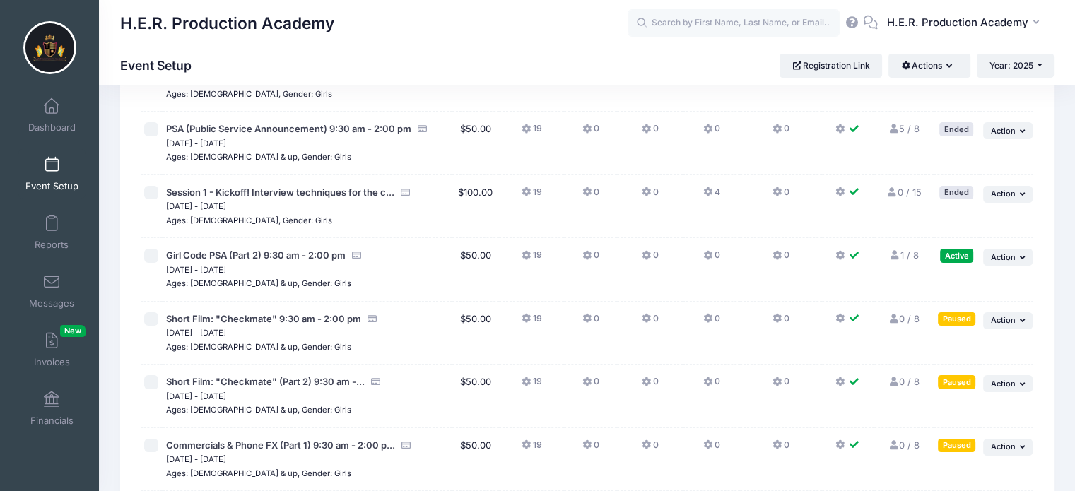
scroll to position [327, 0]
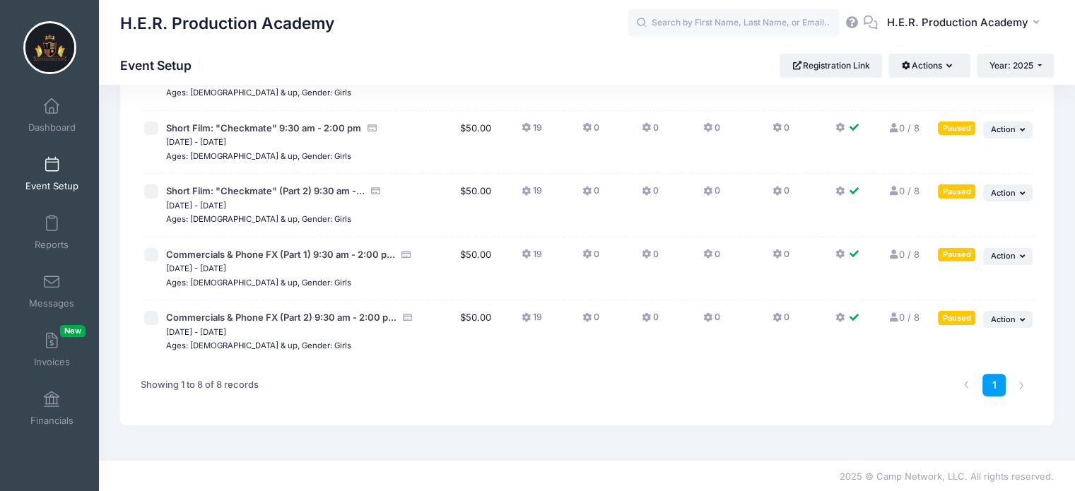
click at [149, 318] on input "checkbox" at bounding box center [151, 318] width 14 height 14
checkbox input "true"
click at [1007, 316] on span "Action" at bounding box center [1003, 320] width 25 height 10
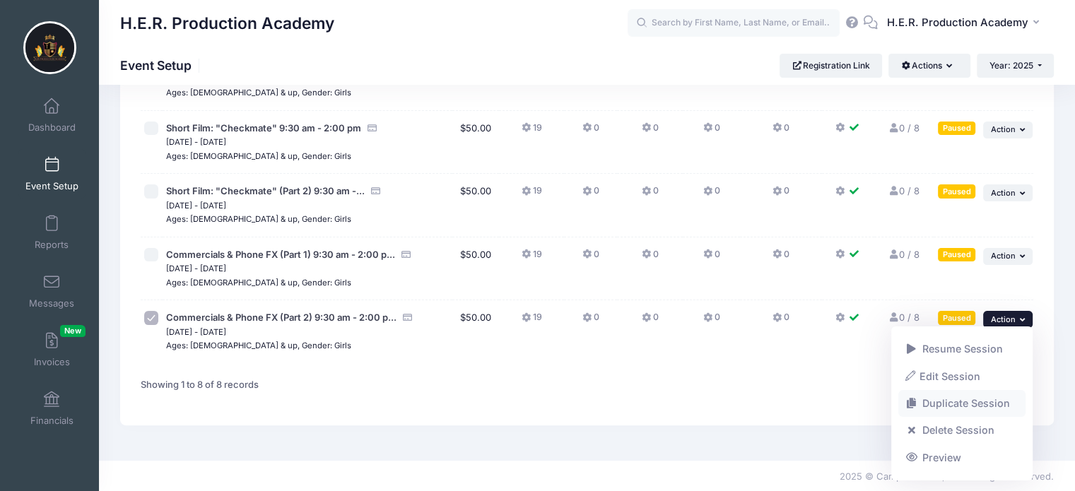
click at [961, 401] on link "Duplicate Session" at bounding box center [963, 403] width 128 height 27
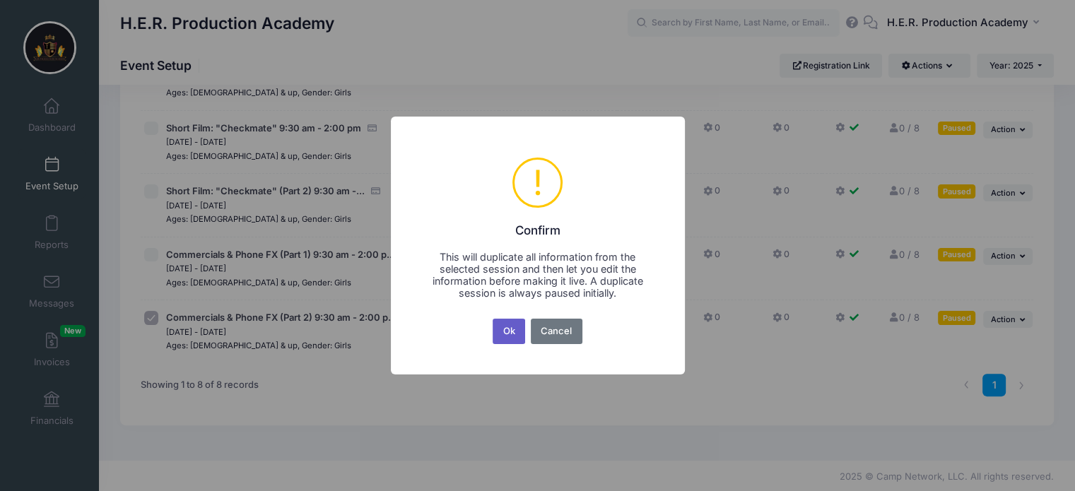
click at [508, 328] on button "Ok" at bounding box center [509, 331] width 33 height 25
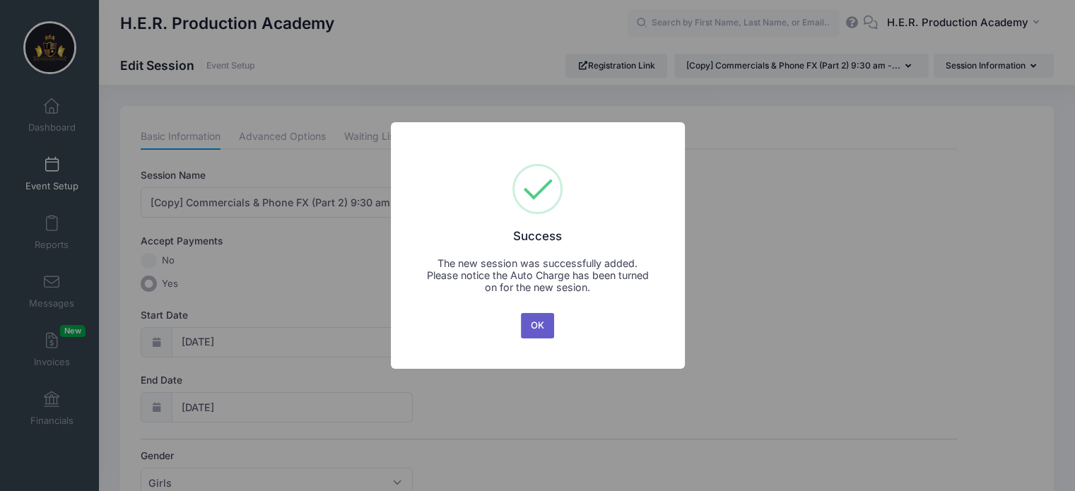
click at [546, 324] on button "OK" at bounding box center [538, 325] width 34 height 25
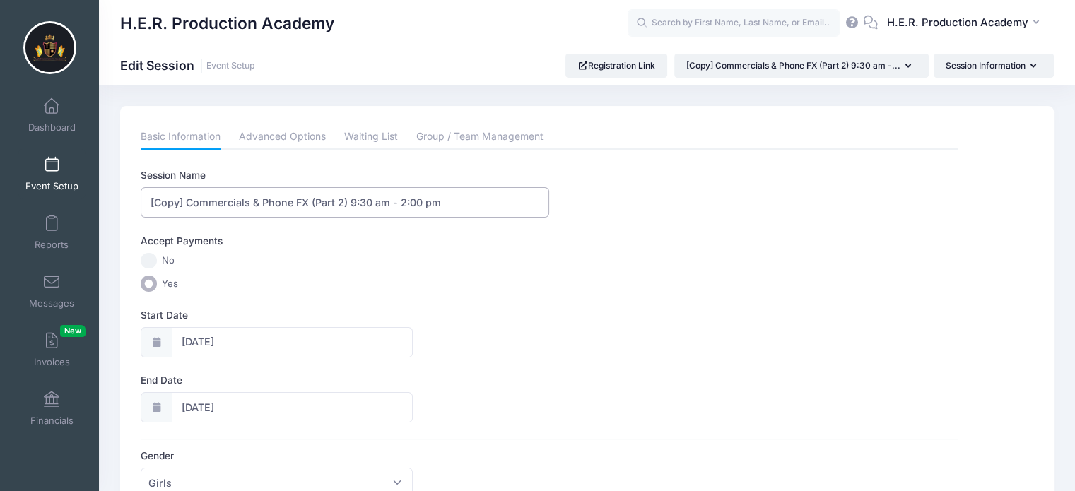
click at [345, 199] on input "[Copy] Commercials & Phone FX (Part 2) 9:30 am - 2:00 pm" at bounding box center [345, 202] width 409 height 30
click at [342, 200] on input "[Copy] Commercials & Phone FX (Part 2) 9:30 am - 2:00 pm" at bounding box center [345, 202] width 409 height 30
click at [308, 199] on input "[Copy] Commercials & Phone FX (Part 1) 9:30 am - 2:00 pm" at bounding box center [345, 202] width 409 height 30
type input "Video Diary (Part 1) 9:30 am - 2:00 pm"
click at [289, 139] on link "Advanced Options" at bounding box center [282, 136] width 87 height 25
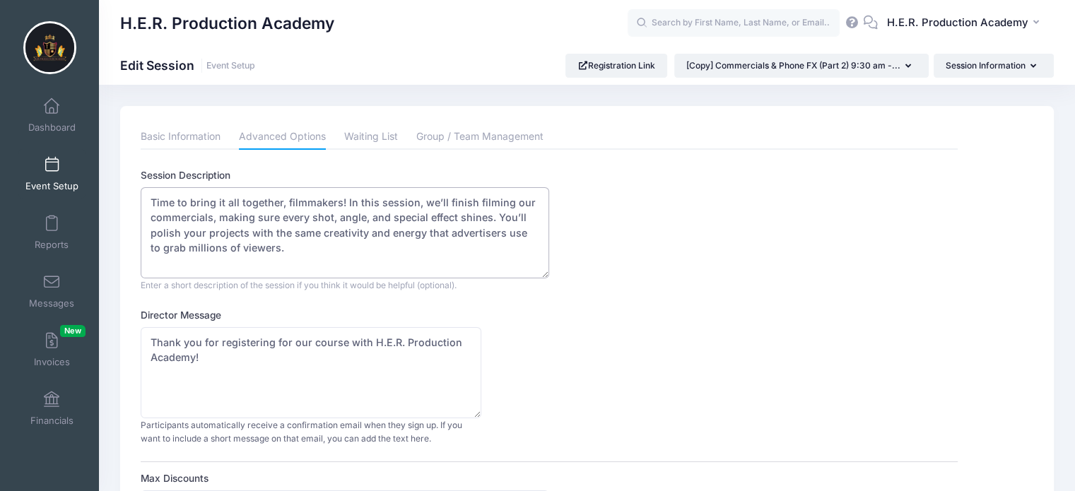
drag, startPoint x: 283, startPoint y: 248, endPoint x: 99, endPoint y: 185, distance: 194.5
paste textarea "It’s time to look back before we move forward! In this session, our filmmakers …"
type textarea "It’s time to look back before we move forward! In this session, our filmmakers …"
click at [194, 134] on link "Basic Information" at bounding box center [181, 136] width 80 height 25
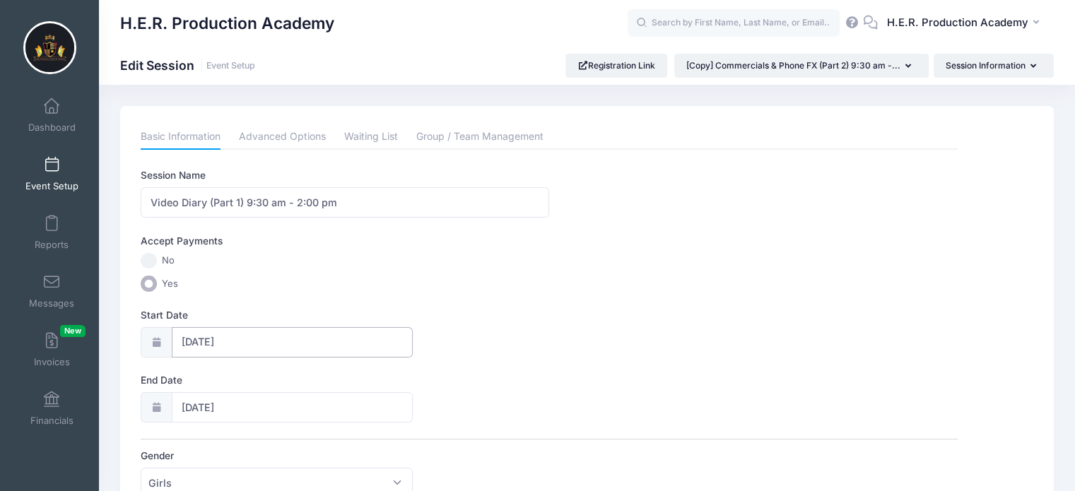
click at [226, 341] on input "11/22/2025" at bounding box center [293, 342] width 242 height 30
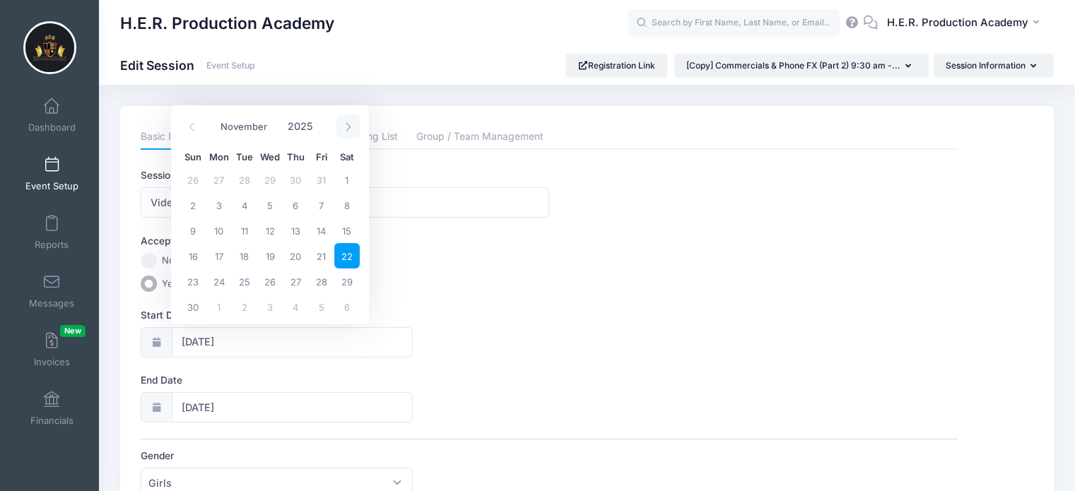
click at [345, 128] on icon at bounding box center [348, 126] width 9 height 9
select select "11"
click at [345, 128] on icon at bounding box center [348, 126] width 9 height 9
type input "2026"
select select "0"
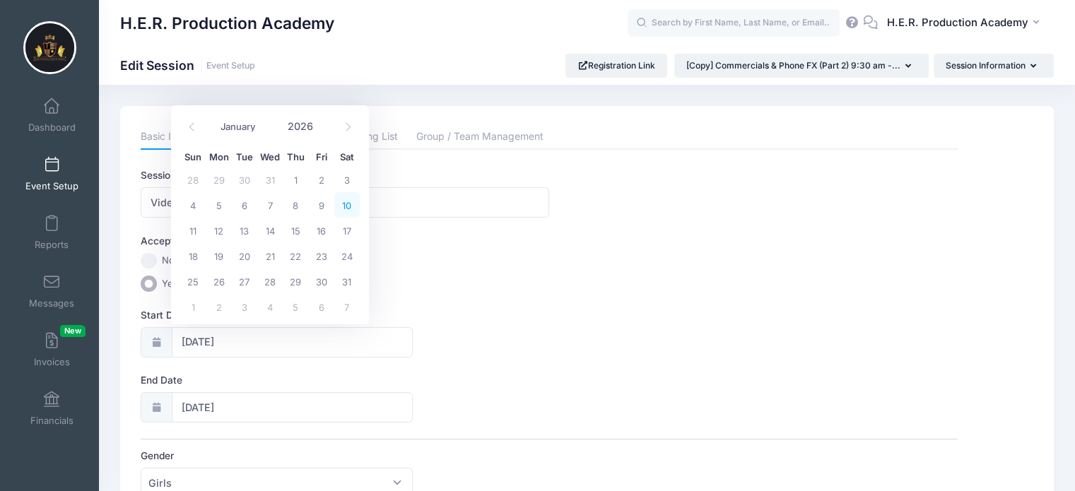
click at [349, 199] on span "10" at bounding box center [346, 204] width 25 height 25
type input "01/10/2026"
type input "01/11/2026"
type input "2026"
select select "0"
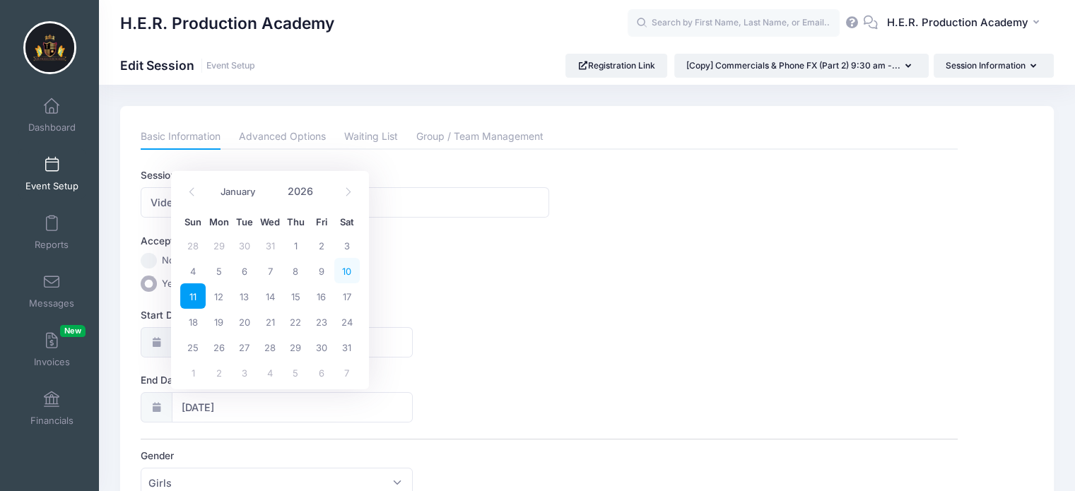
click at [352, 268] on span "10" at bounding box center [346, 270] width 25 height 25
type input "01/10/2026"
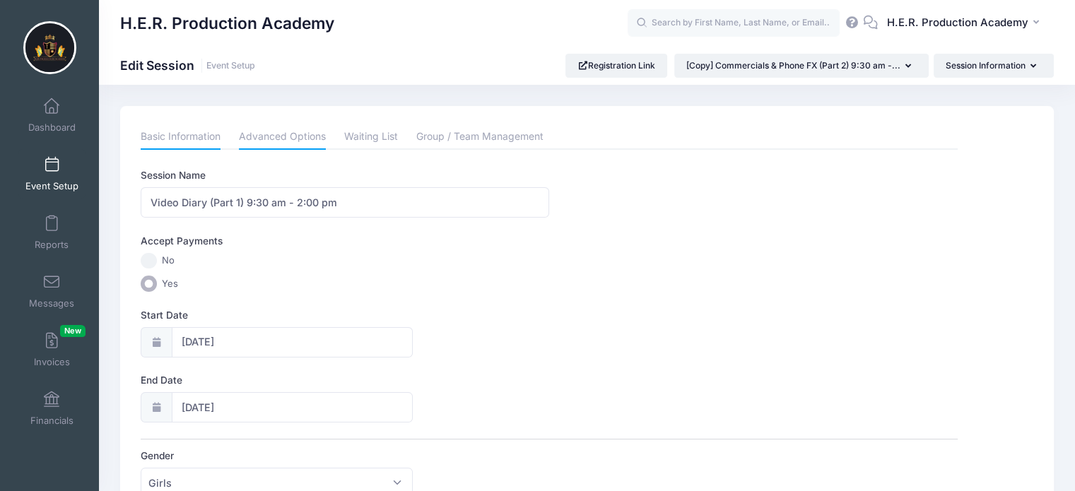
click at [298, 134] on link "Advanced Options" at bounding box center [282, 136] width 87 height 25
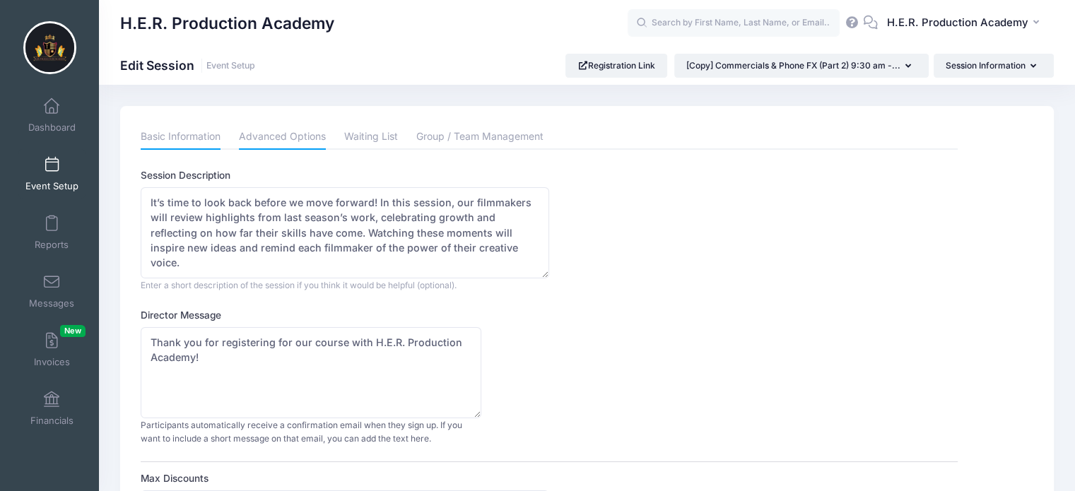
click at [189, 141] on link "Basic Information" at bounding box center [181, 136] width 80 height 25
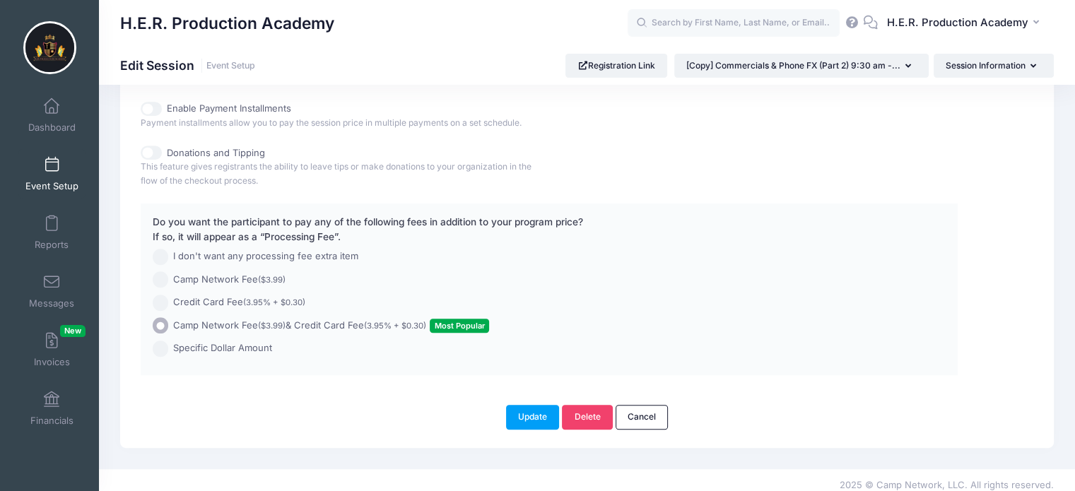
scroll to position [778, 0]
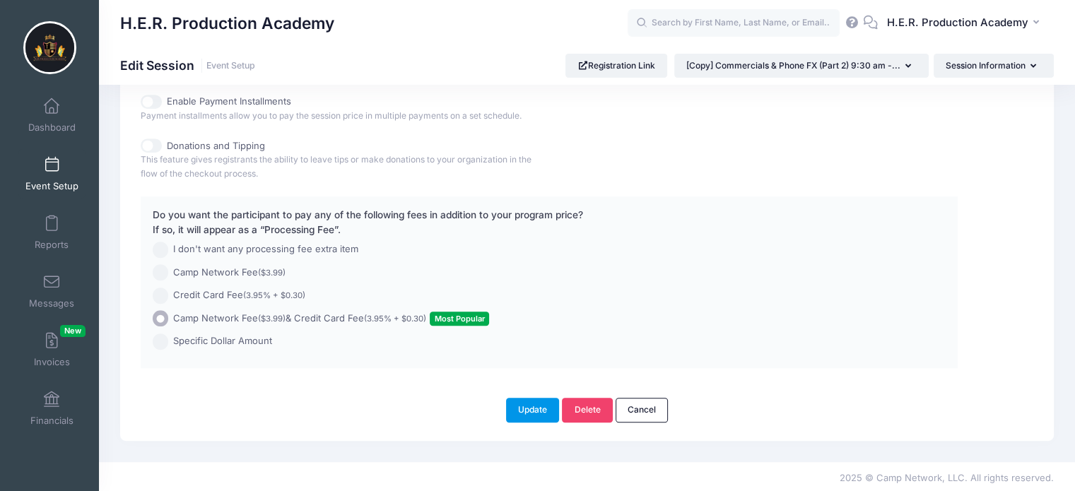
click at [525, 414] on button "Update" at bounding box center [533, 410] width 54 height 24
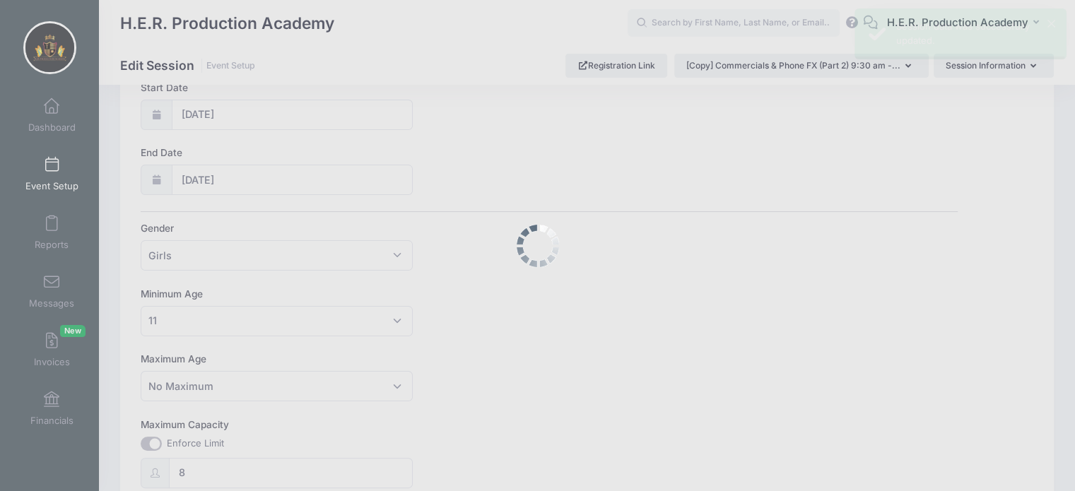
scroll to position [0, 0]
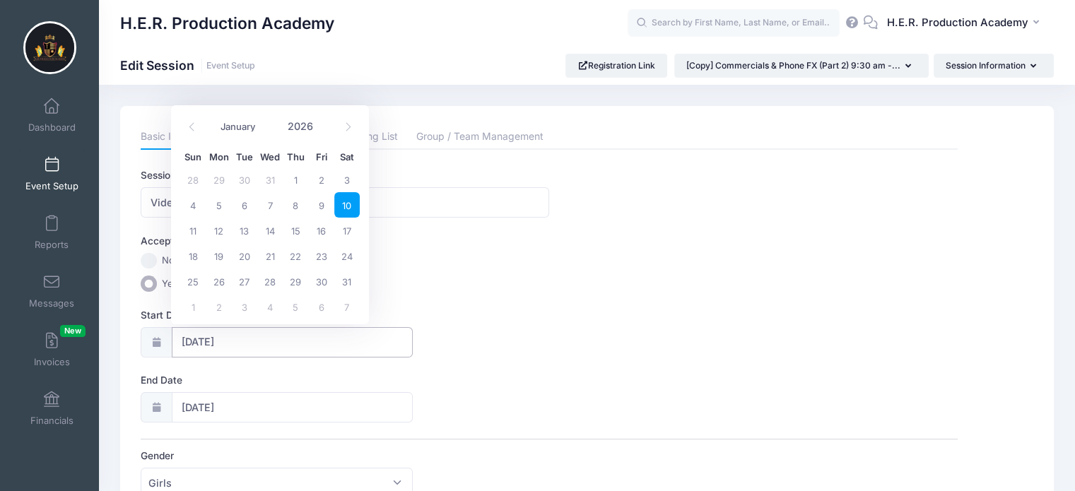
click at [209, 346] on input "01/10/2026" at bounding box center [293, 342] width 242 height 30
click at [348, 259] on span "24" at bounding box center [346, 255] width 25 height 25
type input "01/24/2026"
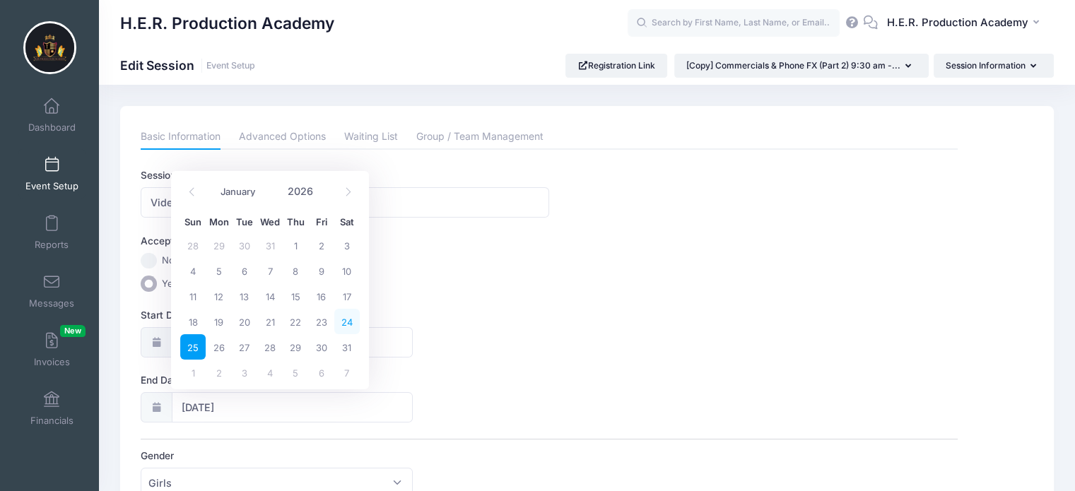
click at [346, 318] on span "24" at bounding box center [346, 321] width 25 height 25
type input "01/24/2026"
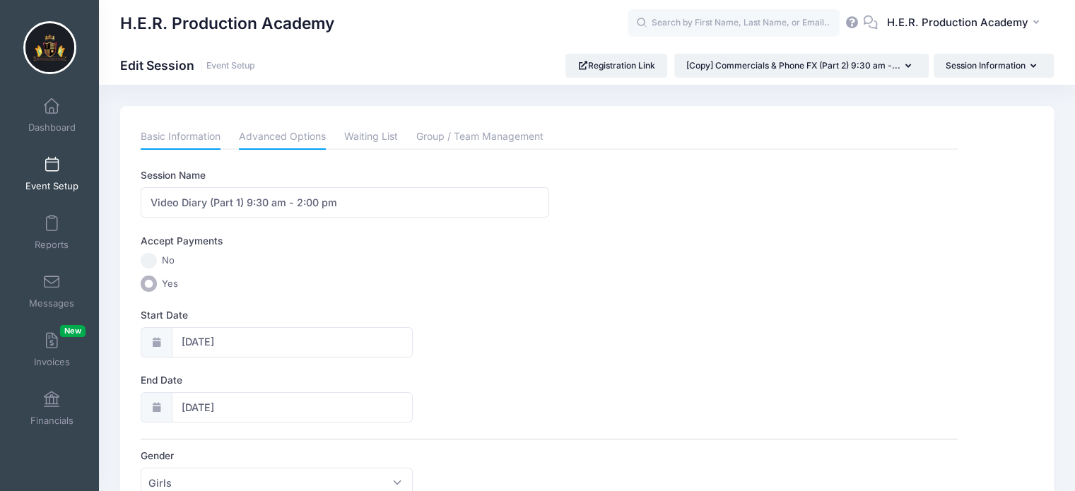
click at [303, 138] on link "Advanced Options" at bounding box center [282, 136] width 87 height 25
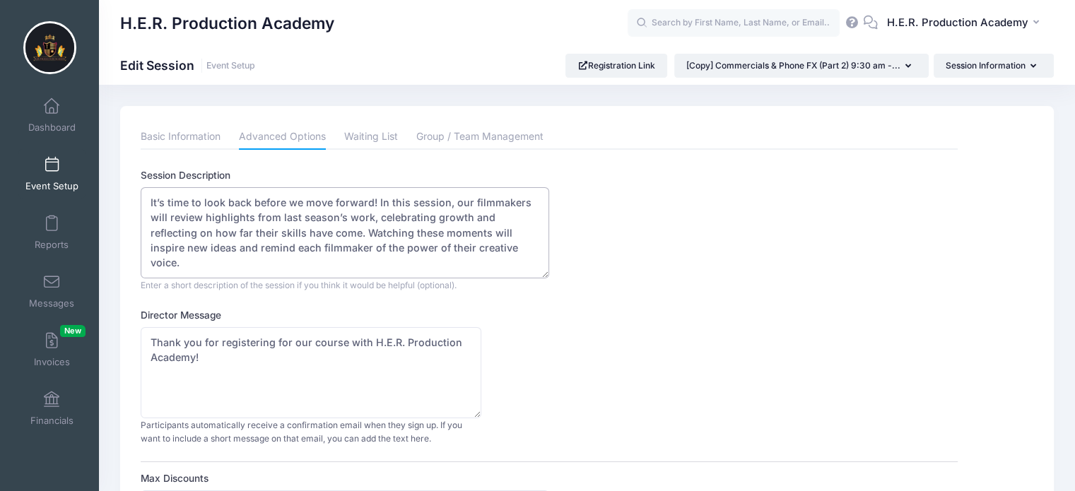
drag, startPoint x: 497, startPoint y: 251, endPoint x: 119, endPoint y: 189, distance: 383.3
paste textarea "The prep work is done—now it’s time to roll camera! In this session, our filmma…"
type textarea "The prep work is done—now it’s time to roll camera! In this session, our filmma…"
click at [209, 130] on link "Basic Information" at bounding box center [181, 136] width 80 height 25
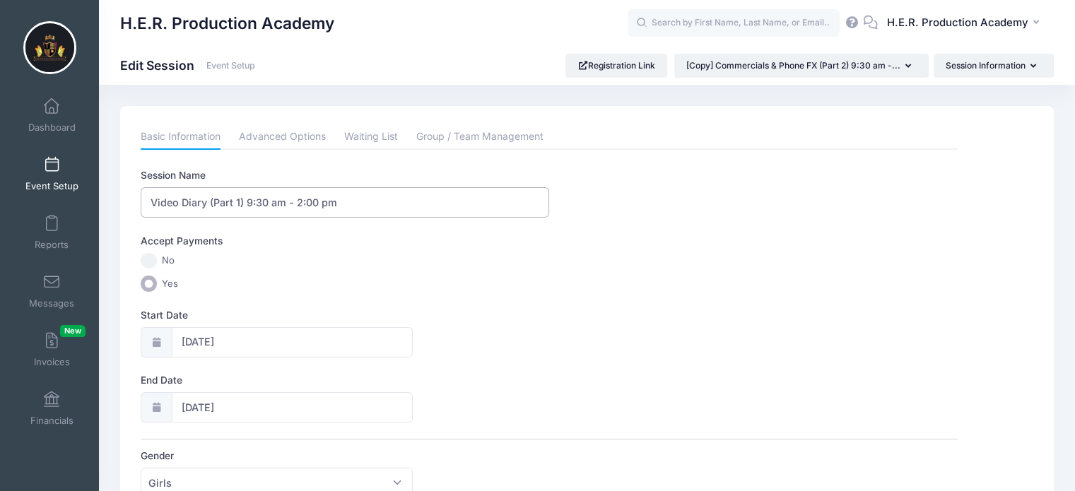
click at [242, 203] on input "Video Diary (Part 1) 9:30 am - 2:00 pm" at bounding box center [345, 202] width 409 height 30
click at [238, 201] on input "Video Diary (Part 1) 9:30 am - 2:00 pm" at bounding box center [345, 202] width 409 height 30
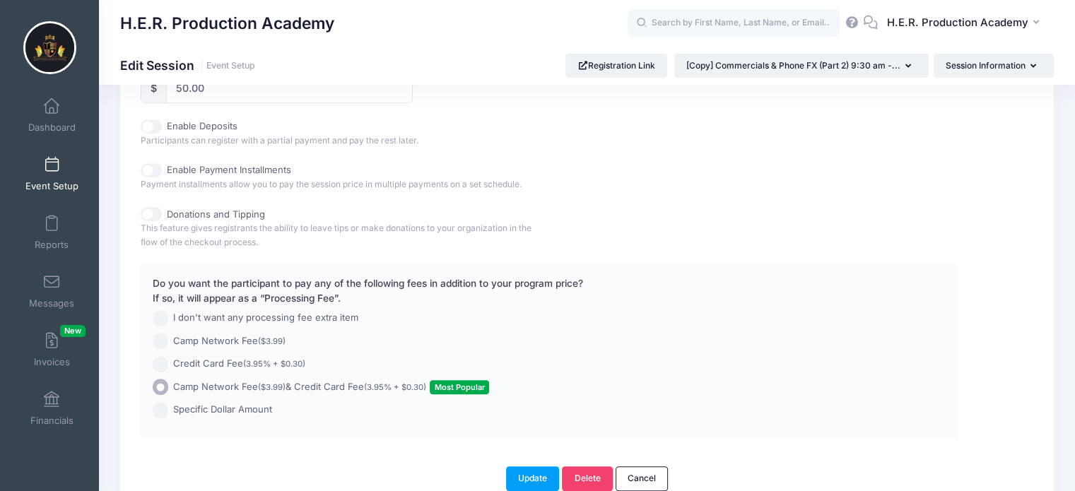
scroll to position [778, 0]
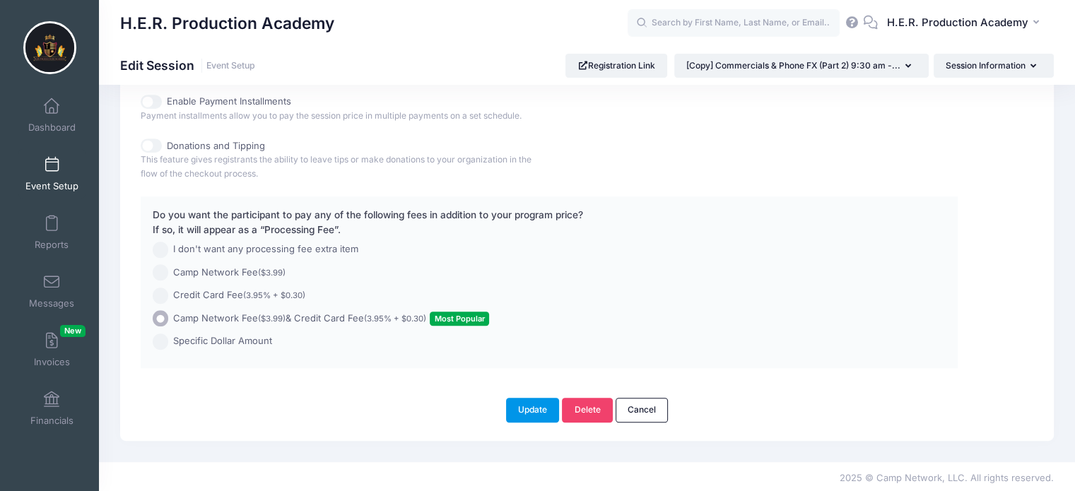
type input "Video Diary (Part 2) 9:30 am - 2:00 pm"
click at [529, 402] on button "Update" at bounding box center [533, 410] width 54 height 24
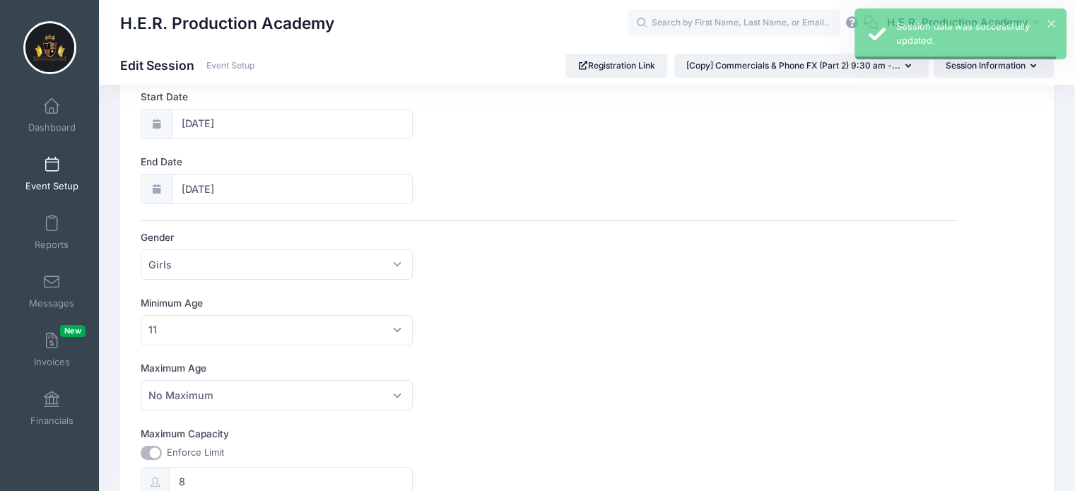
scroll to position [0, 0]
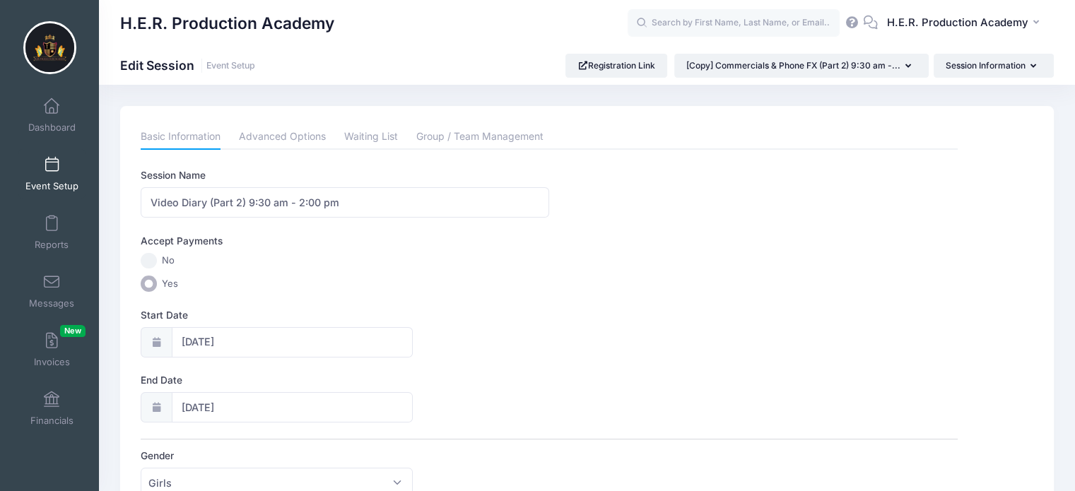
click at [55, 167] on link "Event Setup" at bounding box center [51, 173] width 67 height 49
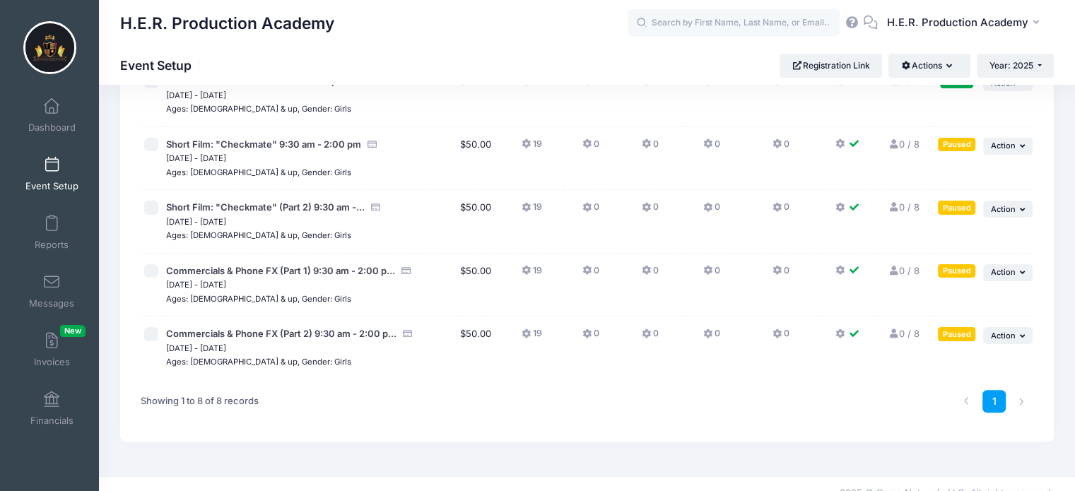
scroll to position [327, 0]
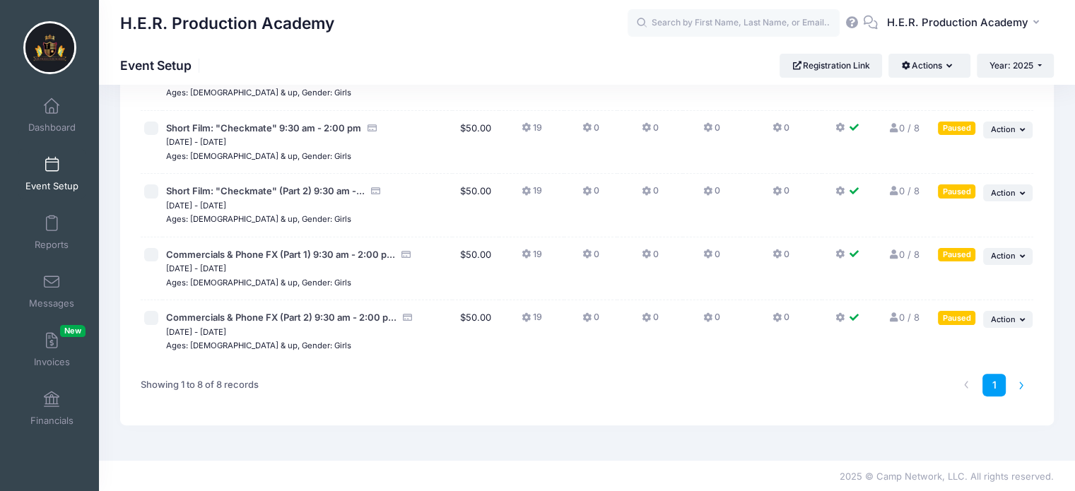
click at [1023, 382] on li at bounding box center [1021, 385] width 23 height 23
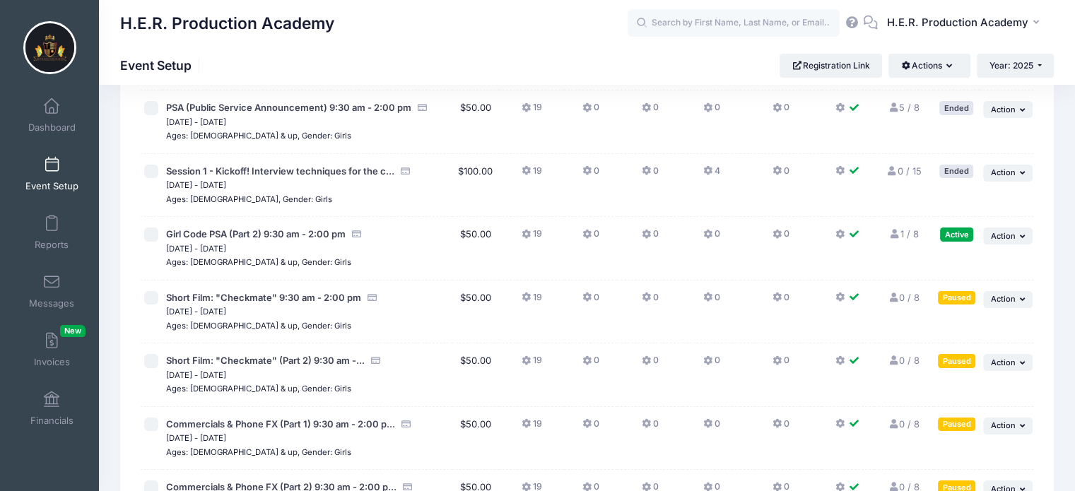
scroll to position [164, 0]
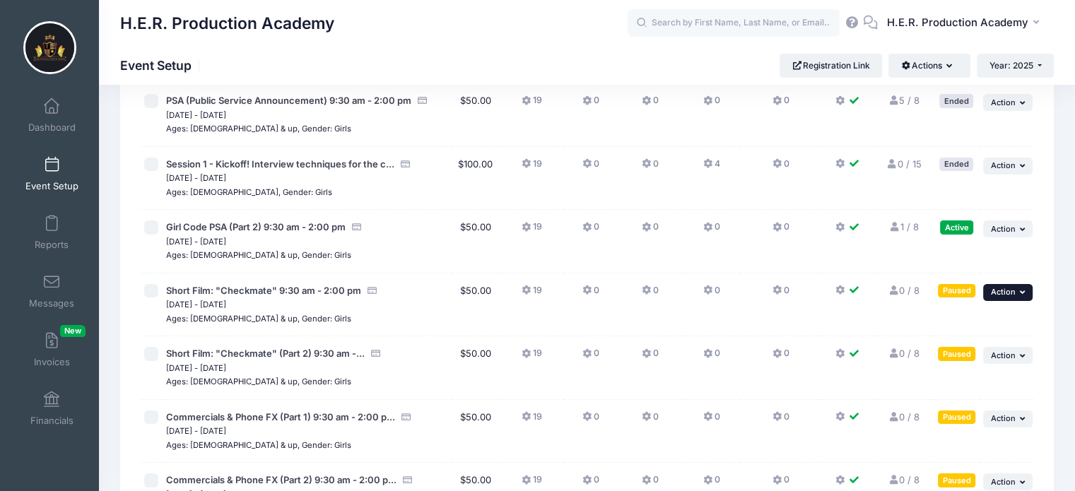
click at [995, 293] on span "Action" at bounding box center [1003, 292] width 25 height 10
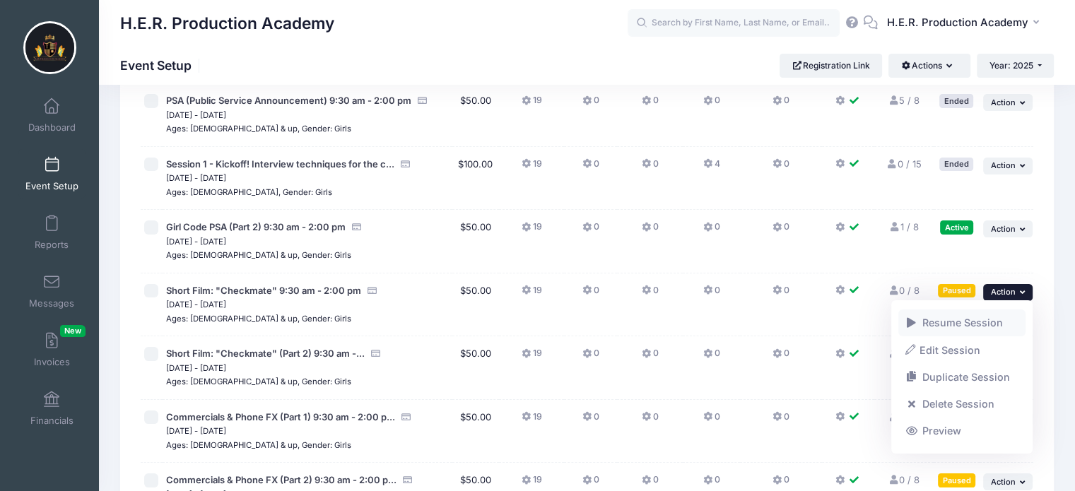
click at [970, 318] on link "Resume Session" at bounding box center [963, 323] width 128 height 27
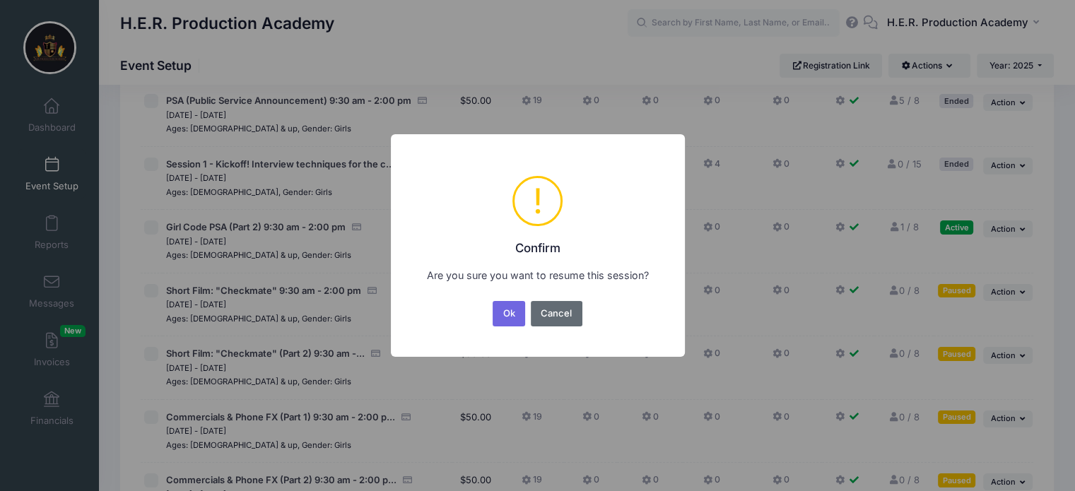
click at [559, 322] on button "Cancel" at bounding box center [557, 313] width 52 height 25
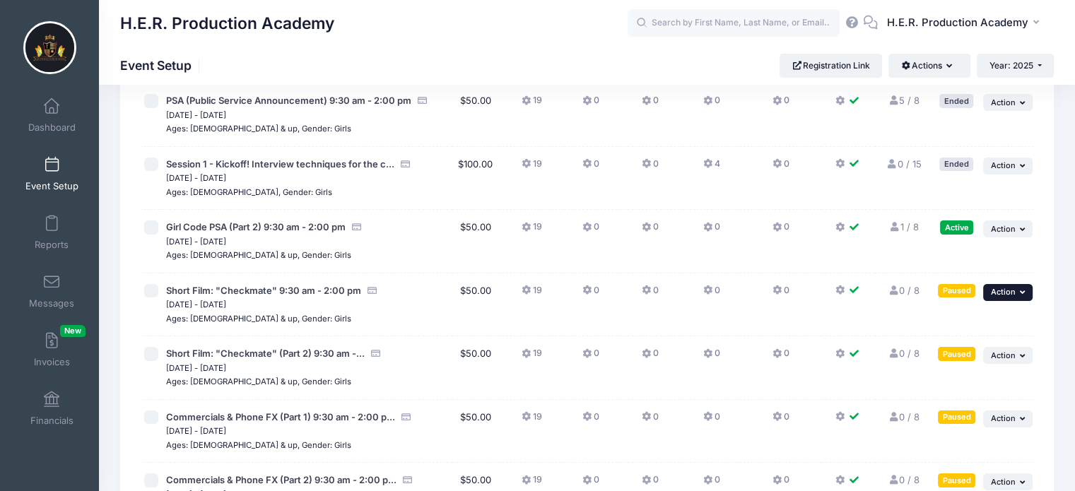
click at [1017, 293] on button "... Action" at bounding box center [1007, 292] width 49 height 17
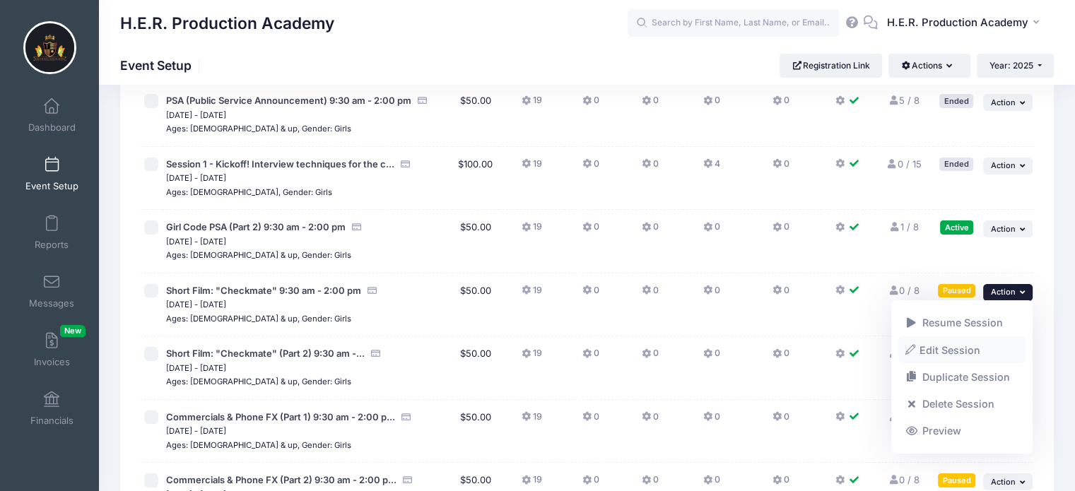
click at [967, 345] on link "Edit Session" at bounding box center [963, 350] width 128 height 27
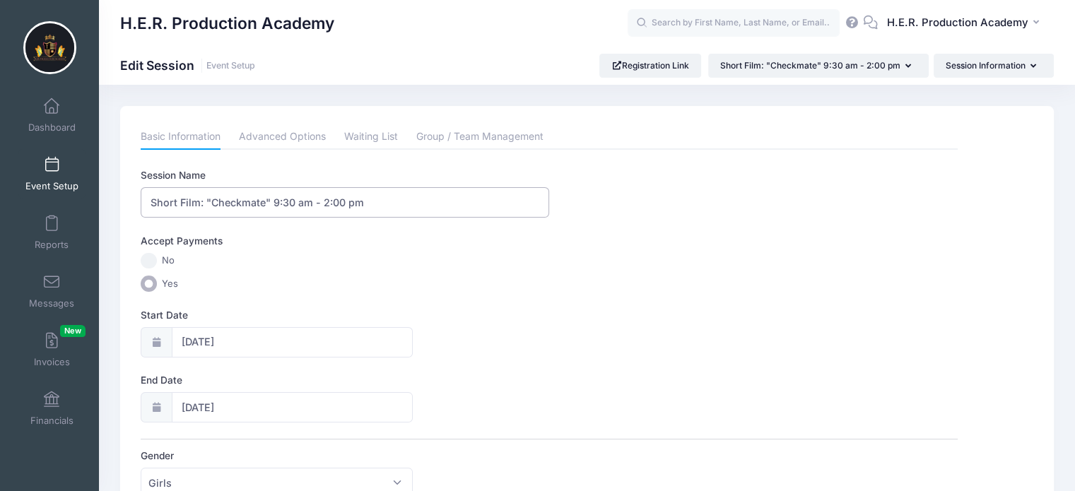
click at [274, 204] on input "Short Film: "Checkmate" 9:30 am - 2:00 pm" at bounding box center [345, 202] width 409 height 30
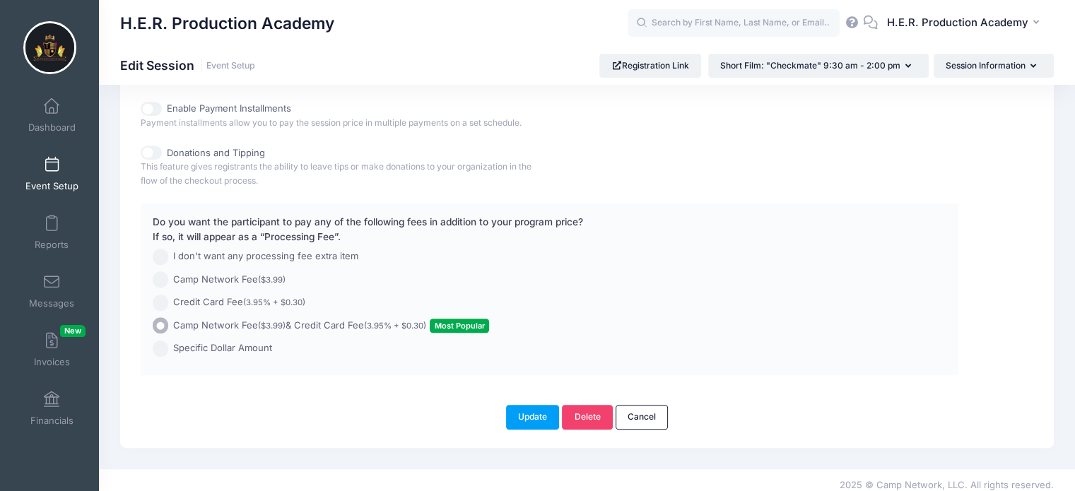
scroll to position [778, 0]
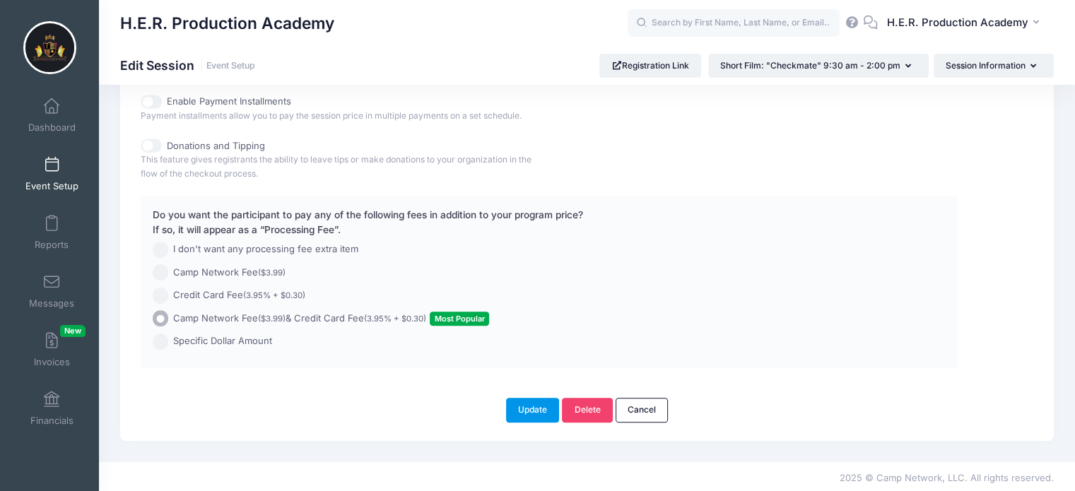
type input "Short Film: "Checkmate" (Part 1) 9:30 am - 2:00 pm"
click at [527, 408] on button "Update" at bounding box center [533, 410] width 54 height 24
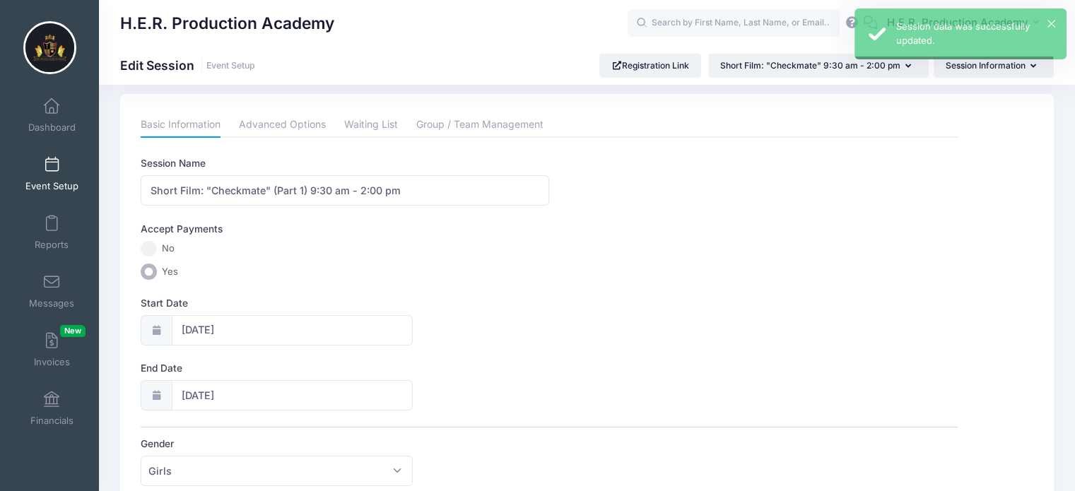
scroll to position [0, 0]
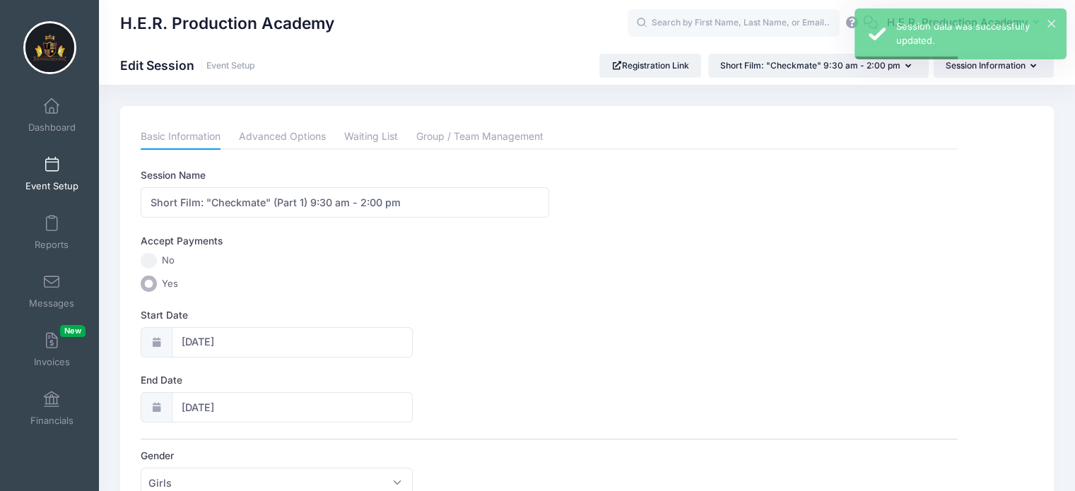
click at [52, 170] on span at bounding box center [52, 166] width 0 height 16
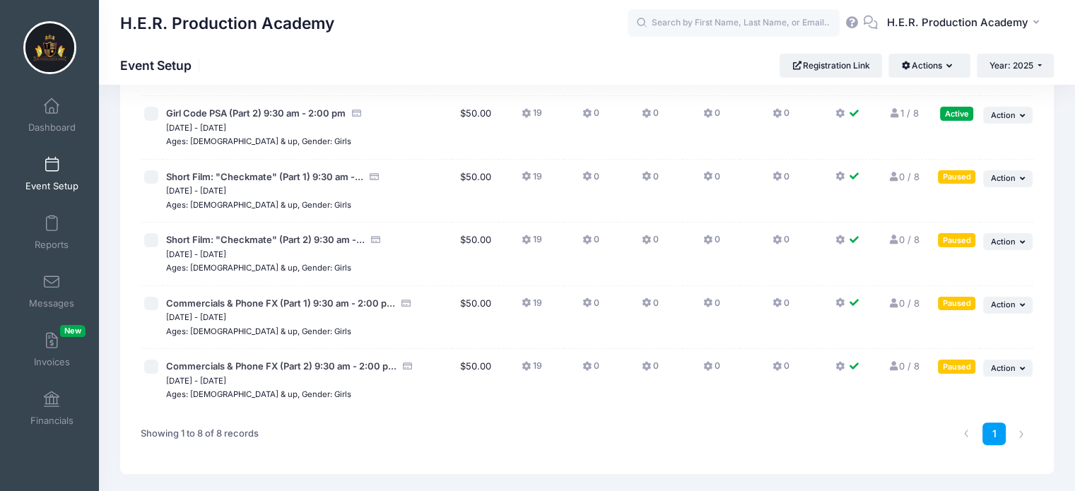
scroll to position [280, 0]
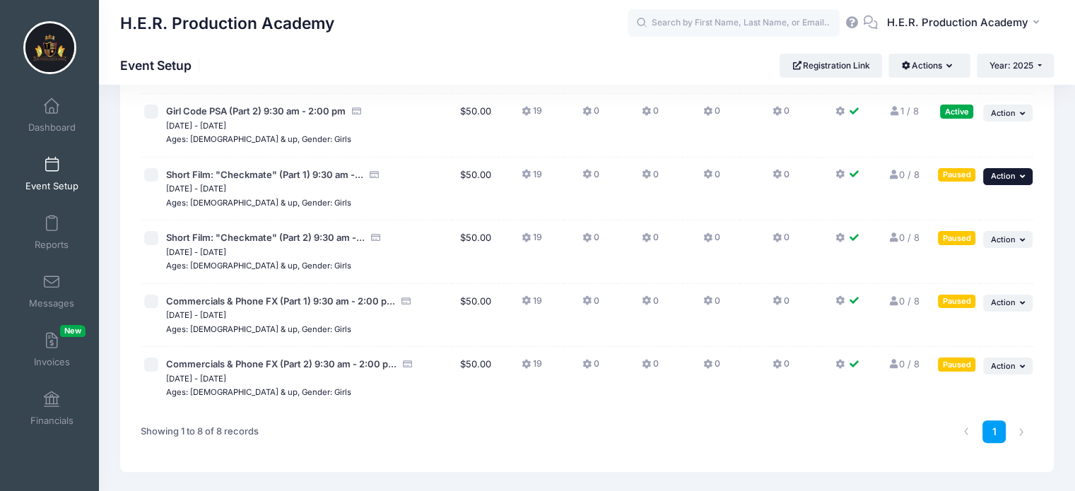
click at [1012, 177] on span "Action" at bounding box center [1003, 176] width 25 height 10
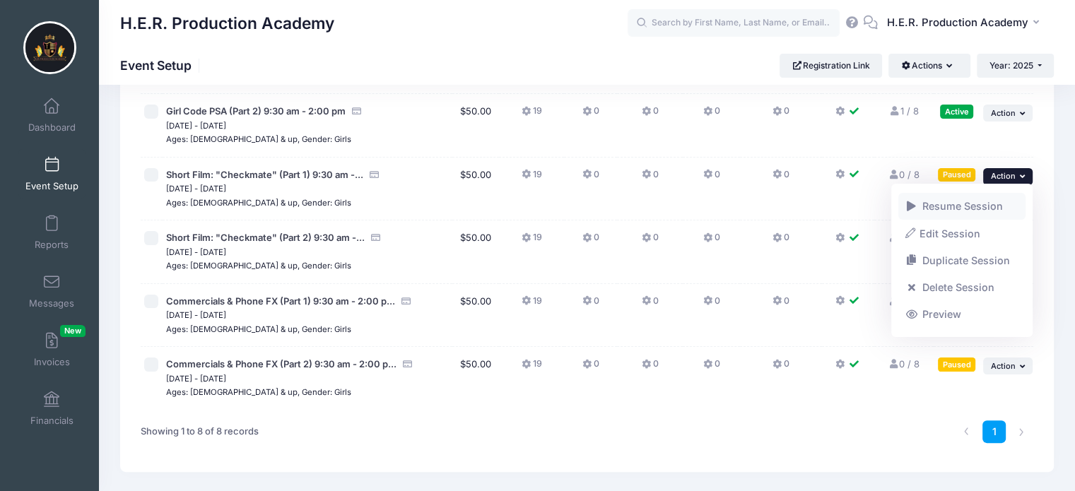
click at [968, 201] on link "Resume Session" at bounding box center [963, 206] width 128 height 27
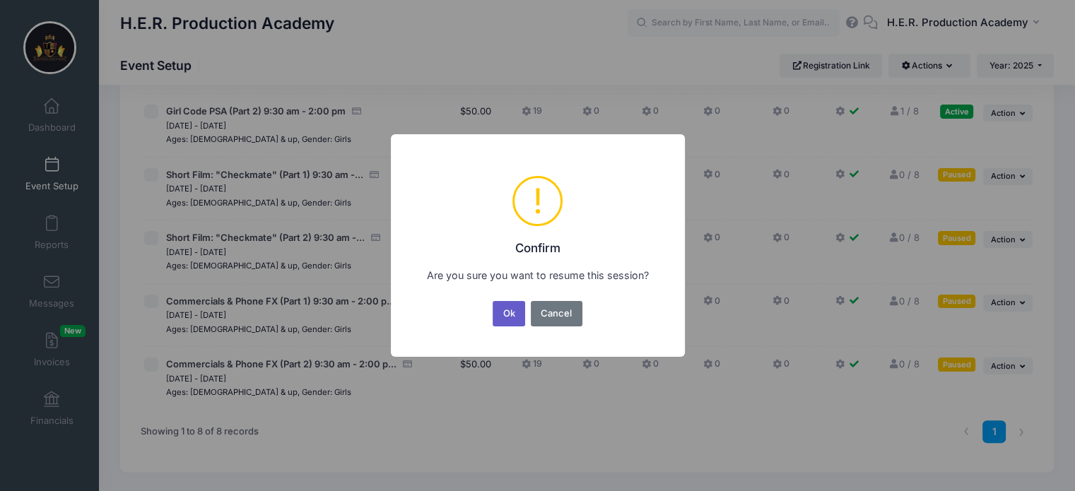
click at [509, 313] on button "Ok" at bounding box center [509, 313] width 33 height 25
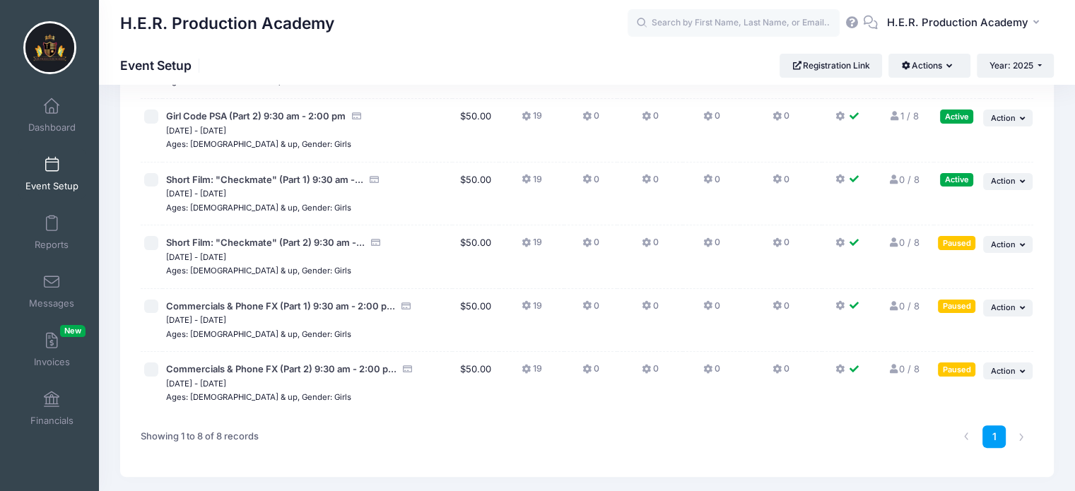
scroll to position [327, 0]
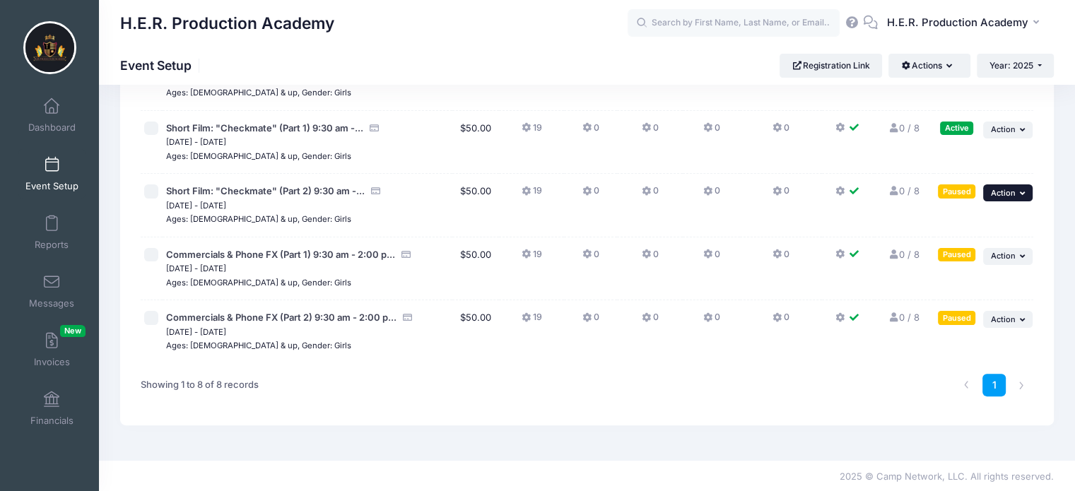
click at [1027, 194] on icon "button" at bounding box center [1024, 193] width 8 height 8
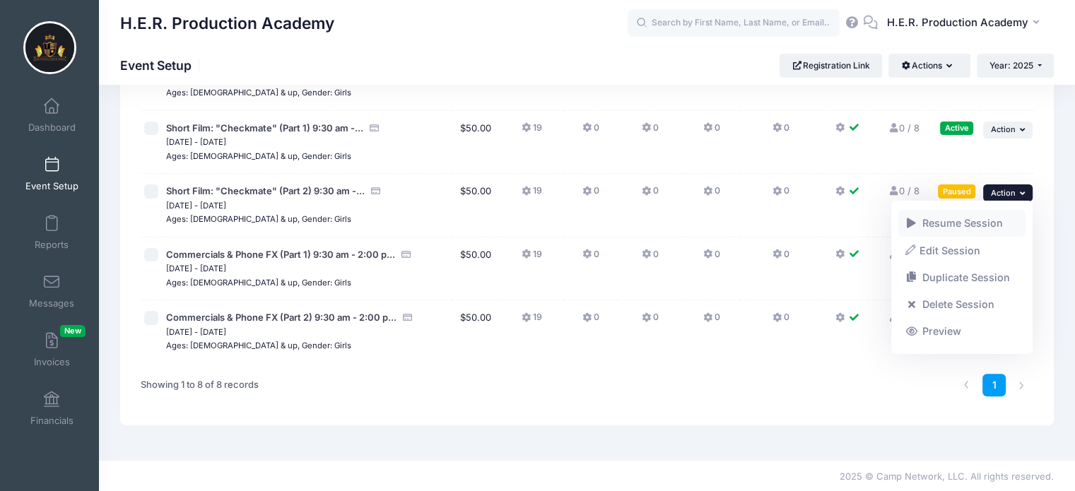
click at [956, 219] on link "Resume Session" at bounding box center [963, 223] width 128 height 27
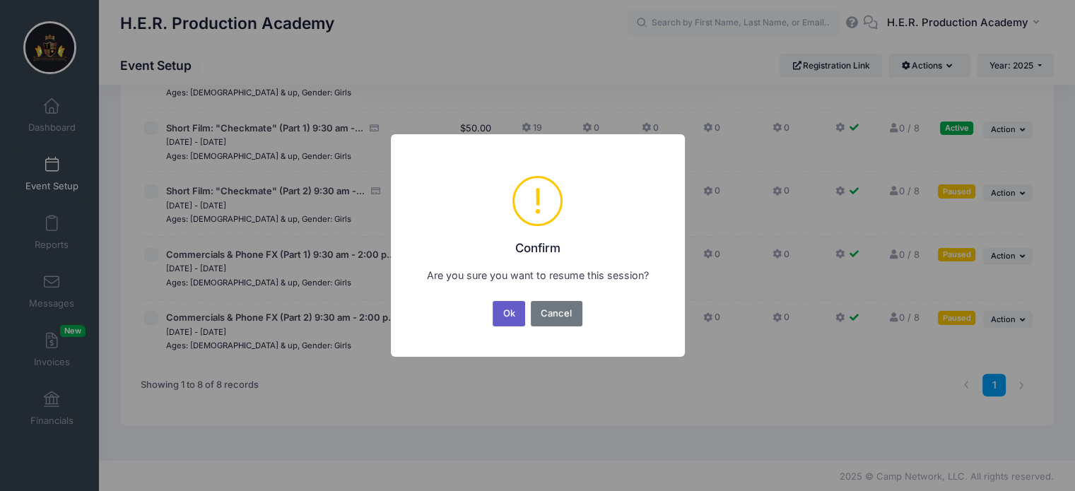
click at [506, 316] on button "Ok" at bounding box center [509, 313] width 33 height 25
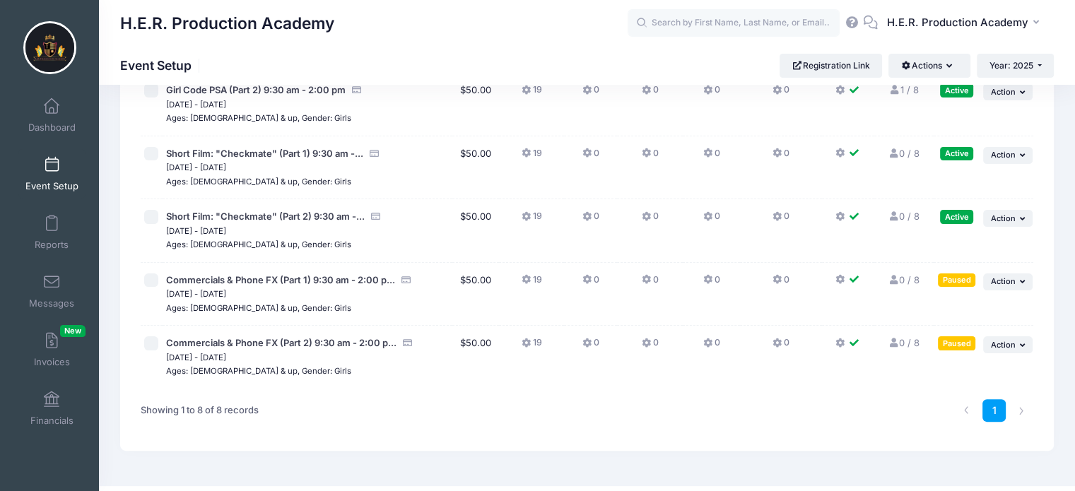
scroll to position [327, 0]
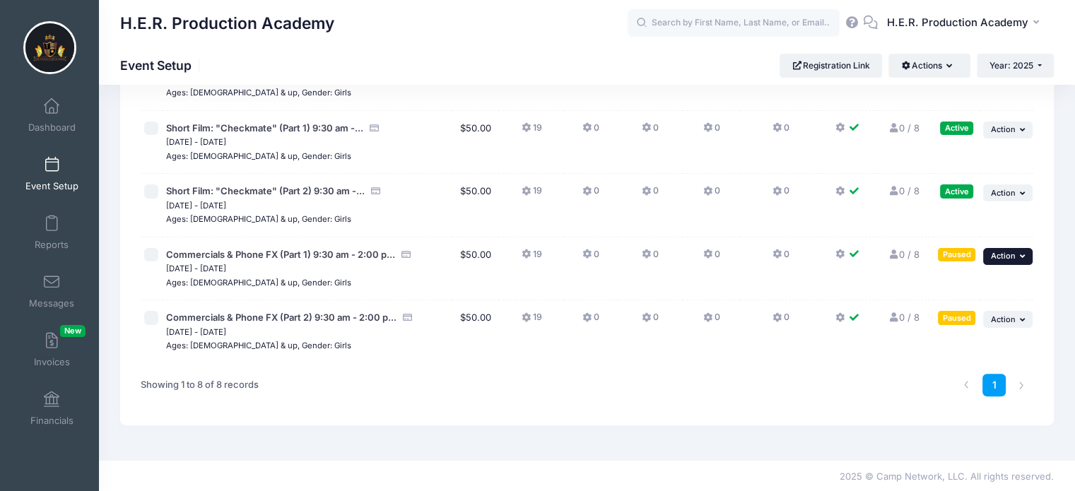
click at [999, 262] on button "... Action" at bounding box center [1007, 256] width 49 height 17
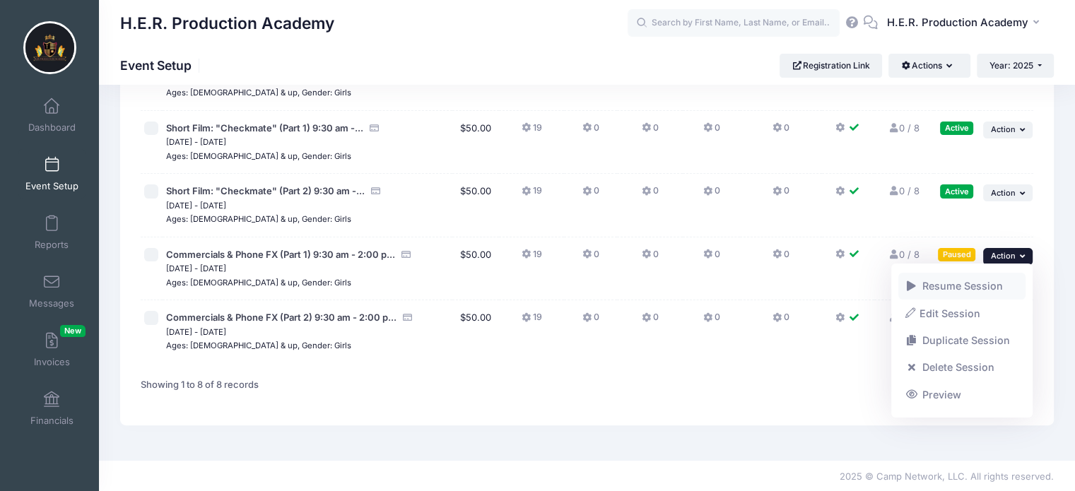
click at [947, 291] on link "Resume Session" at bounding box center [963, 286] width 128 height 27
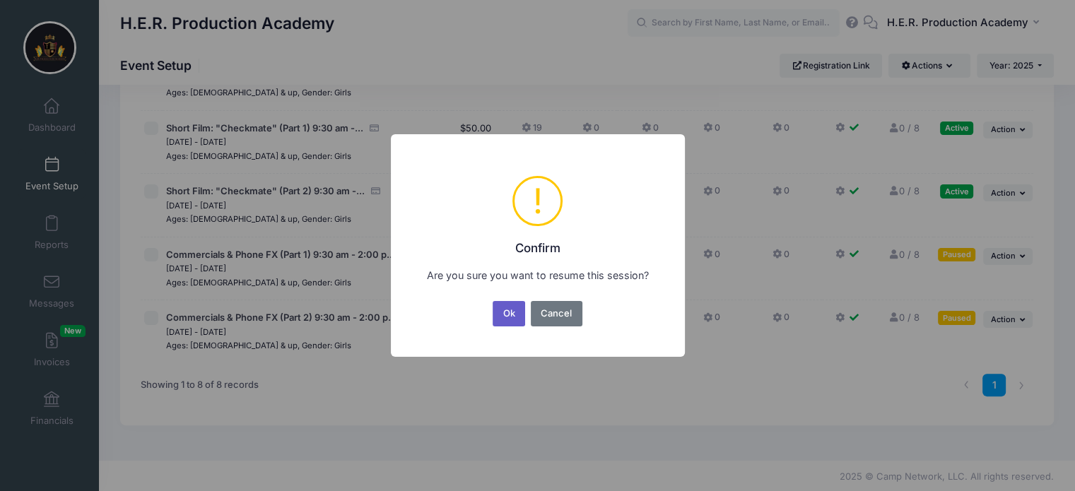
click at [512, 320] on button "Ok" at bounding box center [509, 313] width 33 height 25
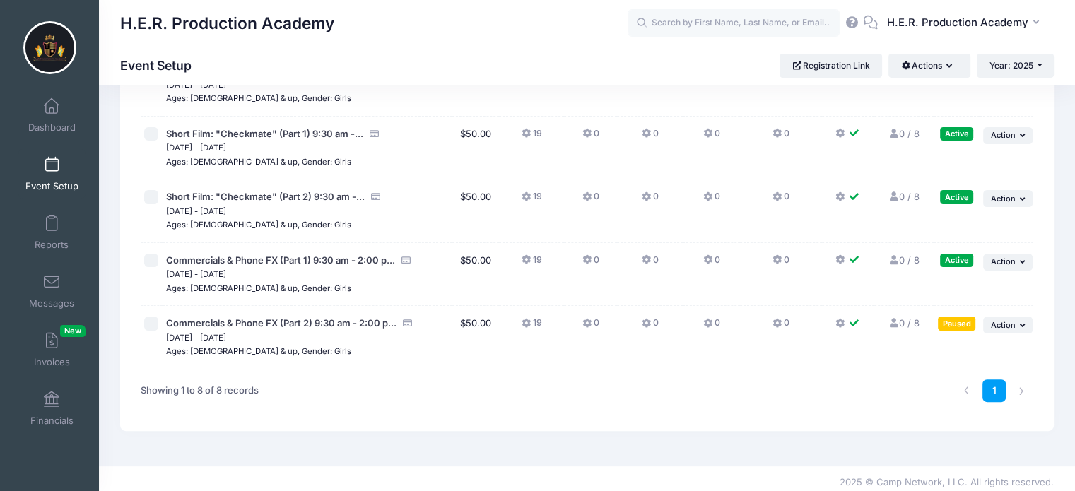
scroll to position [327, 0]
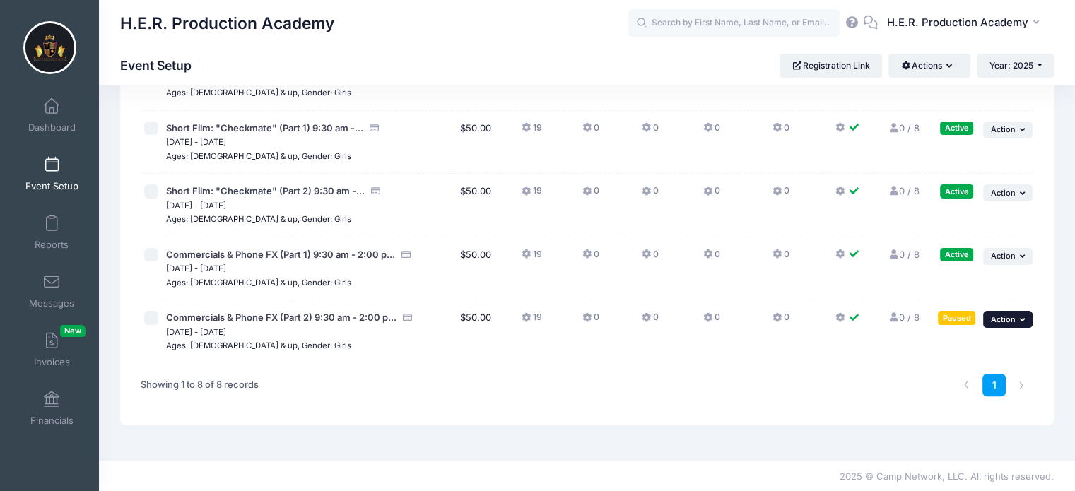
click at [1020, 322] on icon "button" at bounding box center [1024, 320] width 8 height 8
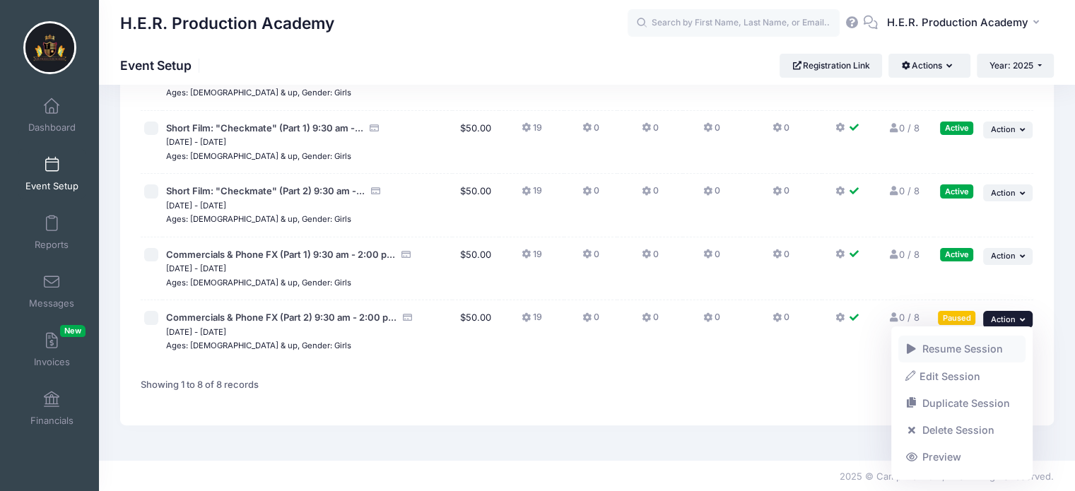
click at [959, 351] on link "Resume Session" at bounding box center [963, 349] width 128 height 27
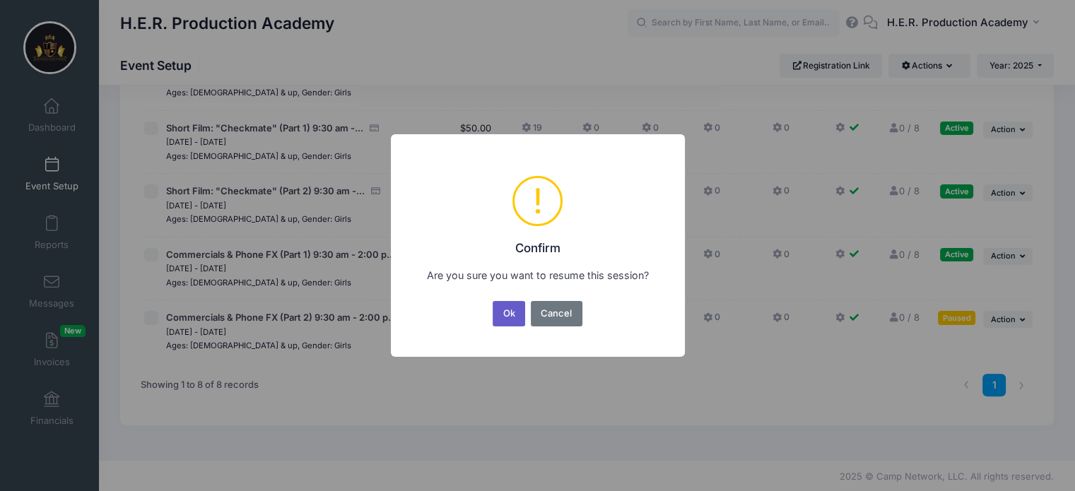
click at [507, 322] on button "Ok" at bounding box center [509, 313] width 33 height 25
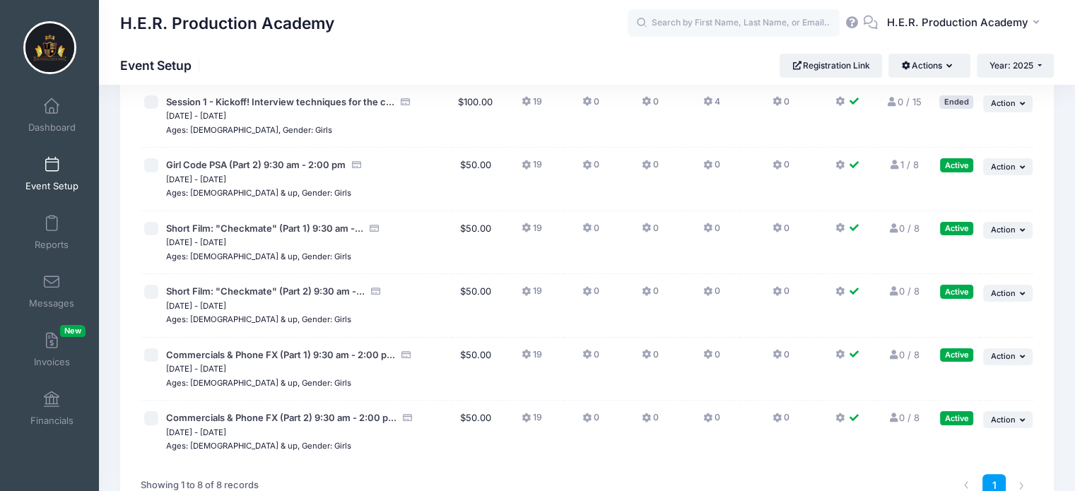
scroll to position [327, 0]
